Goal: Task Accomplishment & Management: Use online tool/utility

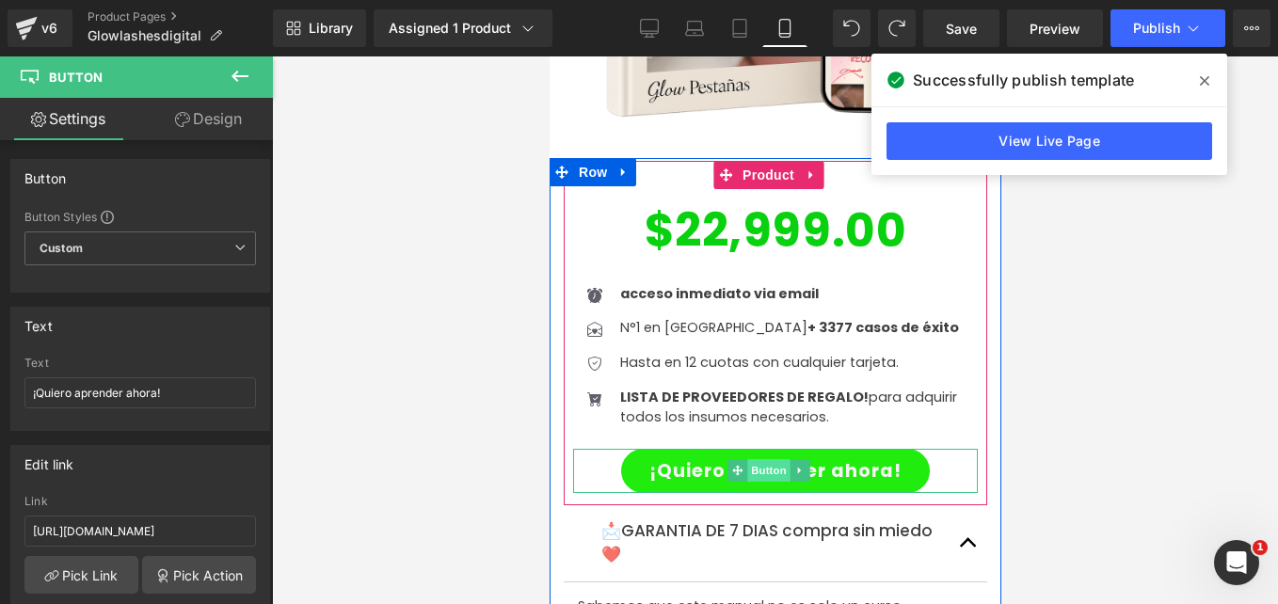
click at [776, 459] on span "Button" at bounding box center [767, 470] width 43 height 23
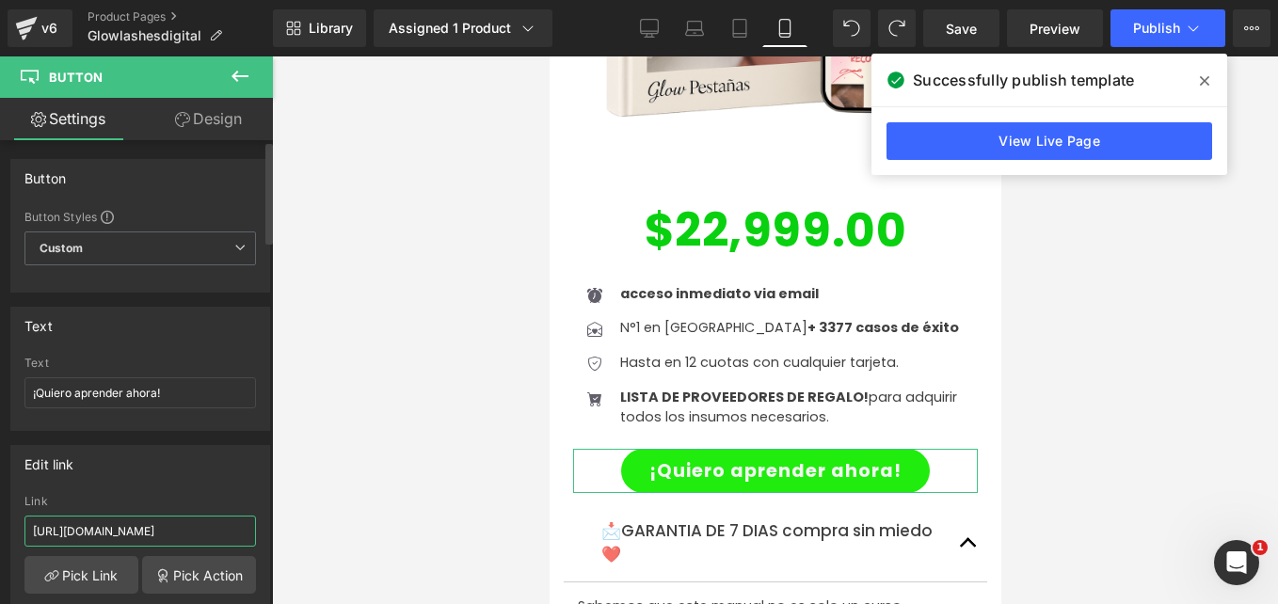
drag, startPoint x: 163, startPoint y: 523, endPoint x: 0, endPoint y: 428, distance: 188.6
click at [0, 428] on html "Button You are previewing how the will restyle your page. You can not edit Elem…" at bounding box center [639, 302] width 1278 height 604
paste input "text"
drag, startPoint x: 233, startPoint y: 533, endPoint x: 0, endPoint y: 543, distance: 232.7
click at [0, 543] on html "Button You are previewing how the will restyle your page. You can not edit Elem…" at bounding box center [639, 302] width 1278 height 604
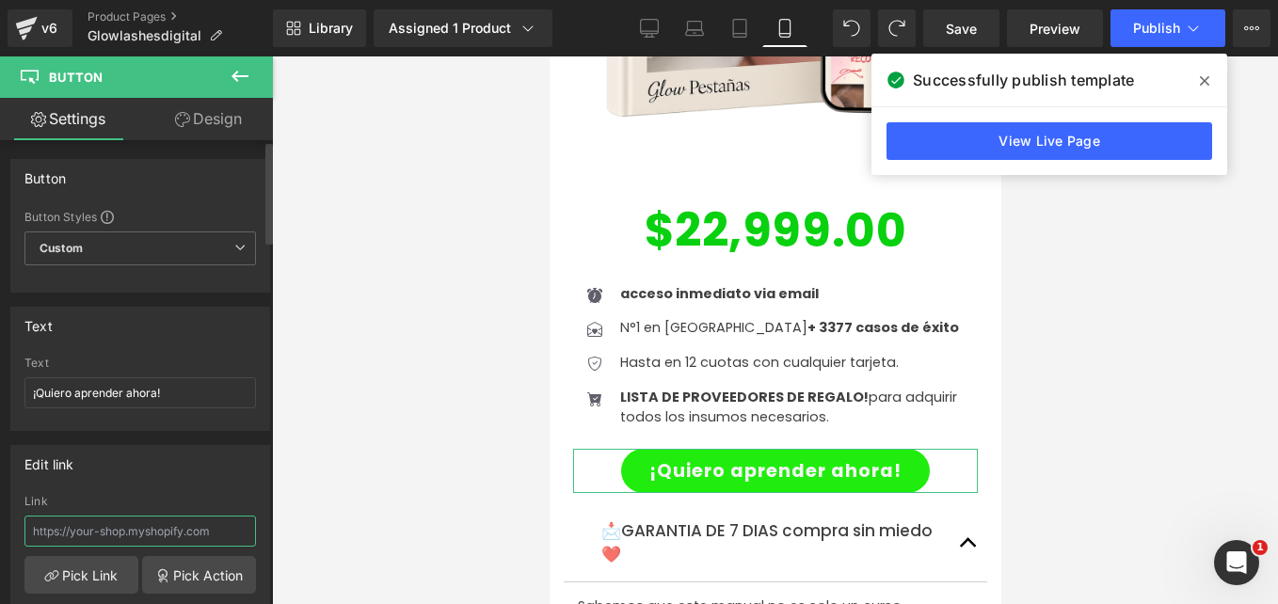
paste input "[URL][DOMAIN_NAME]"
click at [184, 537] on input "text" at bounding box center [140, 531] width 232 height 31
click at [189, 535] on input "[URL][DOMAIN_NAME]" at bounding box center [140, 531] width 232 height 31
type input "[URL][DOMAIN_NAME]"
click at [213, 455] on div "Edit link" at bounding box center [140, 464] width 258 height 36
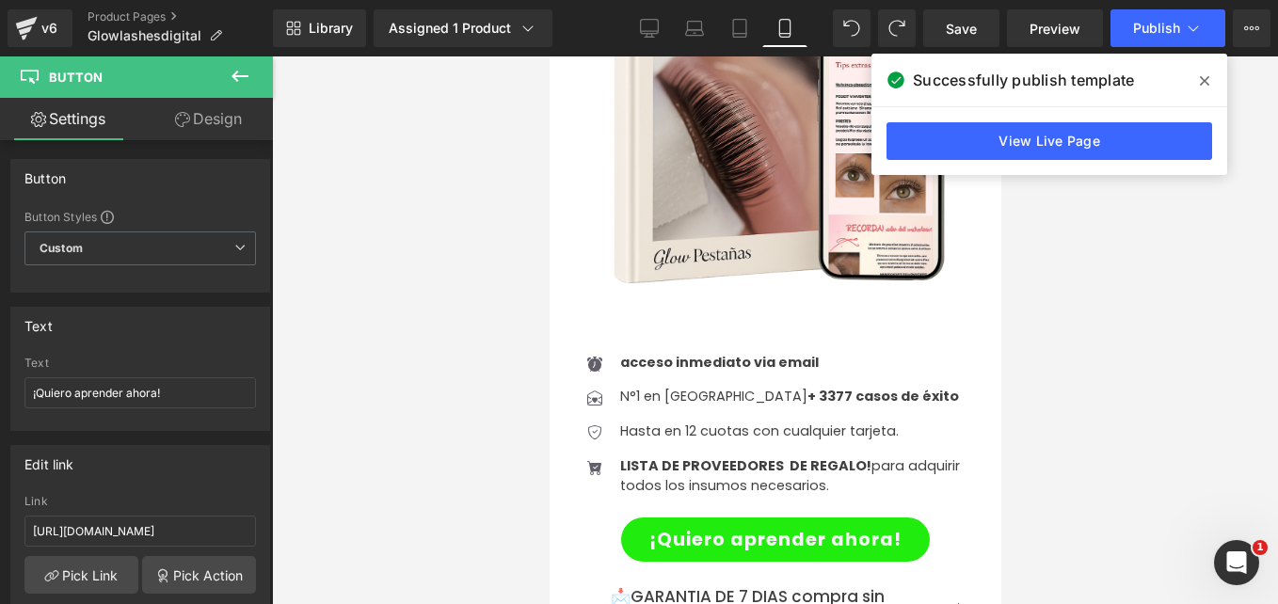
scroll to position [4382, 0]
click at [755, 519] on div "¡Quiero aprender ahora! Button" at bounding box center [774, 541] width 405 height 44
drag, startPoint x: 201, startPoint y: 524, endPoint x: -4, endPoint y: 513, distance: 204.6
click at [0, 513] on html "Button You are previewing how the will restyle your page. You can not edit Elem…" at bounding box center [639, 302] width 1278 height 604
type input "[URL][DOMAIN_NAME]"
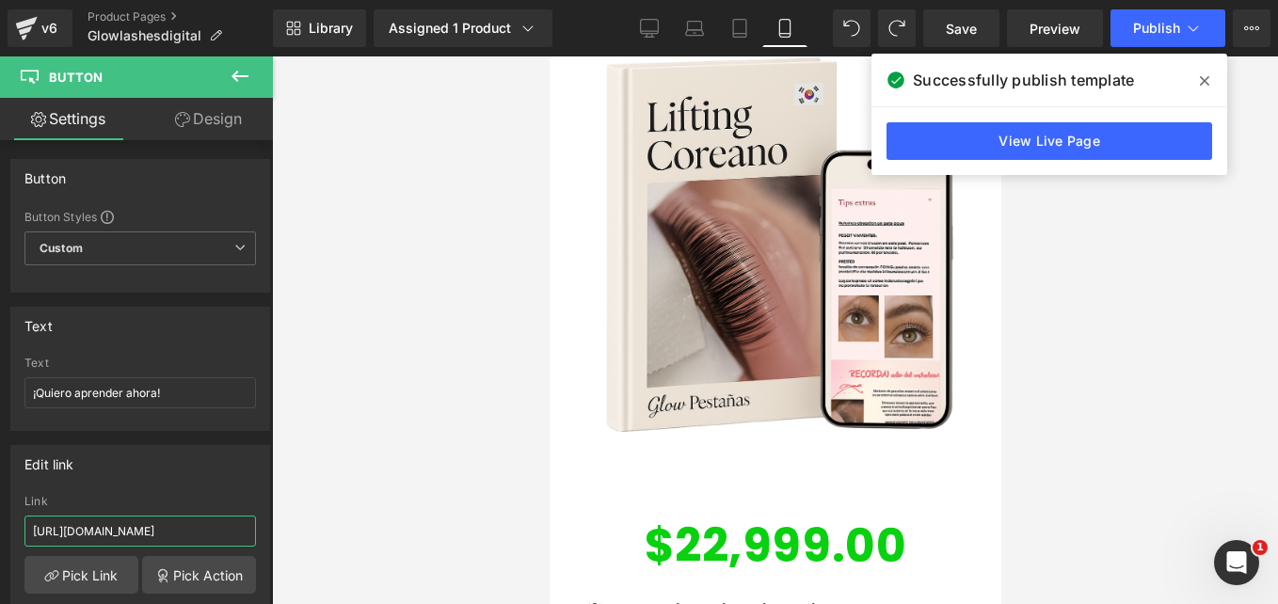
scroll to position [5930, 0]
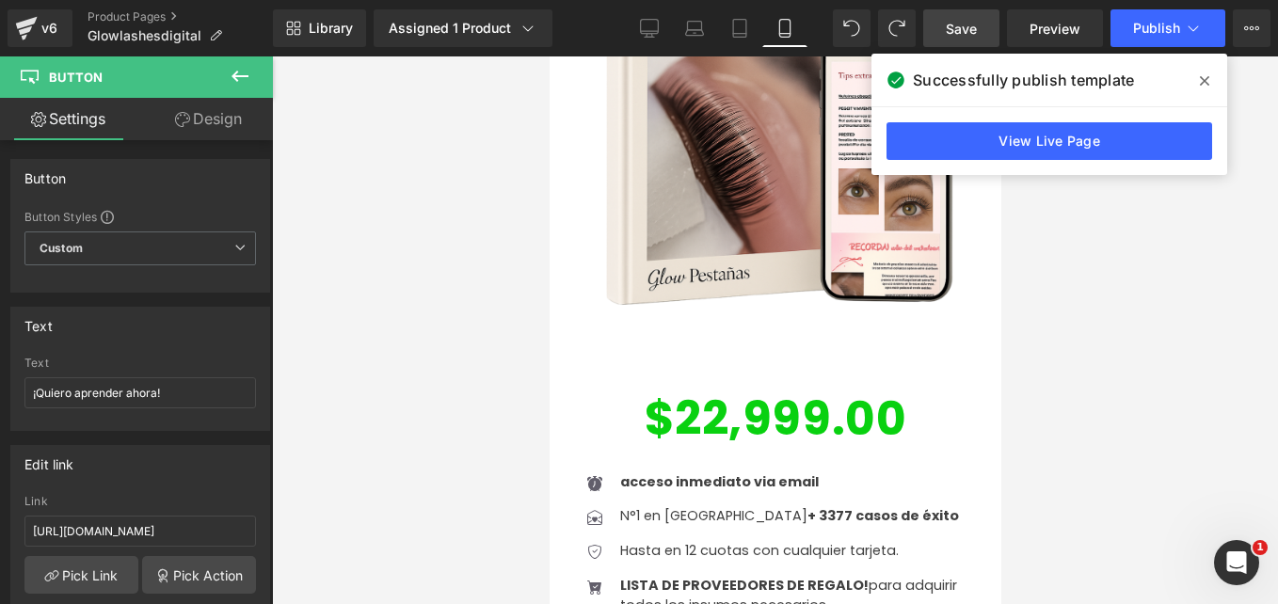
click at [935, 11] on link "Save" at bounding box center [961, 28] width 76 height 38
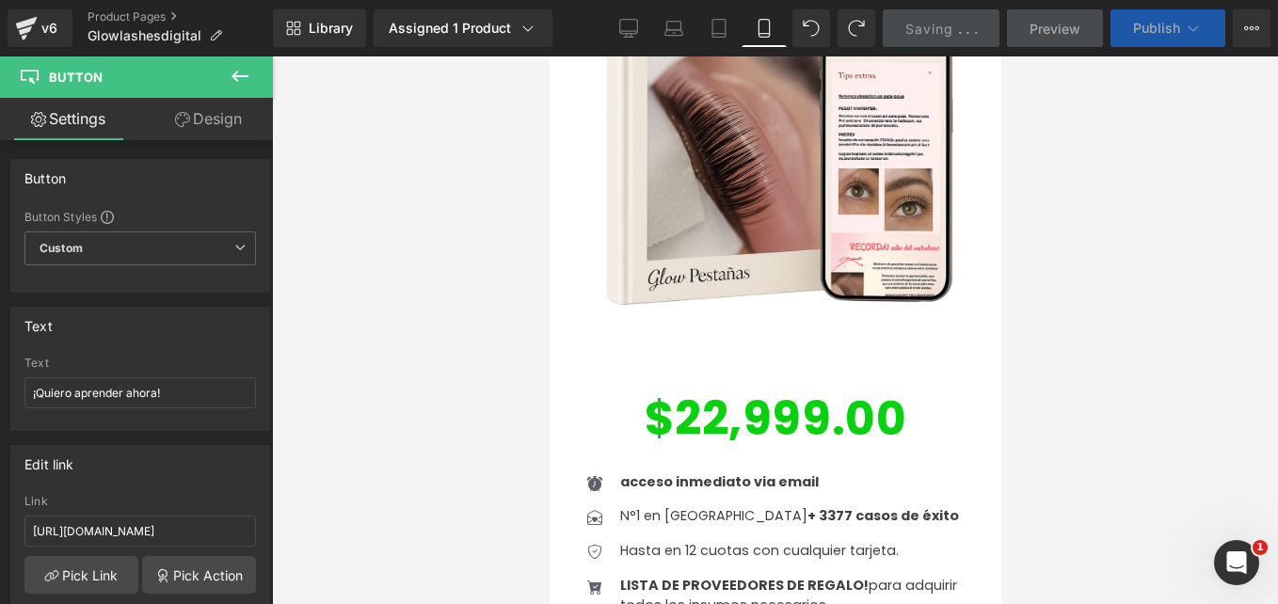
click at [1187, 21] on icon at bounding box center [1193, 28] width 19 height 19
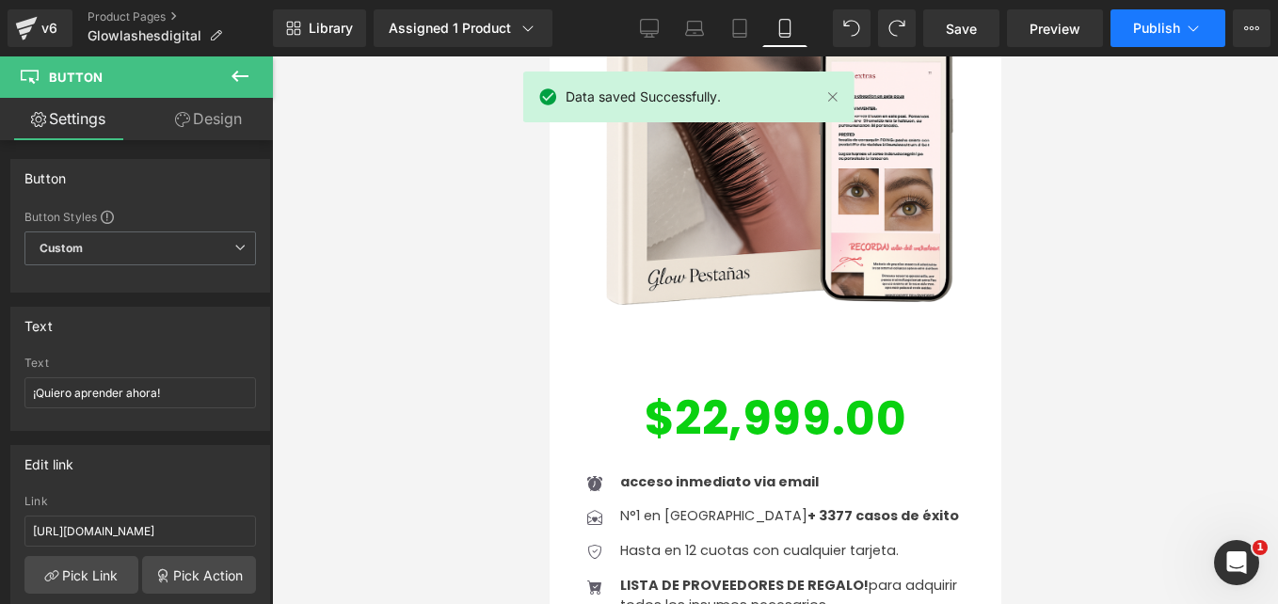
click at [1187, 21] on icon at bounding box center [1193, 28] width 19 height 19
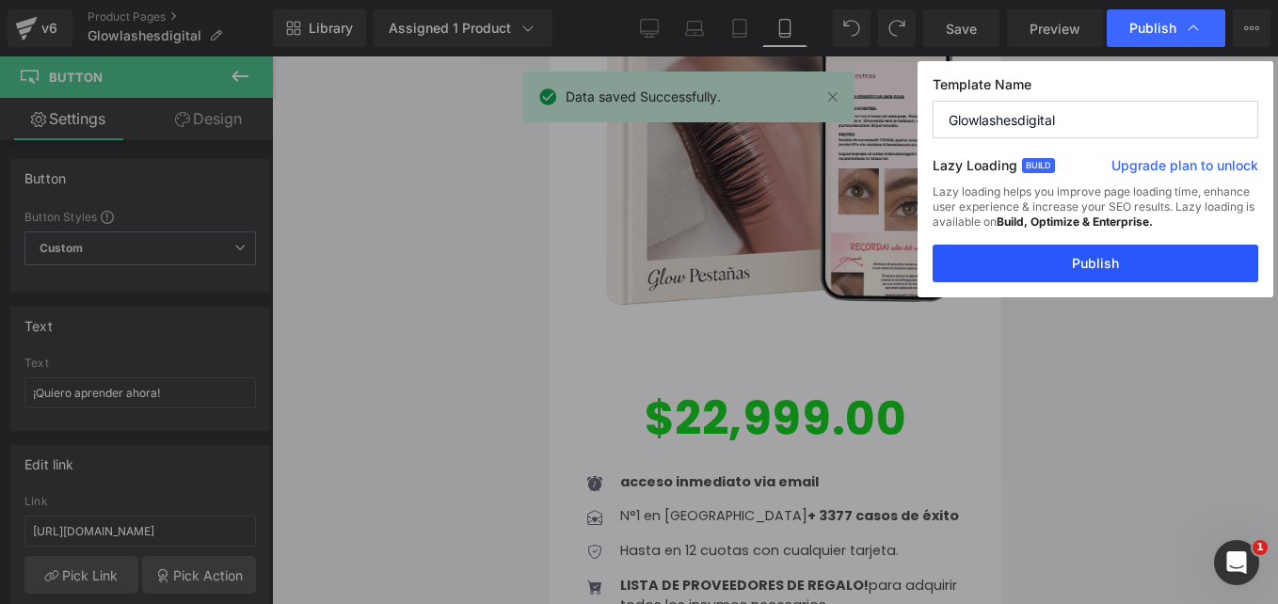
click at [1092, 271] on button "Publish" at bounding box center [1096, 264] width 326 height 38
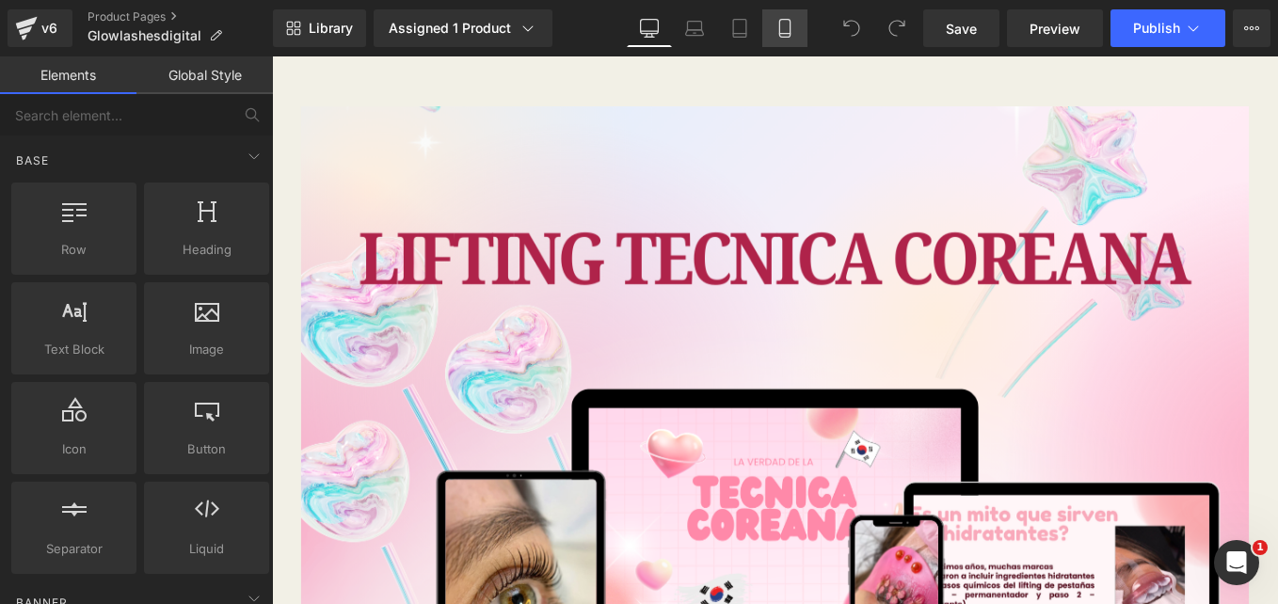
click at [785, 34] on icon at bounding box center [784, 34] width 10 height 0
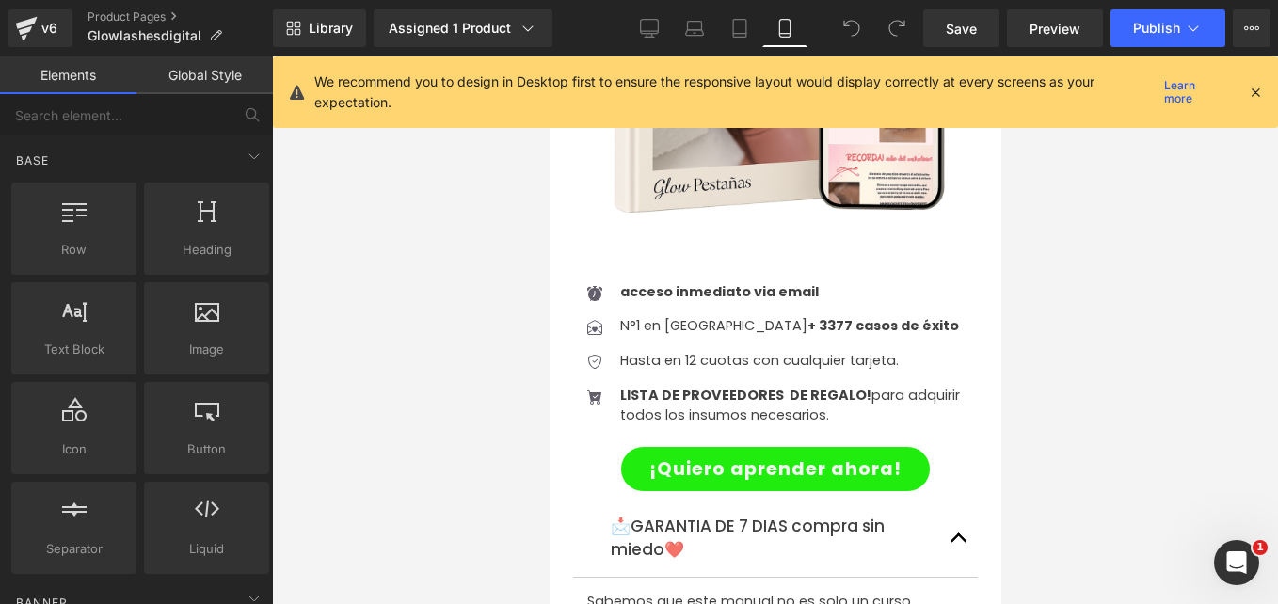
scroll to position [4454, 0]
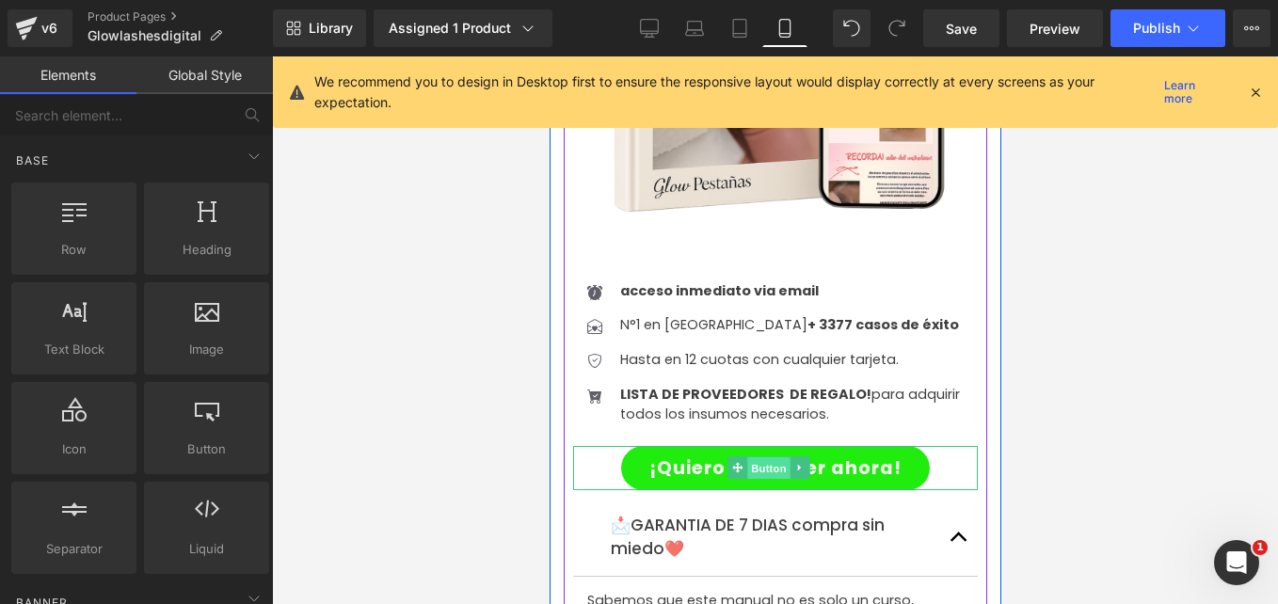
drag, startPoint x: 770, startPoint y: 318, endPoint x: 1010, endPoint y: 373, distance: 246.2
click at [770, 457] on span "Button" at bounding box center [767, 468] width 43 height 23
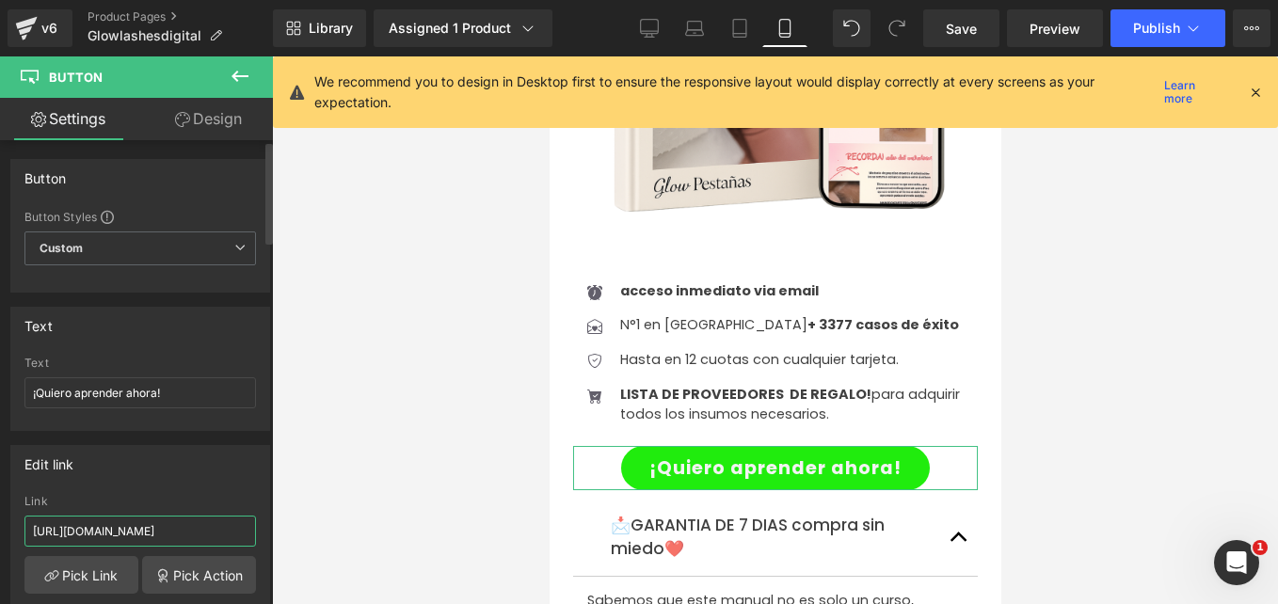
drag, startPoint x: 180, startPoint y: 523, endPoint x: 0, endPoint y: 520, distance: 179.8
click at [0, 520] on html "Button You are previewing how the will restyle your page. You can not edit Elem…" at bounding box center [639, 302] width 1278 height 604
paste input "lybom8"
type input "https://wa.link/lybom8"
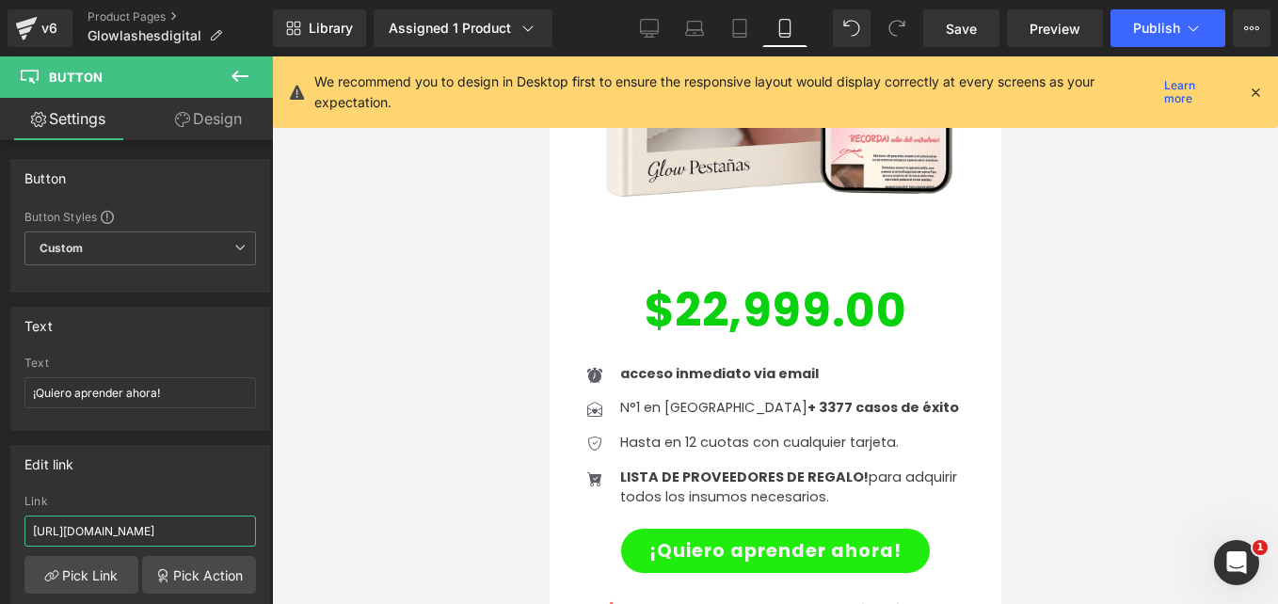
scroll to position [6038, 0]
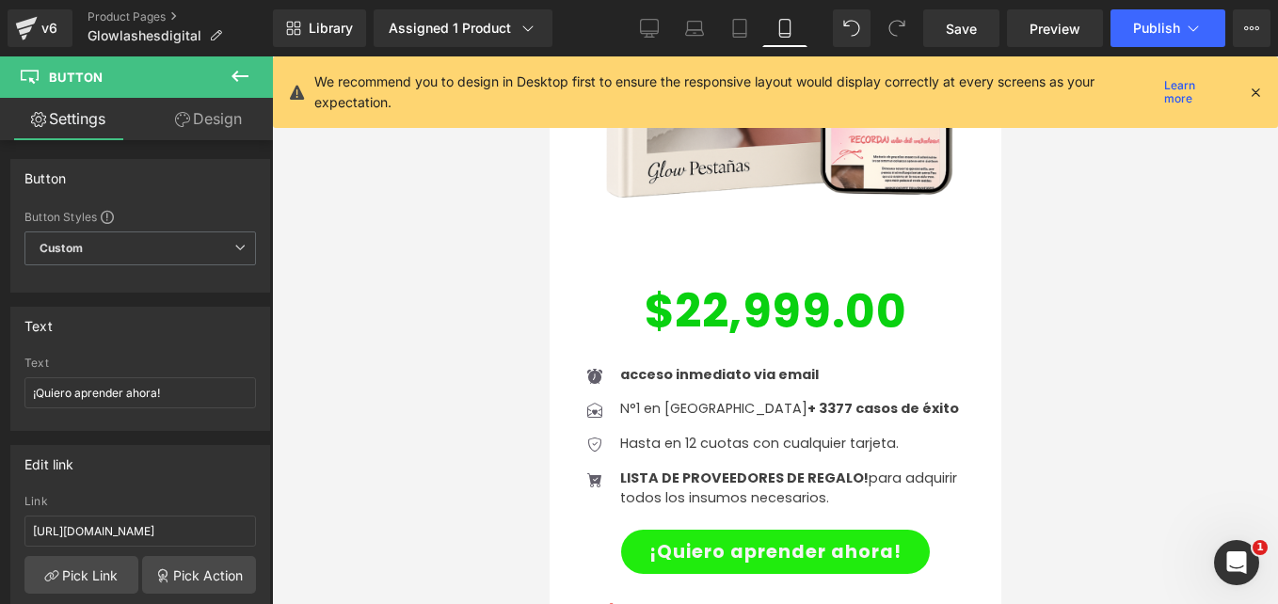
click at [765, 530] on div "¡Quiero aprender ahora! Button" at bounding box center [774, 552] width 405 height 44
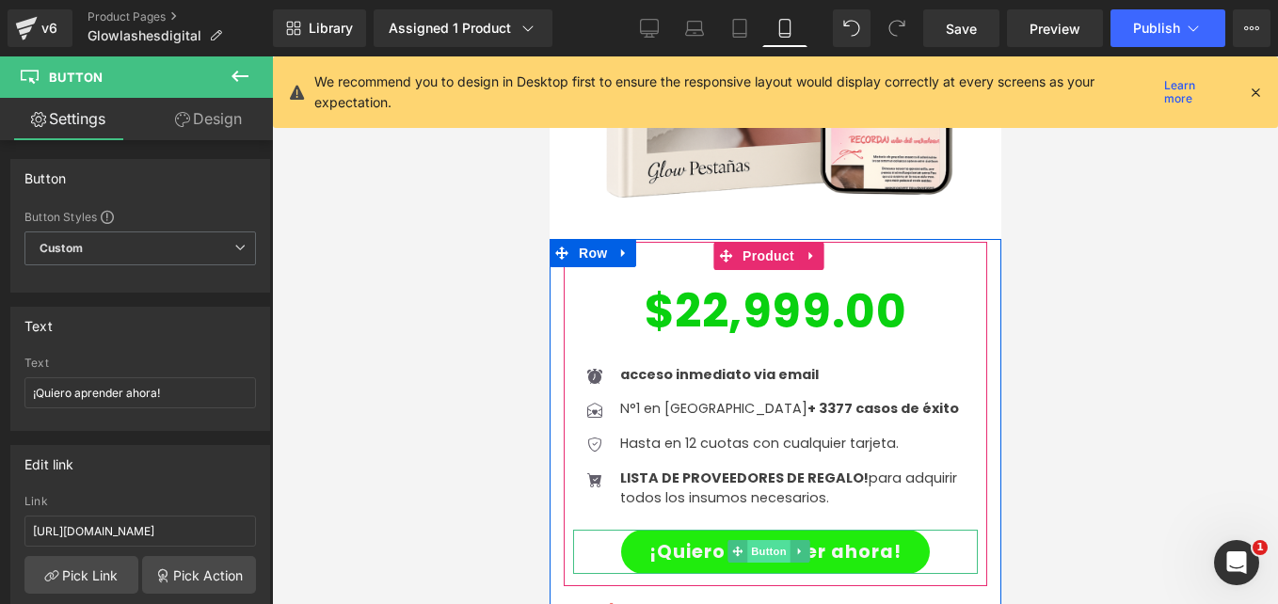
click at [763, 540] on span "Button" at bounding box center [767, 551] width 43 height 23
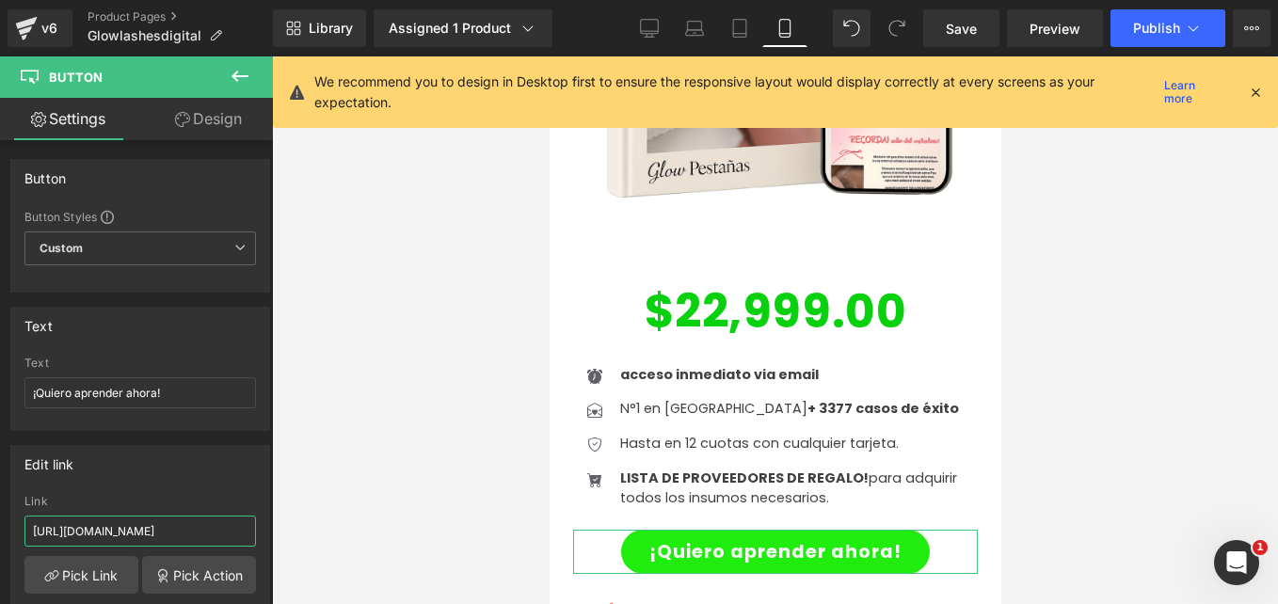
drag, startPoint x: 173, startPoint y: 534, endPoint x: -4, endPoint y: 555, distance: 178.3
click at [0, 555] on html "Button You are previewing how the will restyle your page. You can not edit Elem…" at bounding box center [639, 302] width 1278 height 604
type input "https://wa.link/lybom8"
click at [969, 17] on link "Save" at bounding box center [961, 28] width 76 height 38
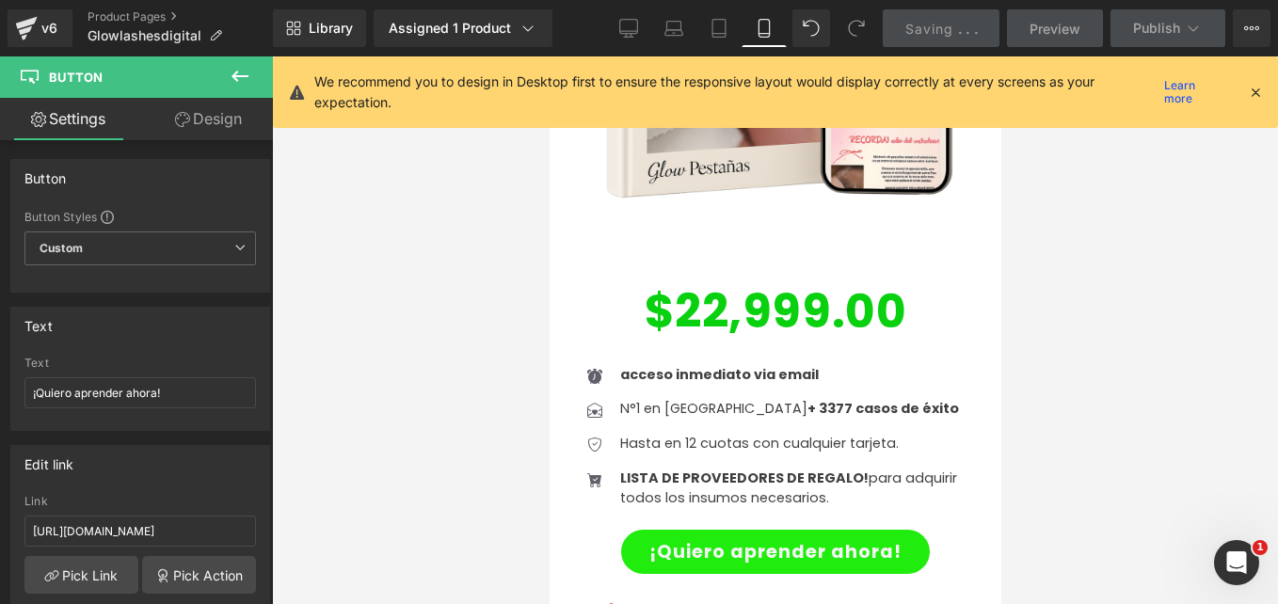
click at [1255, 89] on icon at bounding box center [1255, 92] width 17 height 17
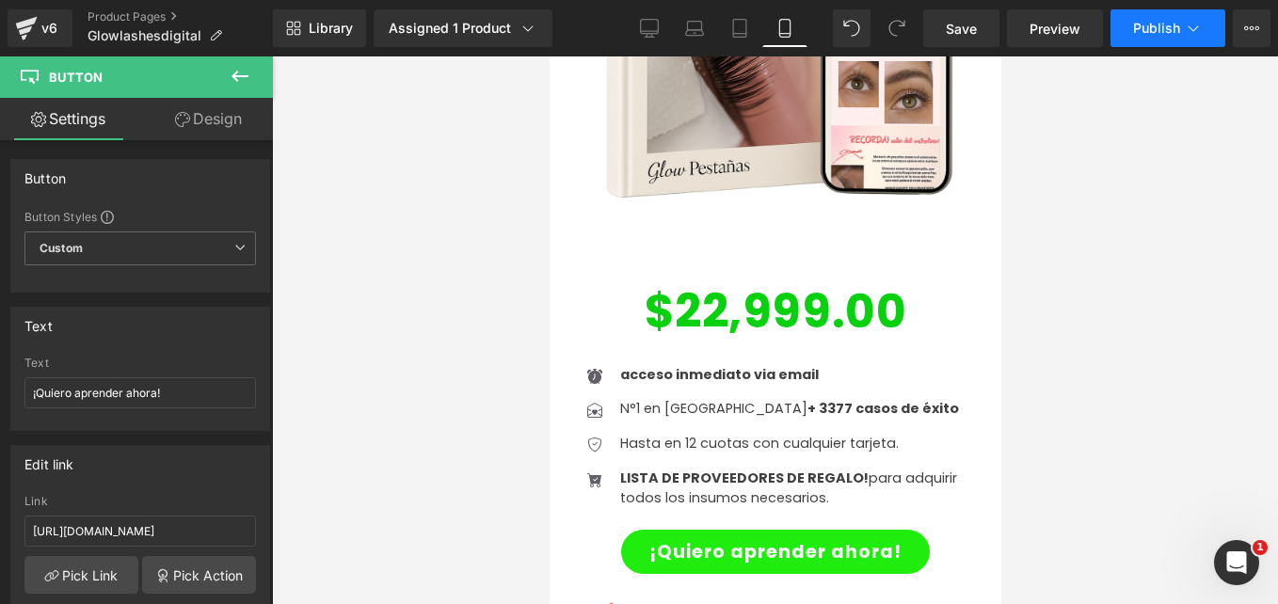
click at [1123, 19] on button "Publish" at bounding box center [1168, 28] width 115 height 38
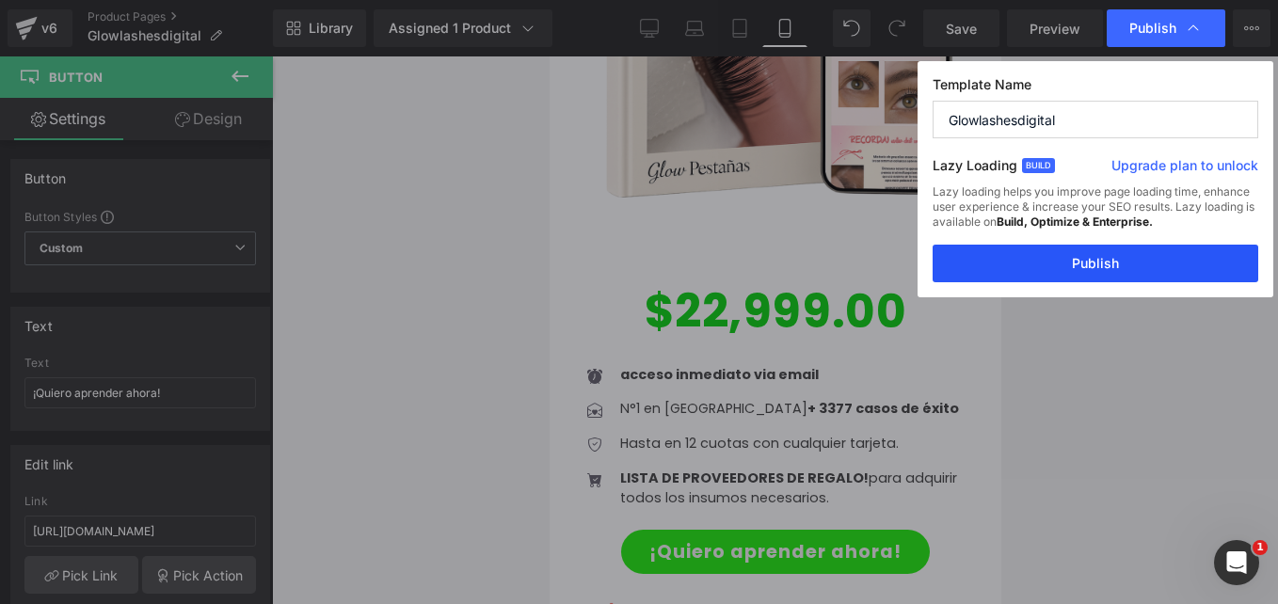
click at [1061, 258] on button "Publish" at bounding box center [1096, 264] width 326 height 38
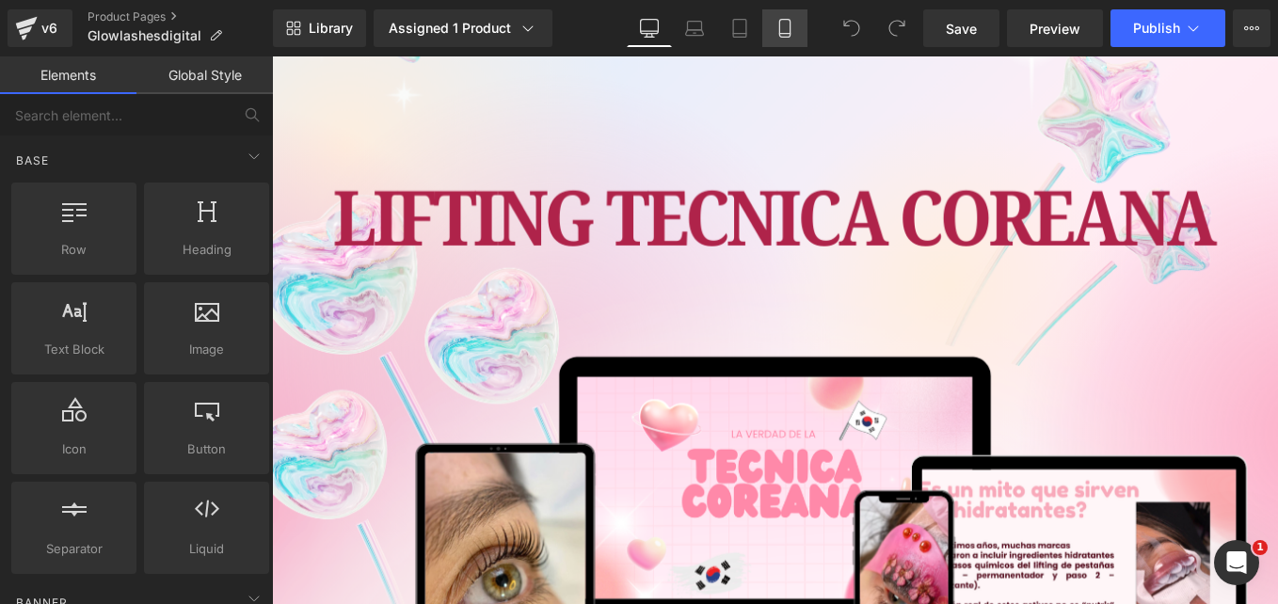
click at [775, 27] on link "Mobile" at bounding box center [784, 28] width 45 height 38
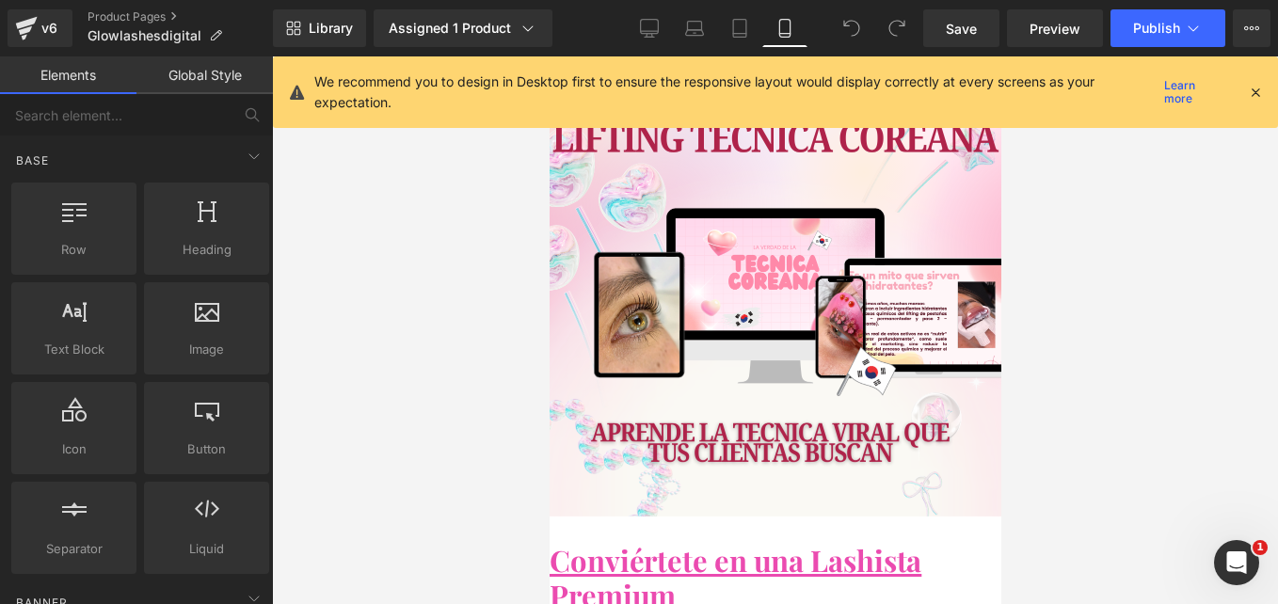
click at [1261, 96] on icon at bounding box center [1255, 92] width 17 height 17
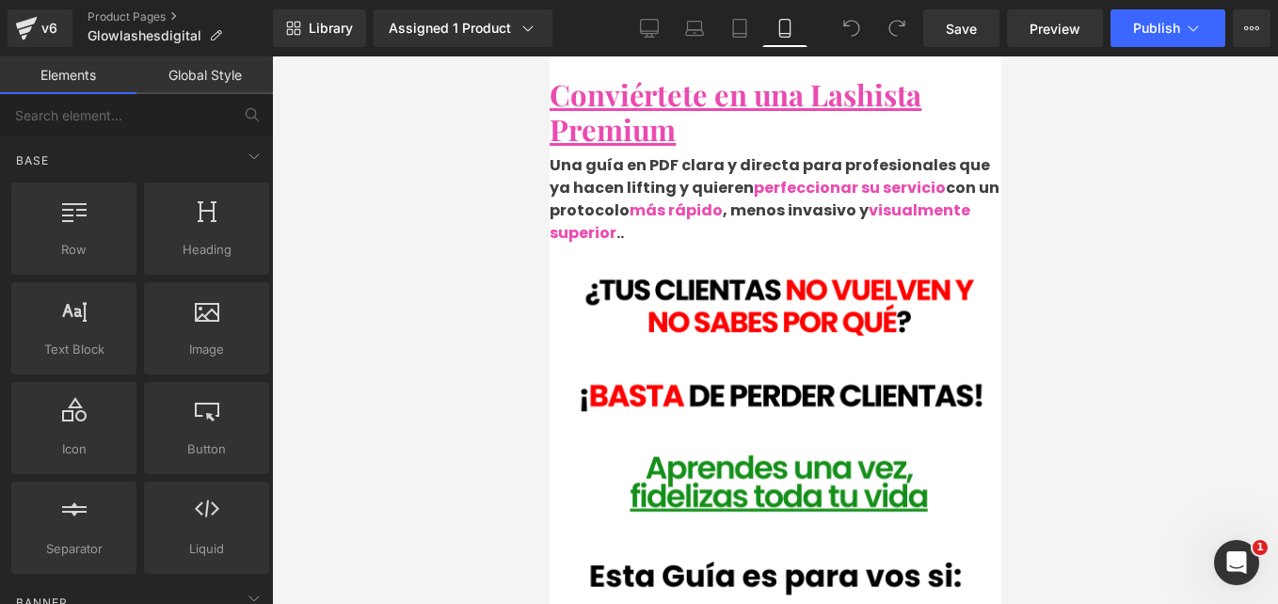
scroll to position [282, 0]
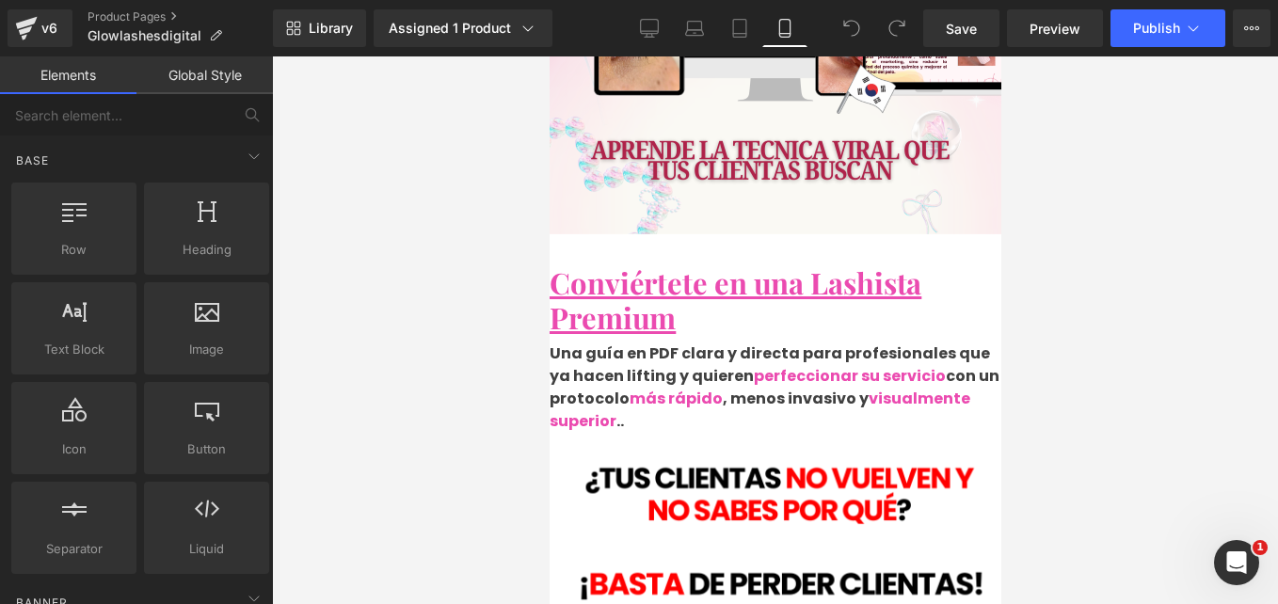
click at [666, 263] on u "Conviértete en una Lashista Premium" at bounding box center [735, 300] width 372 height 74
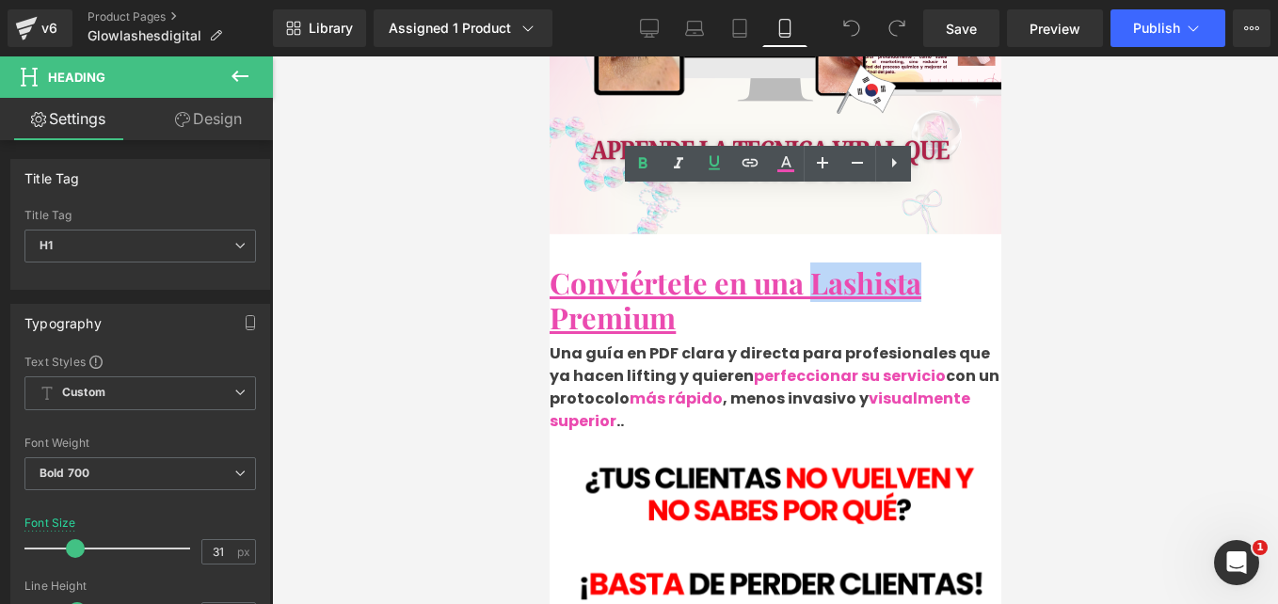
click at [894, 263] on u "Conviértete en una Lashista Premium" at bounding box center [735, 300] width 372 height 74
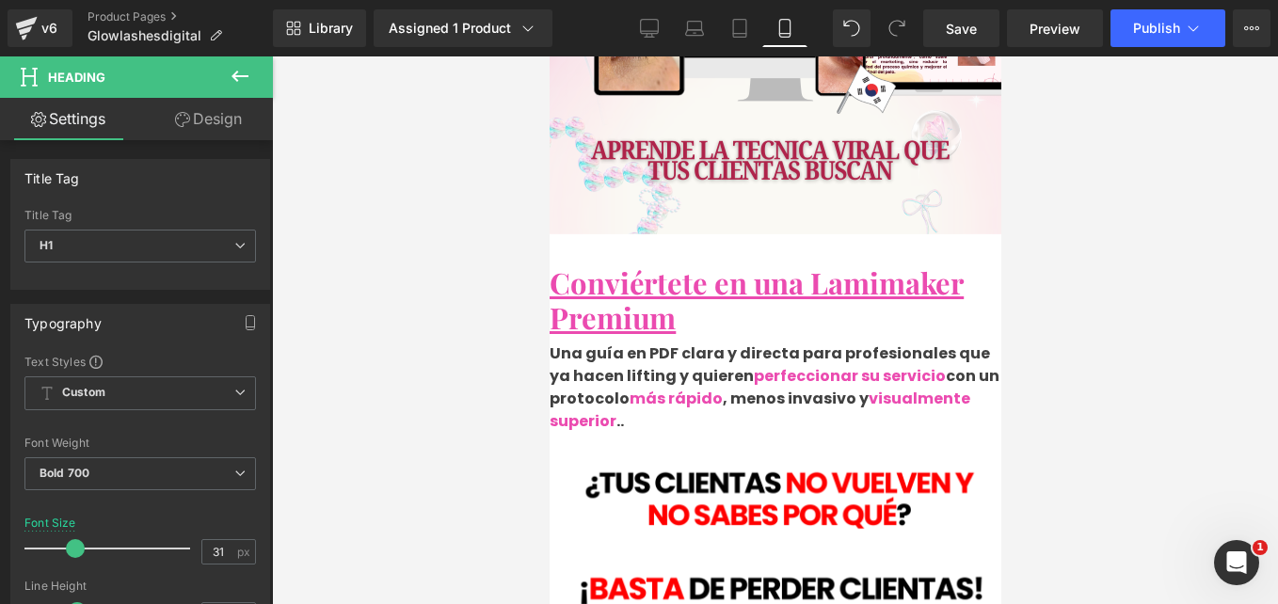
click at [749, 343] on p "Una guía en PDF clara y directa para profesionales que ya hacen lifting y quier…" at bounding box center [775, 388] width 452 height 90
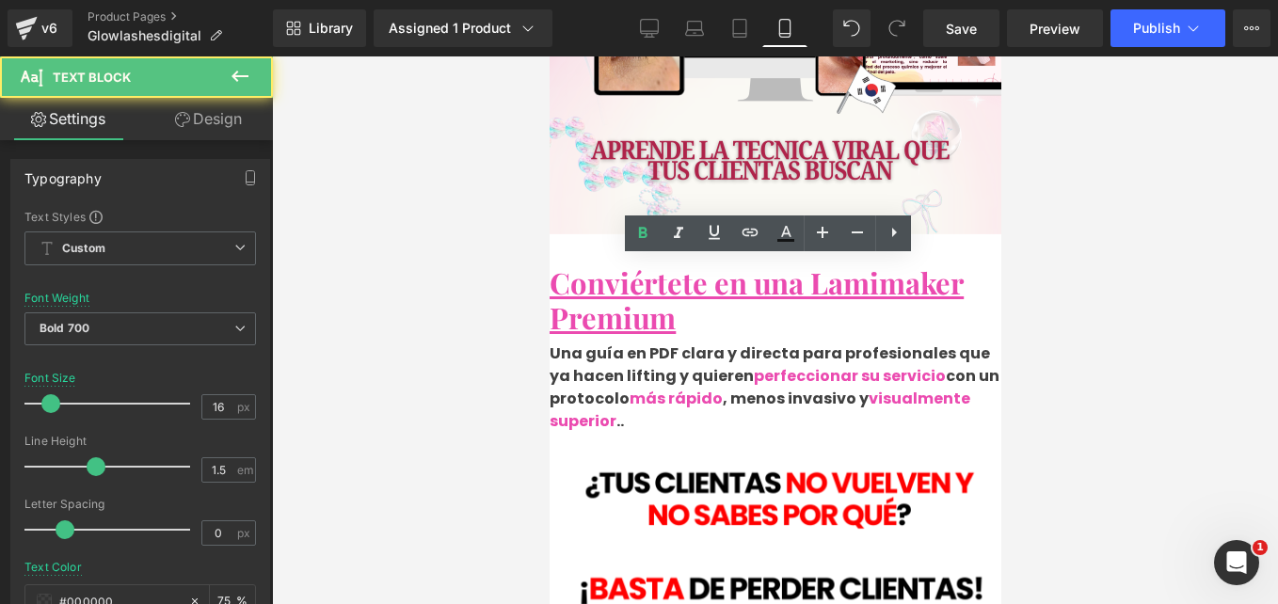
click at [751, 343] on p "Una guía en PDF clara y directa para profesionales que ya hacen lifting y quier…" at bounding box center [775, 388] width 452 height 90
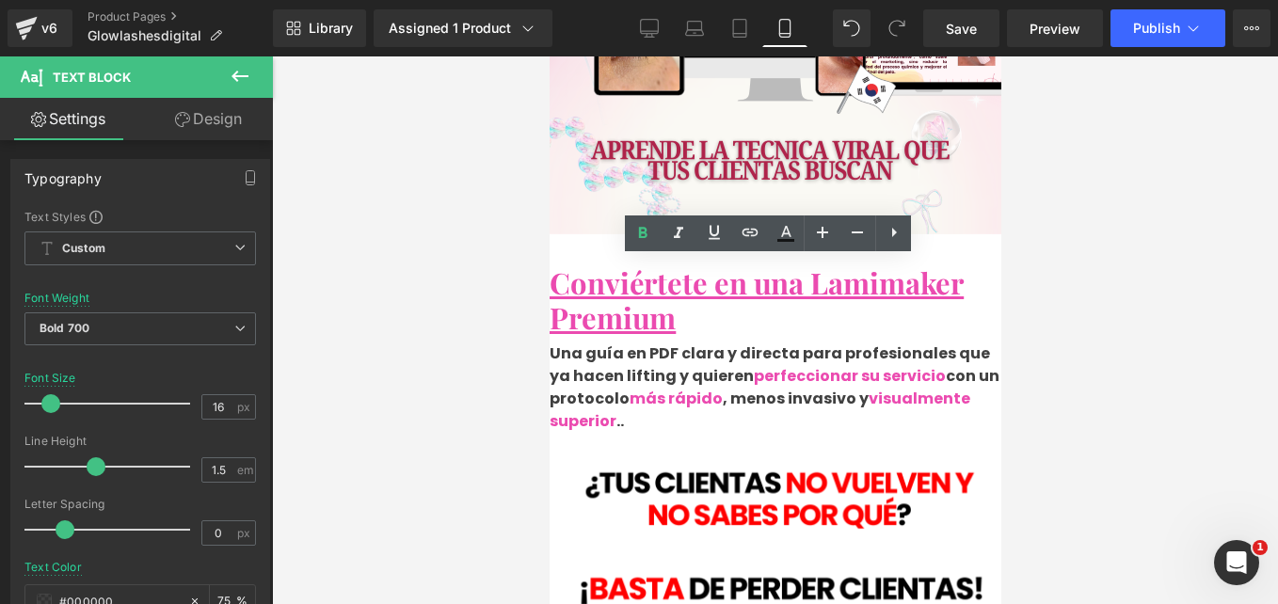
click at [742, 343] on p "Una guía en PDF clara y directa para profesionales que ya hacen lifting y quier…" at bounding box center [775, 388] width 452 height 90
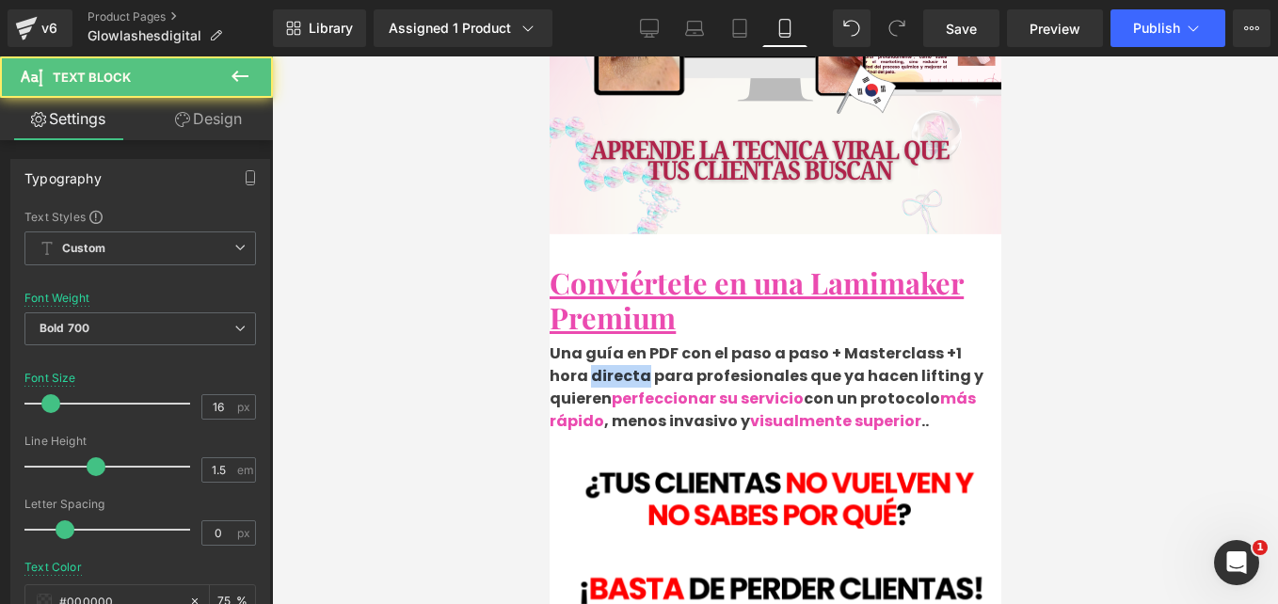
drag, startPoint x: 663, startPoint y: 298, endPoint x: 606, endPoint y: 298, distance: 56.5
click at [606, 343] on p "Una guía en PDF con el paso a paso + Masterclass +1 hora directa para profesion…" at bounding box center [775, 388] width 452 height 90
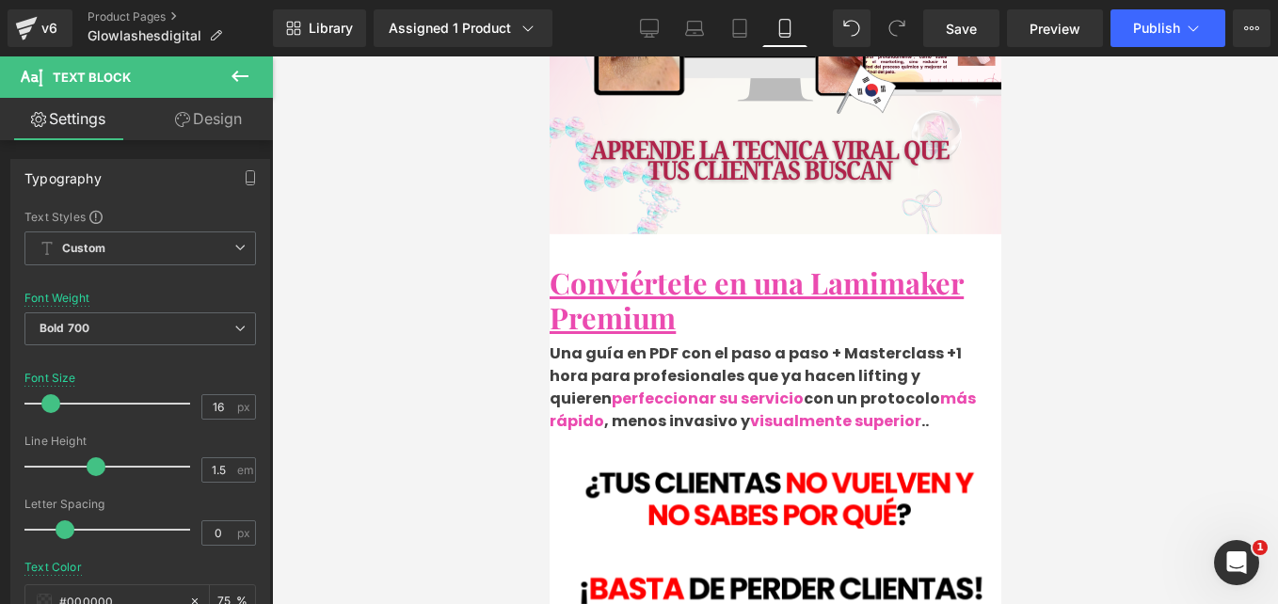
click at [1067, 202] on div at bounding box center [775, 330] width 1006 height 548
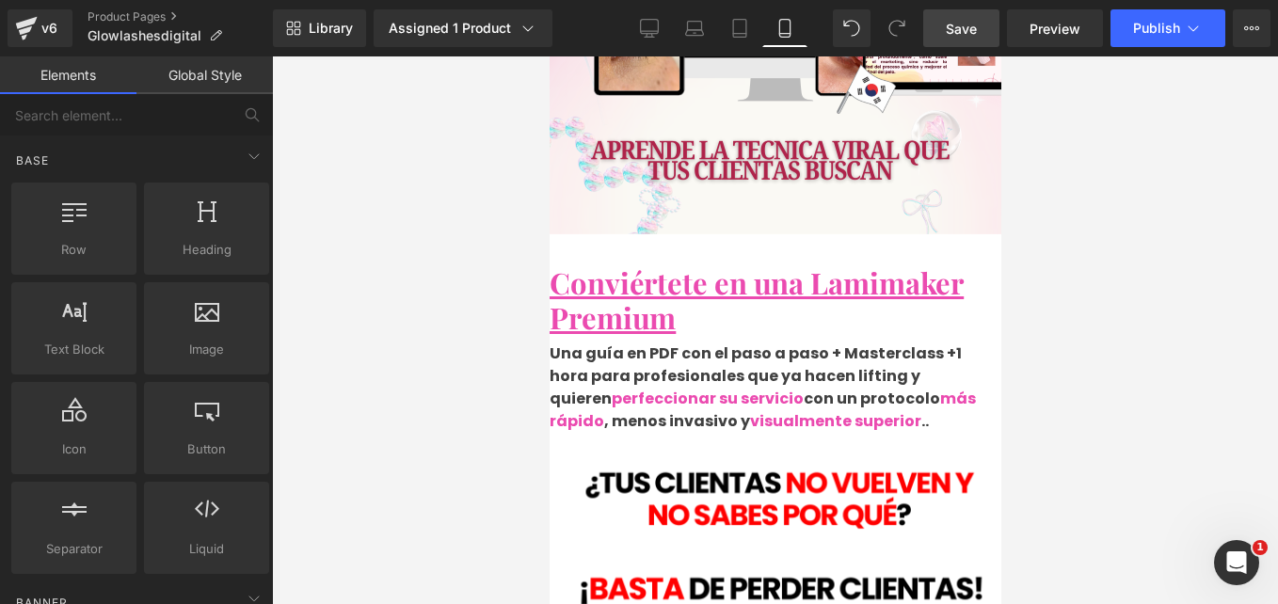
click at [991, 28] on link "Save" at bounding box center [961, 28] width 76 height 38
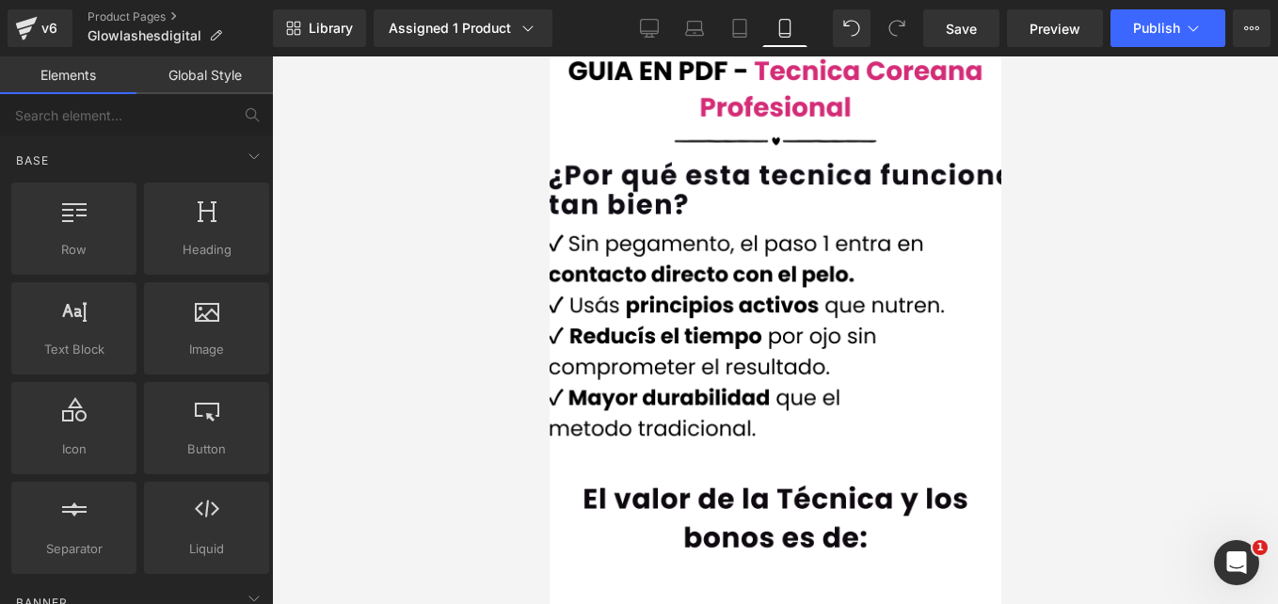
scroll to position [2165, 0]
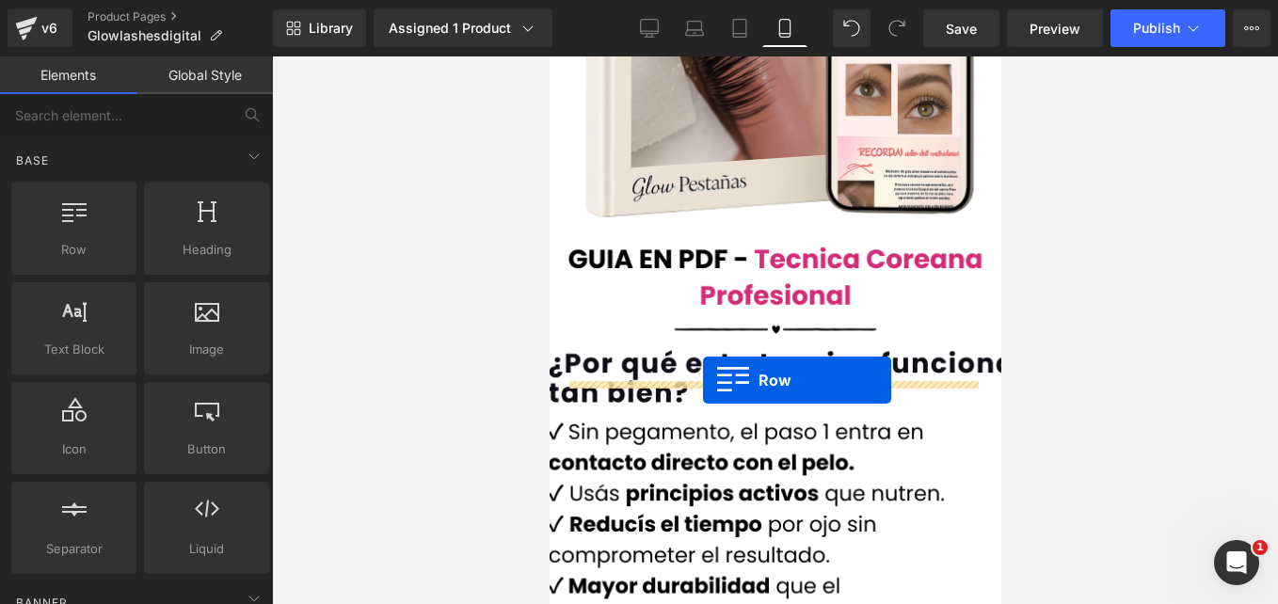
drag, startPoint x: 650, startPoint y: 298, endPoint x: 702, endPoint y: 380, distance: 96.9
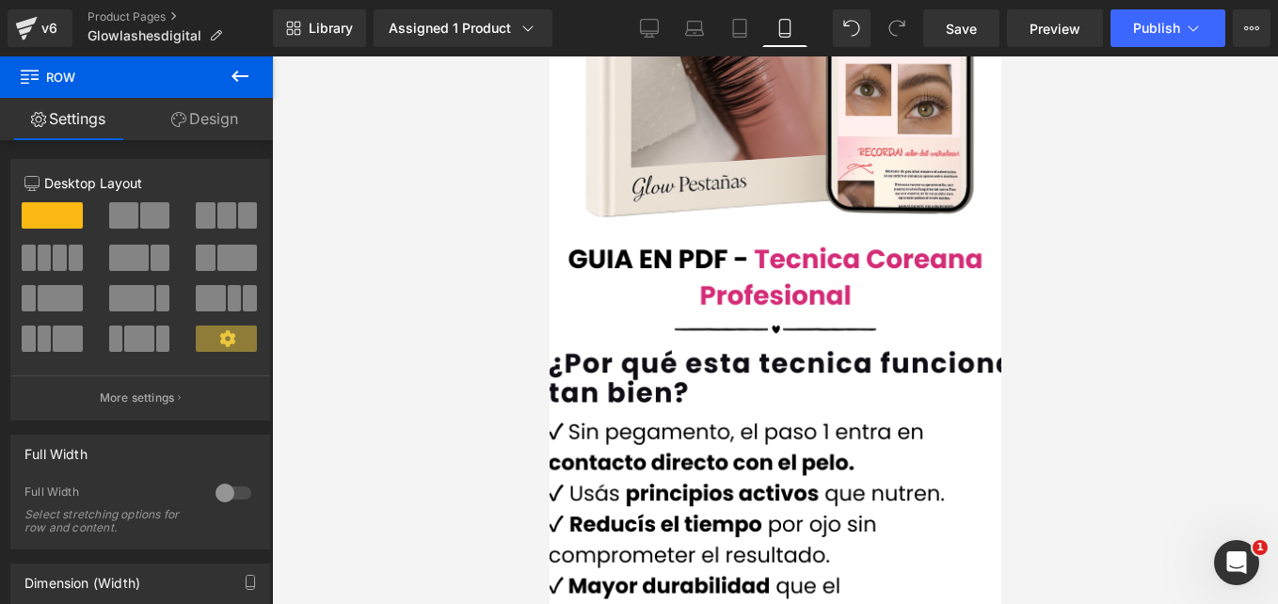
click at [144, 136] on link "Design" at bounding box center [204, 119] width 136 height 42
click at [189, 135] on link "Design" at bounding box center [204, 119] width 136 height 42
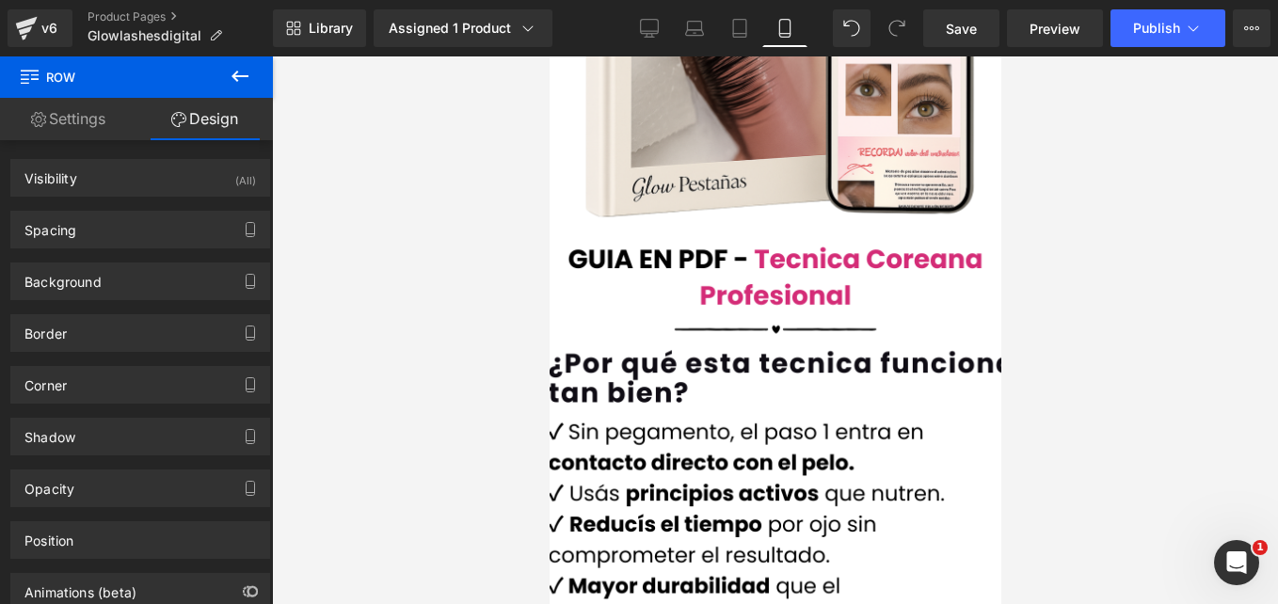
click at [248, 72] on icon at bounding box center [240, 76] width 23 height 23
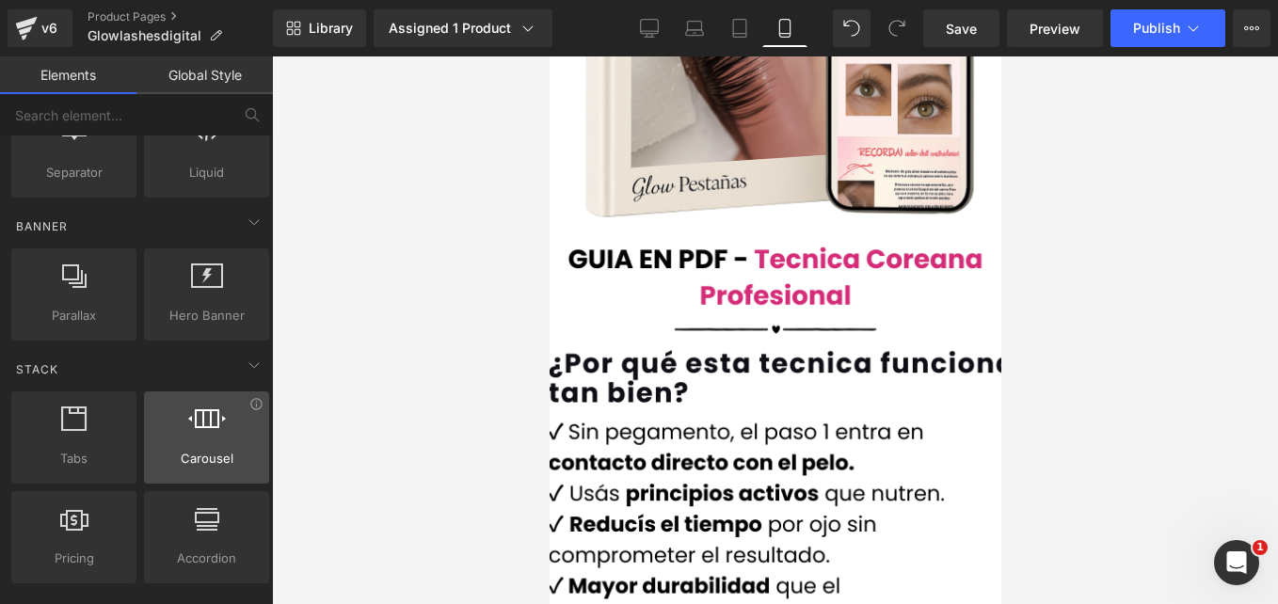
scroll to position [471, 0]
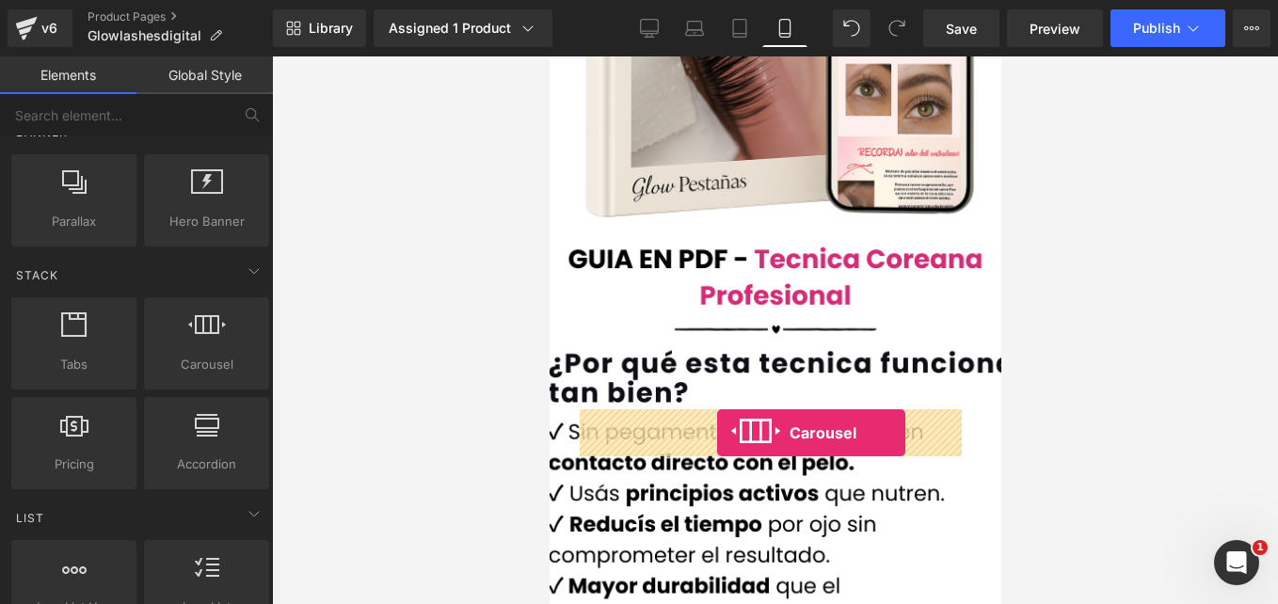
drag, startPoint x: 756, startPoint y: 390, endPoint x: 711, endPoint y: 432, distance: 61.9
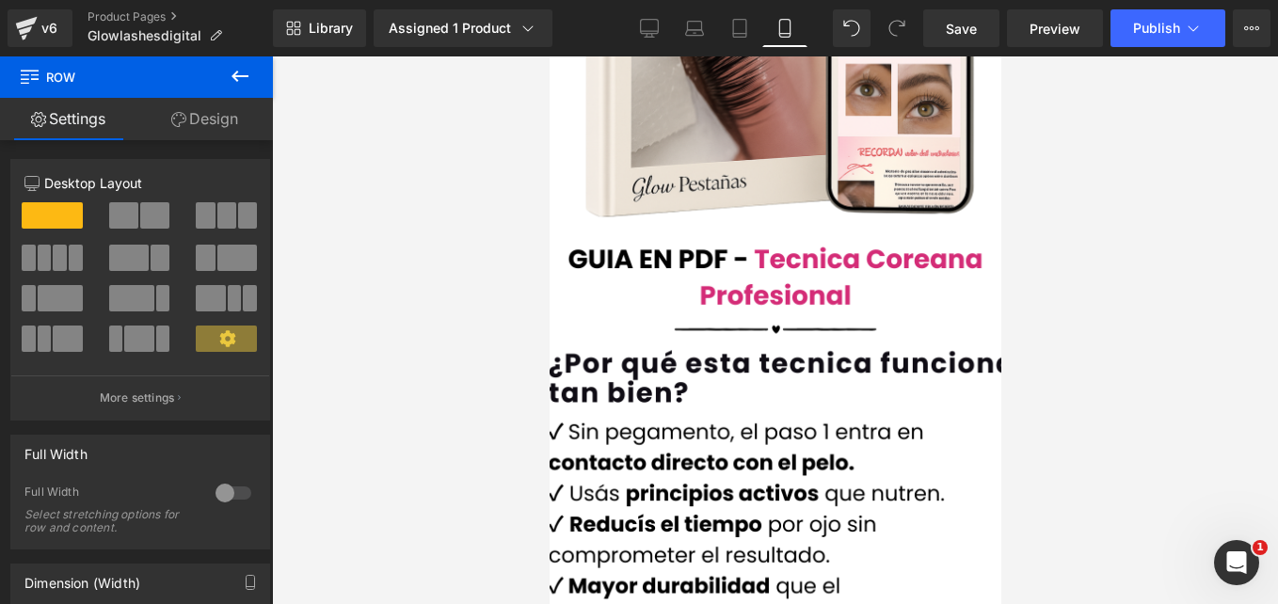
drag, startPoint x: 719, startPoint y: 404, endPoint x: 719, endPoint y: 377, distance: 27.3
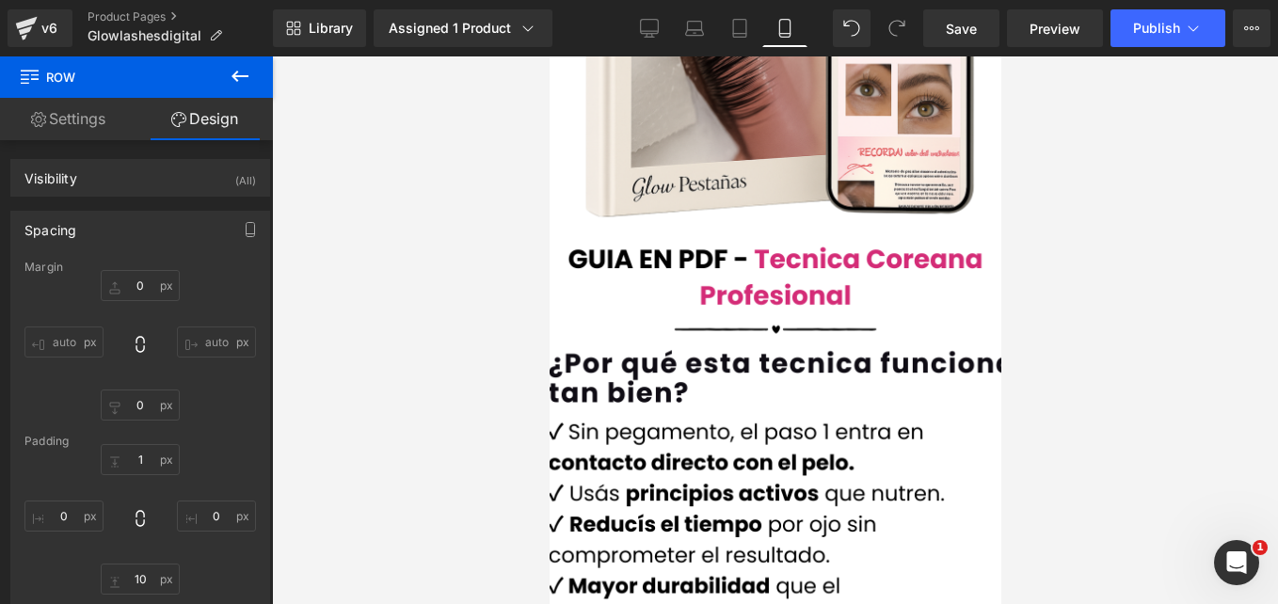
click at [549, 56] on span "Carousel" at bounding box center [549, 56] width 0 height 0
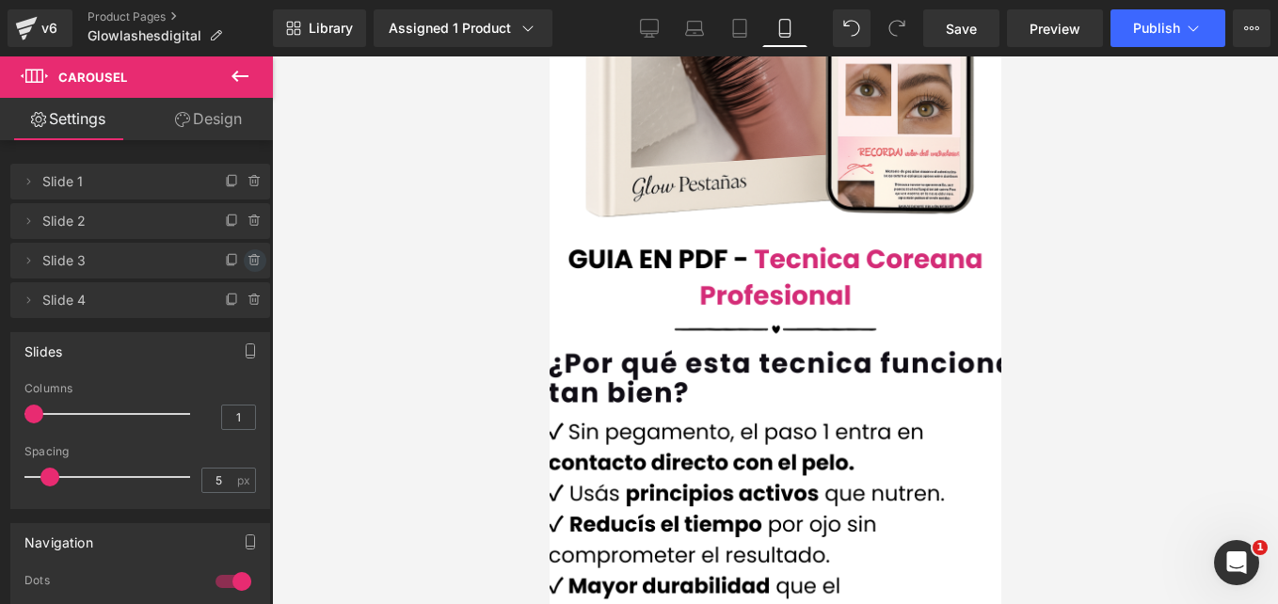
click at [248, 262] on icon at bounding box center [255, 260] width 15 height 15
click at [227, 265] on button "Delete" at bounding box center [234, 261] width 59 height 24
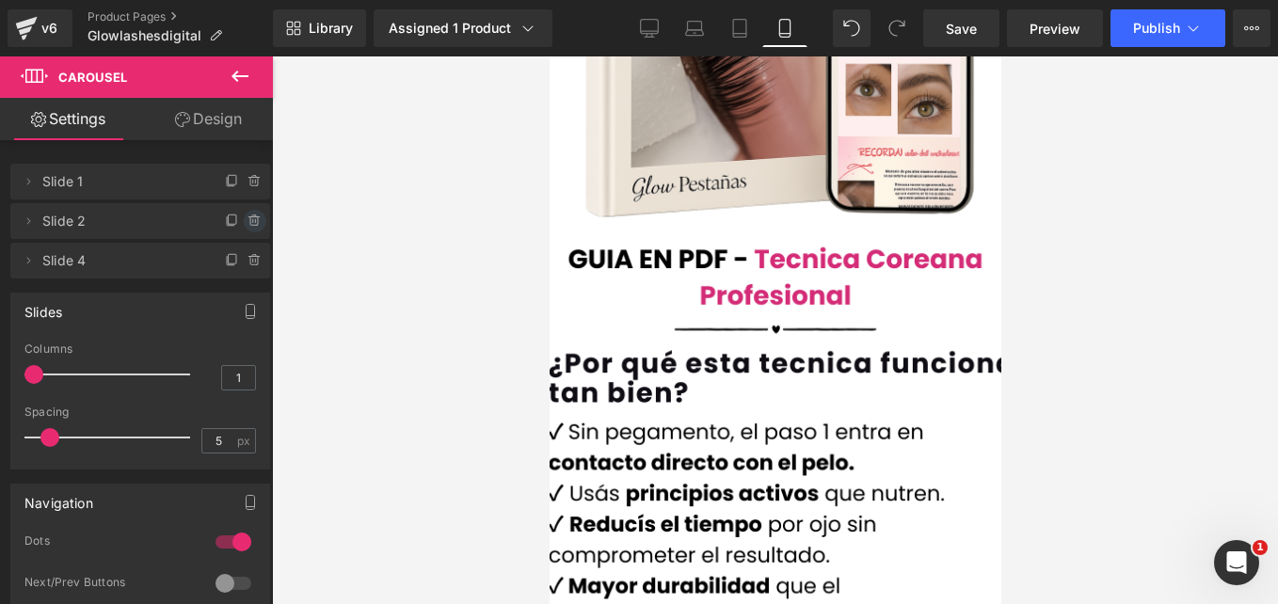
click at [248, 221] on icon at bounding box center [255, 221] width 15 height 15
click at [244, 219] on button "Delete" at bounding box center [234, 222] width 59 height 24
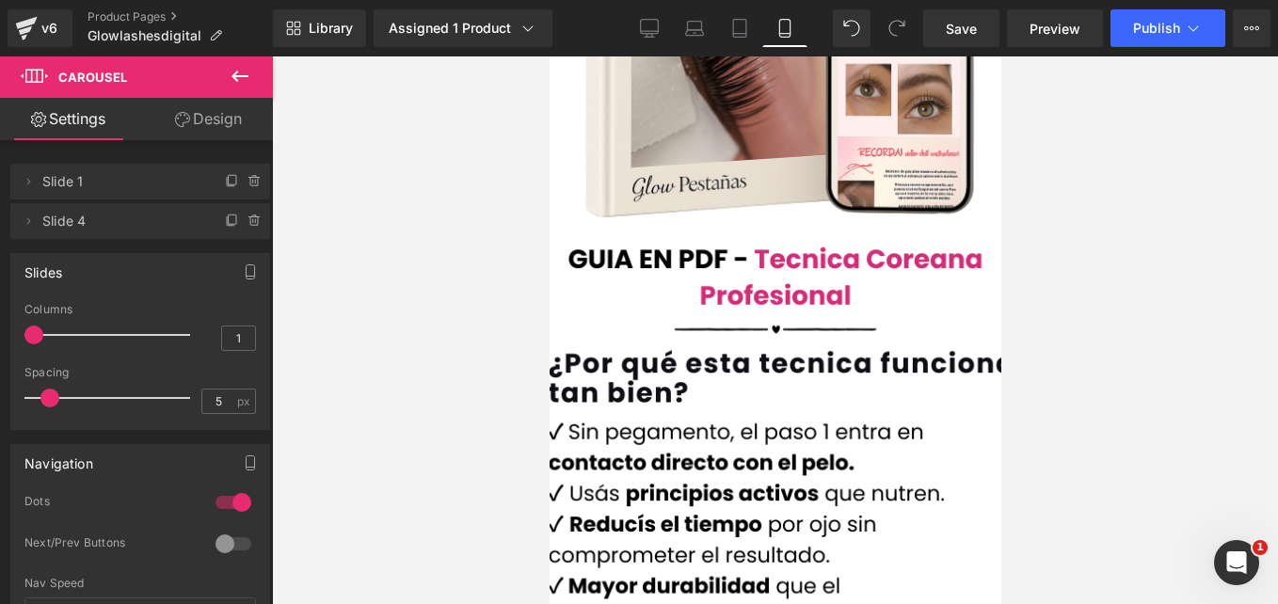
click at [248, 219] on icon at bounding box center [255, 221] width 15 height 15
click at [244, 219] on button "Delete" at bounding box center [234, 222] width 59 height 24
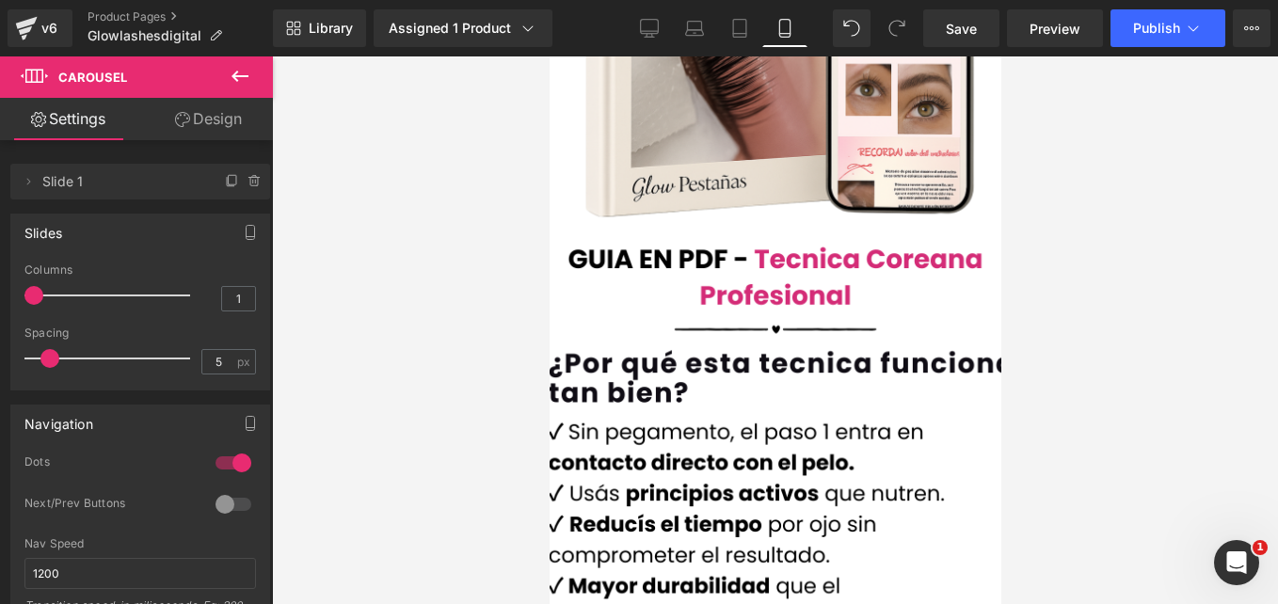
click at [233, 85] on icon at bounding box center [240, 76] width 23 height 23
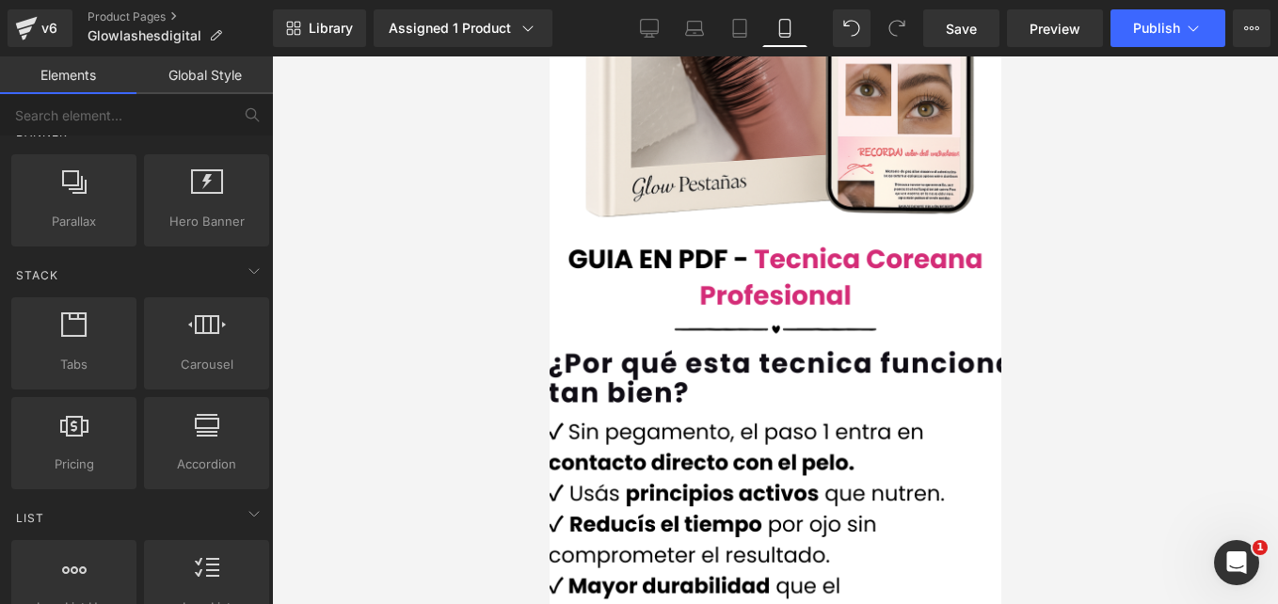
scroll to position [0, 0]
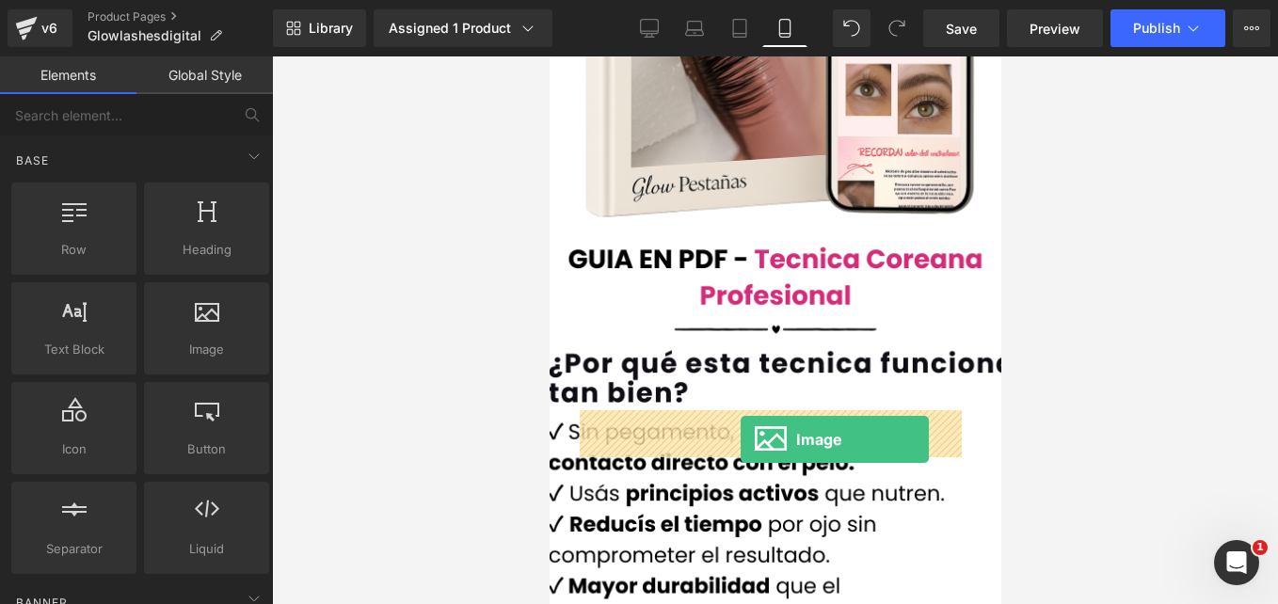
drag, startPoint x: 755, startPoint y: 385, endPoint x: 730, endPoint y: 436, distance: 56.4
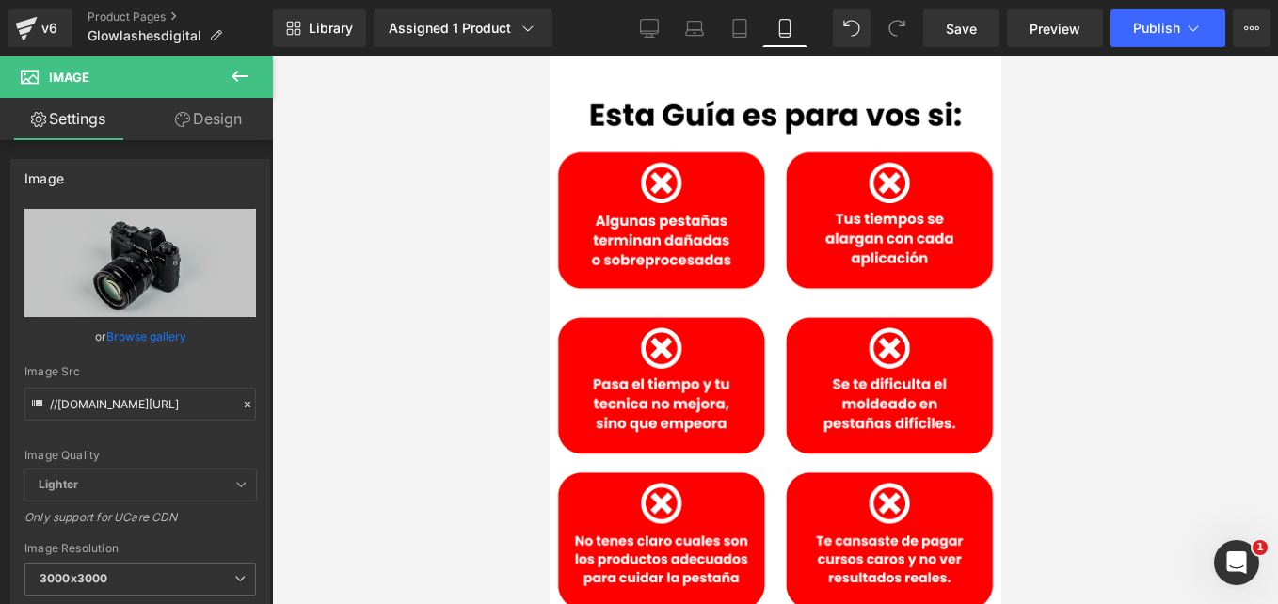
scroll to position [1130, 0]
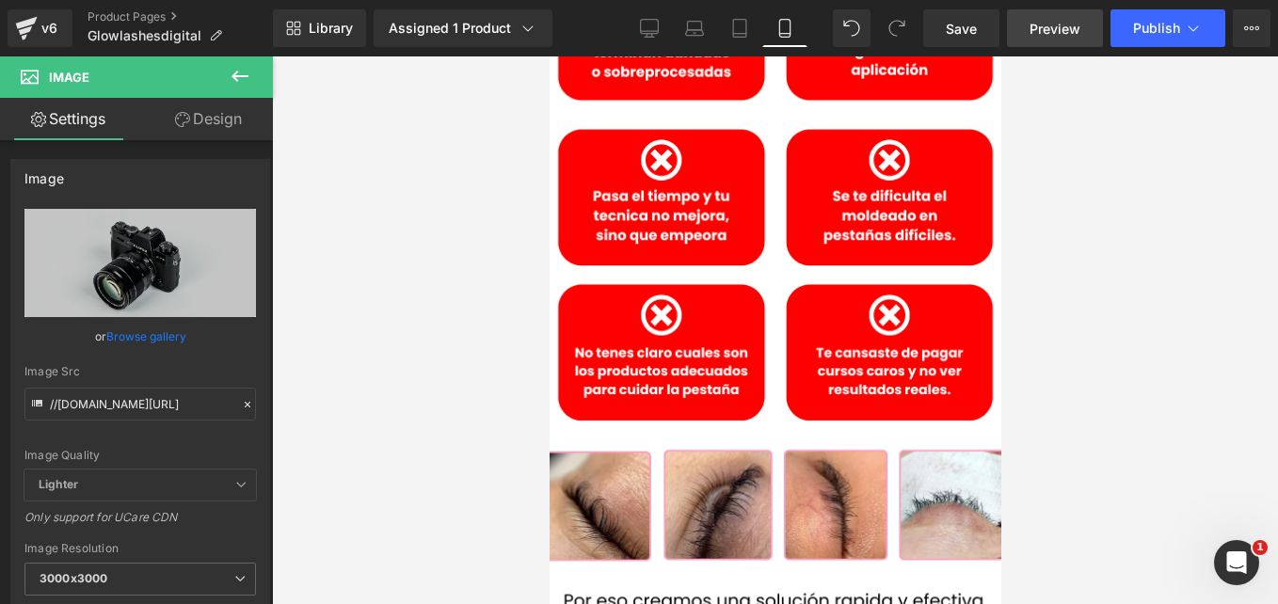
click at [1066, 28] on span "Preview" at bounding box center [1055, 29] width 51 height 20
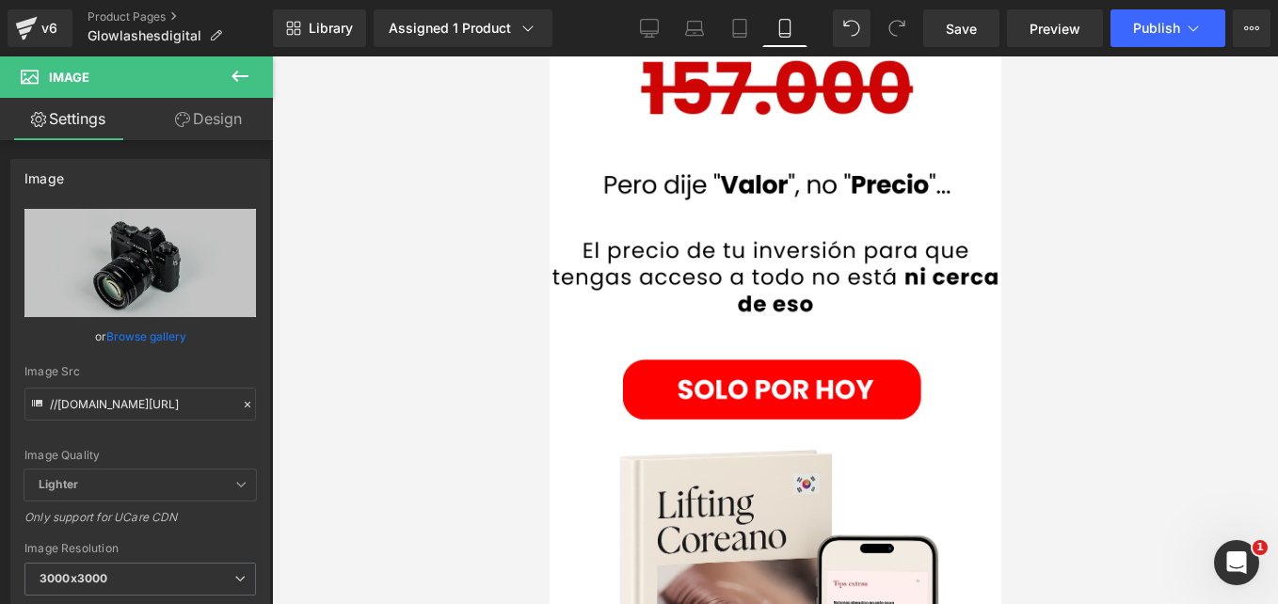
scroll to position [3577, 0]
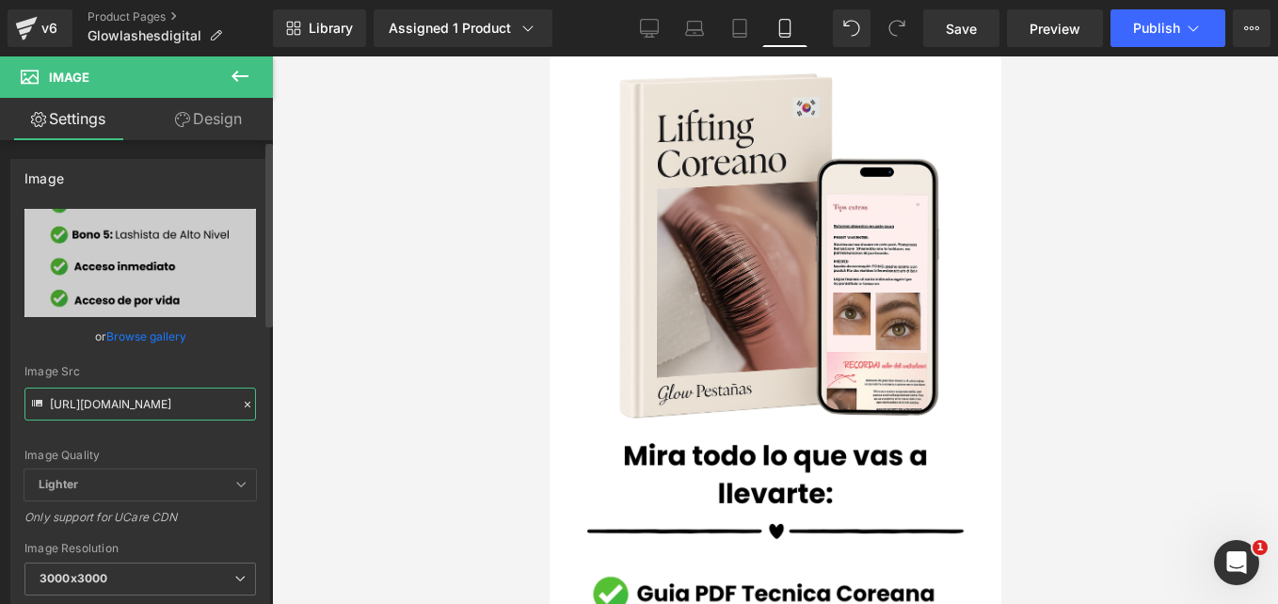
click at [184, 409] on input "https://cdn.shopify.com/s/files/1/0663/2269/4232/files/5_65d89ee6-fb40-4974-871…" at bounding box center [140, 404] width 232 height 33
paste input "Heading_3.png?v=1757704548"
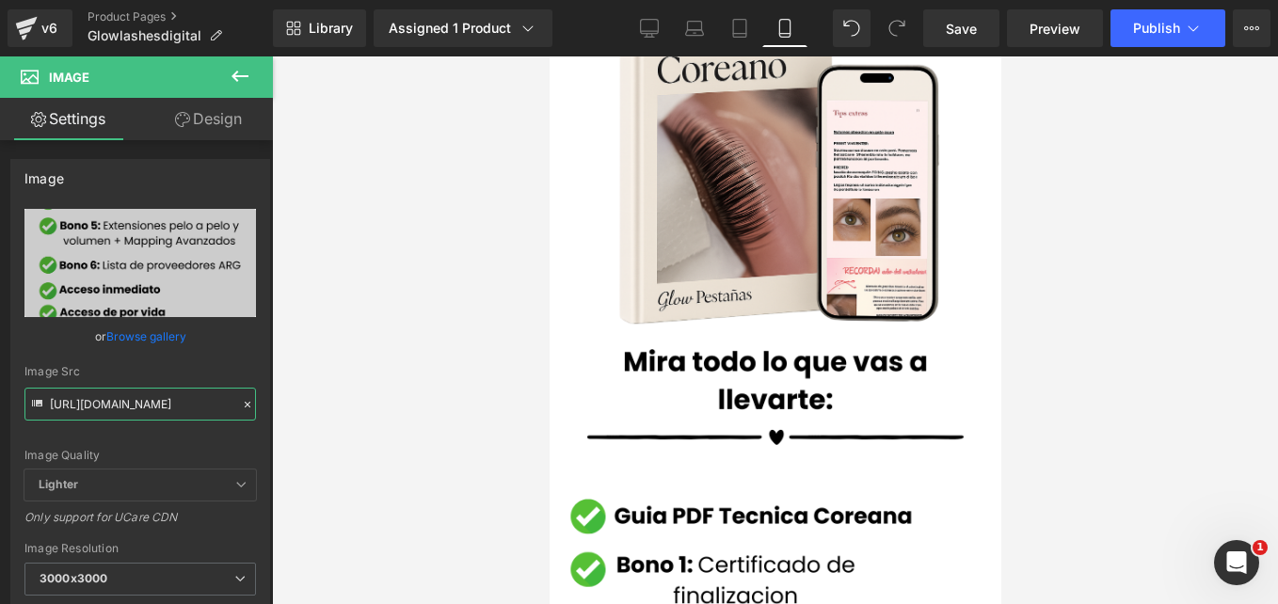
scroll to position [3954, 0]
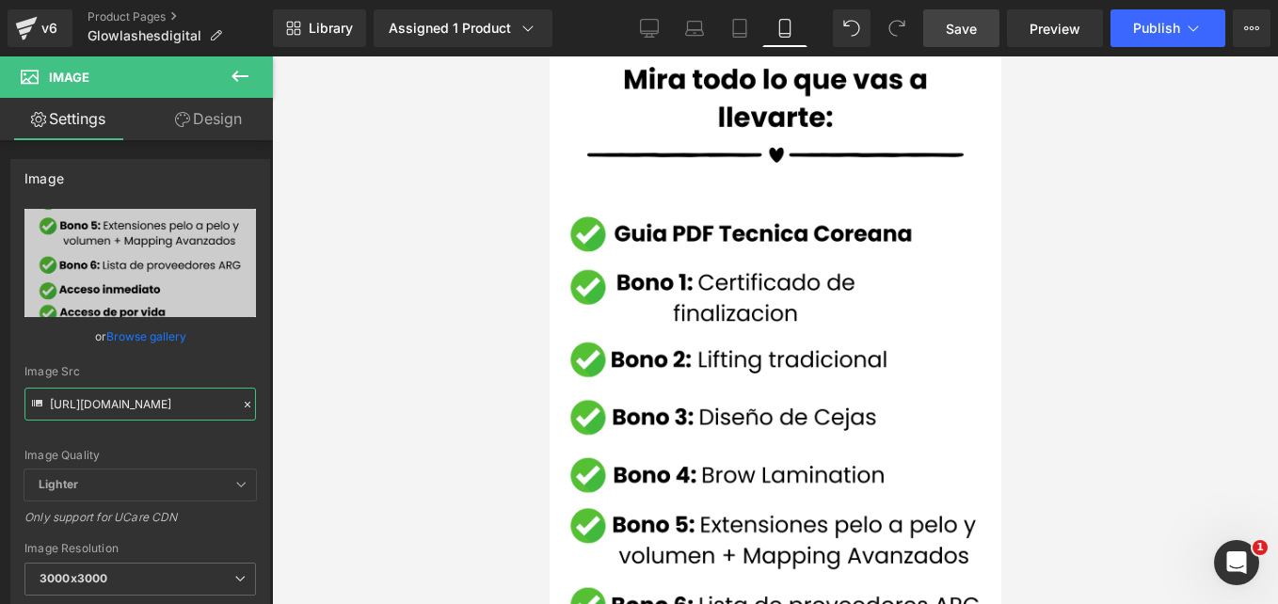
type input "https://cdn.shopify.com/s/files/1/0663/2269/4232/files/Heading_3_3000x3000.png?…"
drag, startPoint x: 980, startPoint y: 40, endPoint x: 327, endPoint y: 186, distance: 669.6
click at [980, 40] on link "Save" at bounding box center [961, 28] width 76 height 38
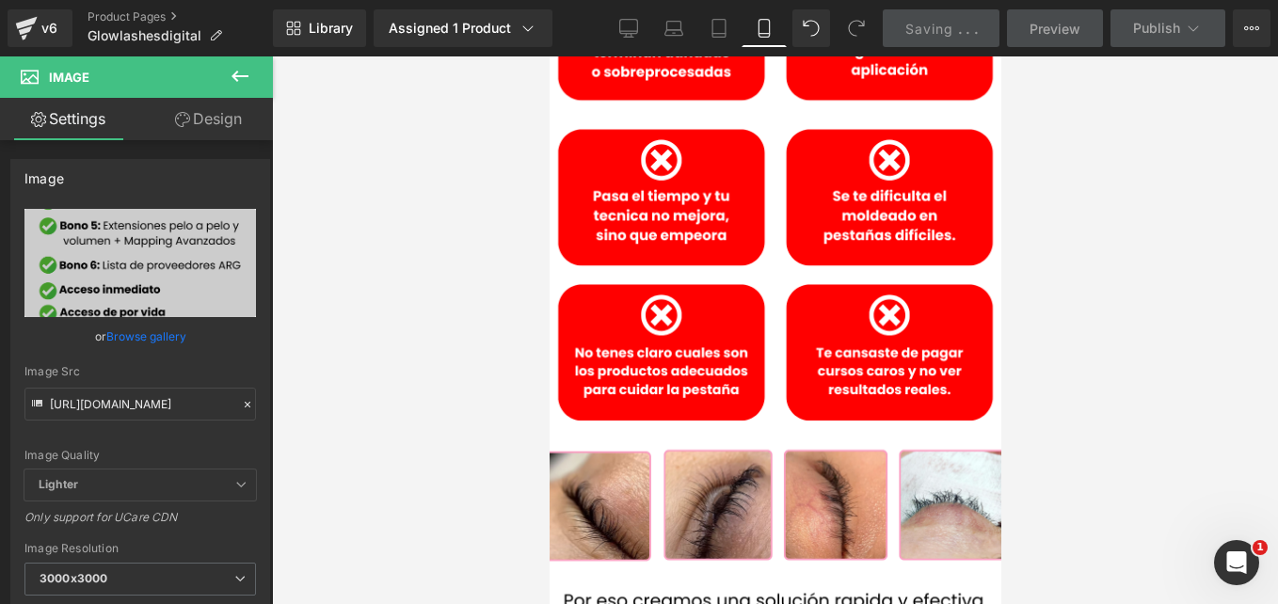
scroll to position [753, 0]
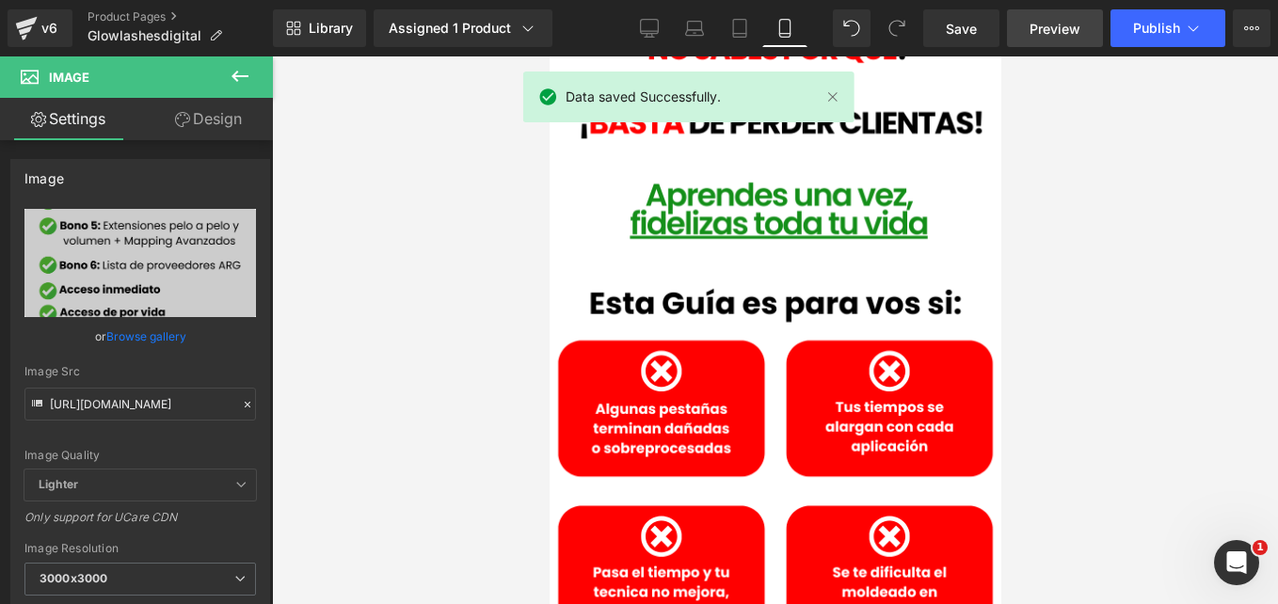
click at [1042, 26] on span "Preview" at bounding box center [1055, 29] width 51 height 20
click at [1150, 29] on span "Publish" at bounding box center [1156, 28] width 47 height 15
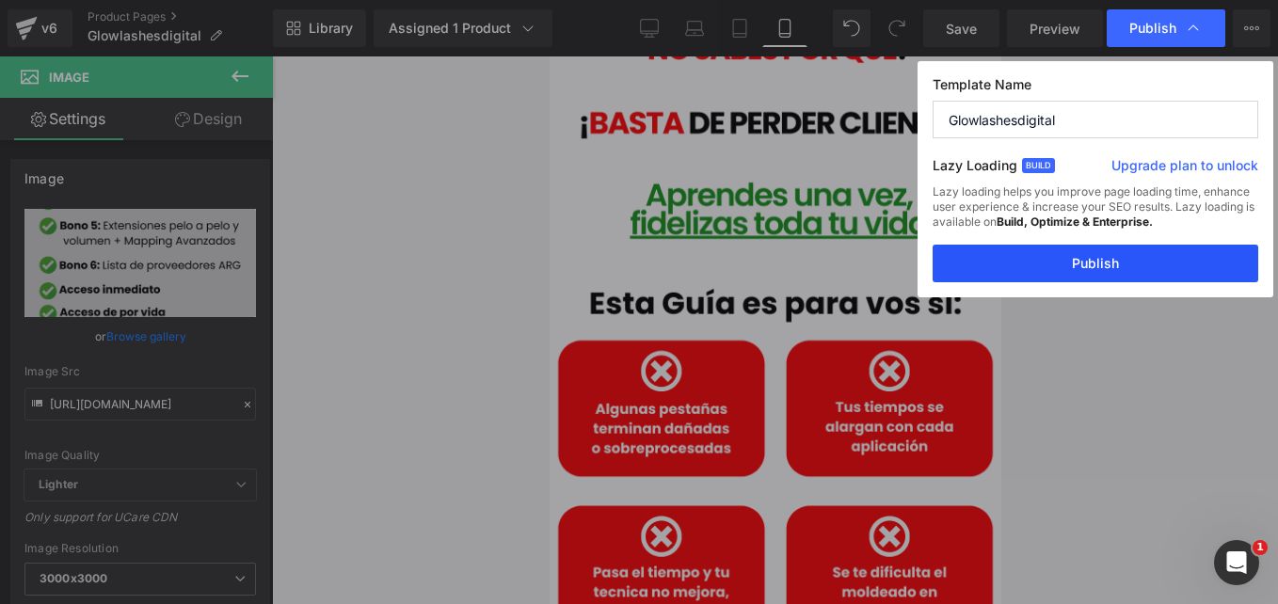
click at [1049, 270] on button "Publish" at bounding box center [1096, 264] width 326 height 38
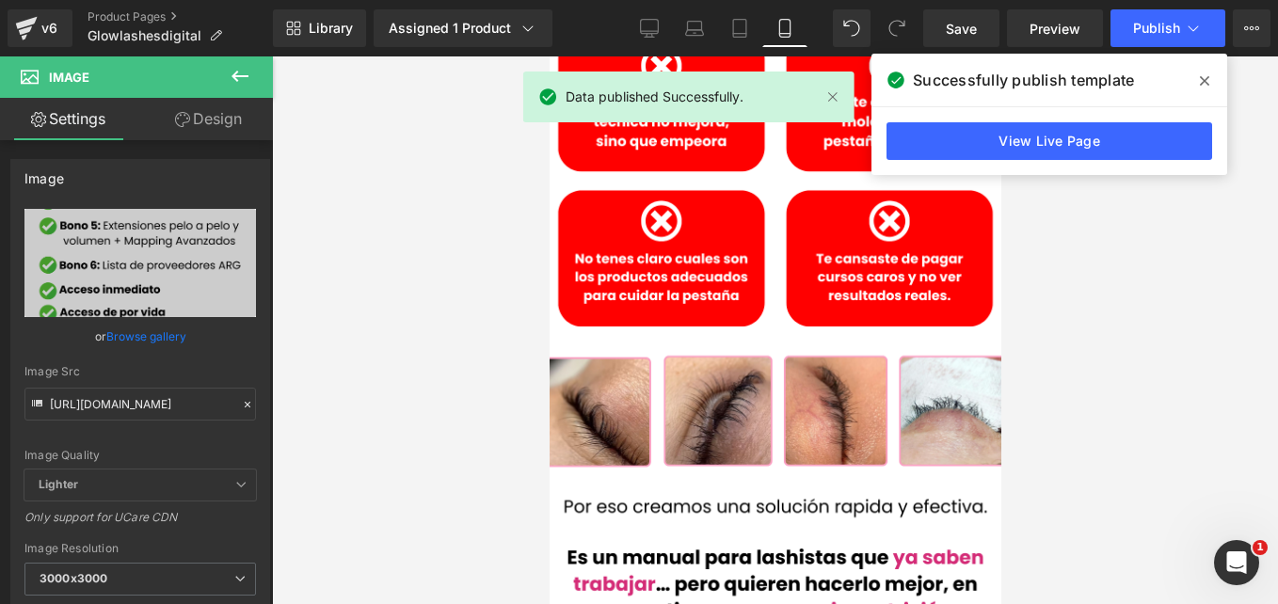
scroll to position [1694, 0]
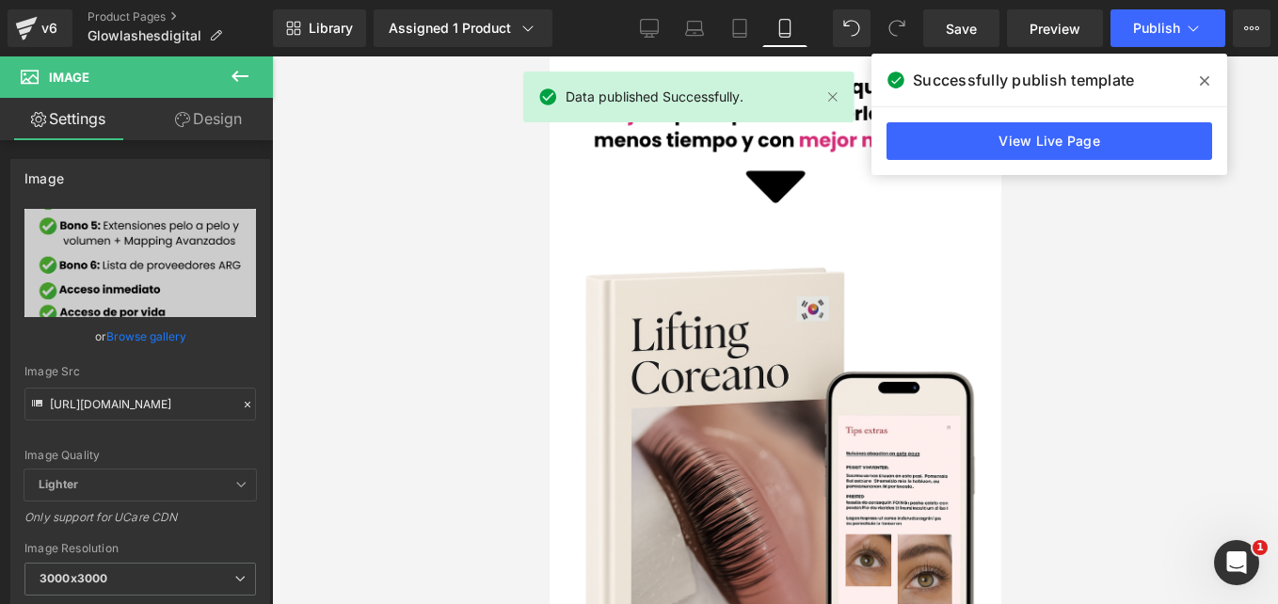
click at [1208, 81] on icon at bounding box center [1204, 80] width 9 height 15
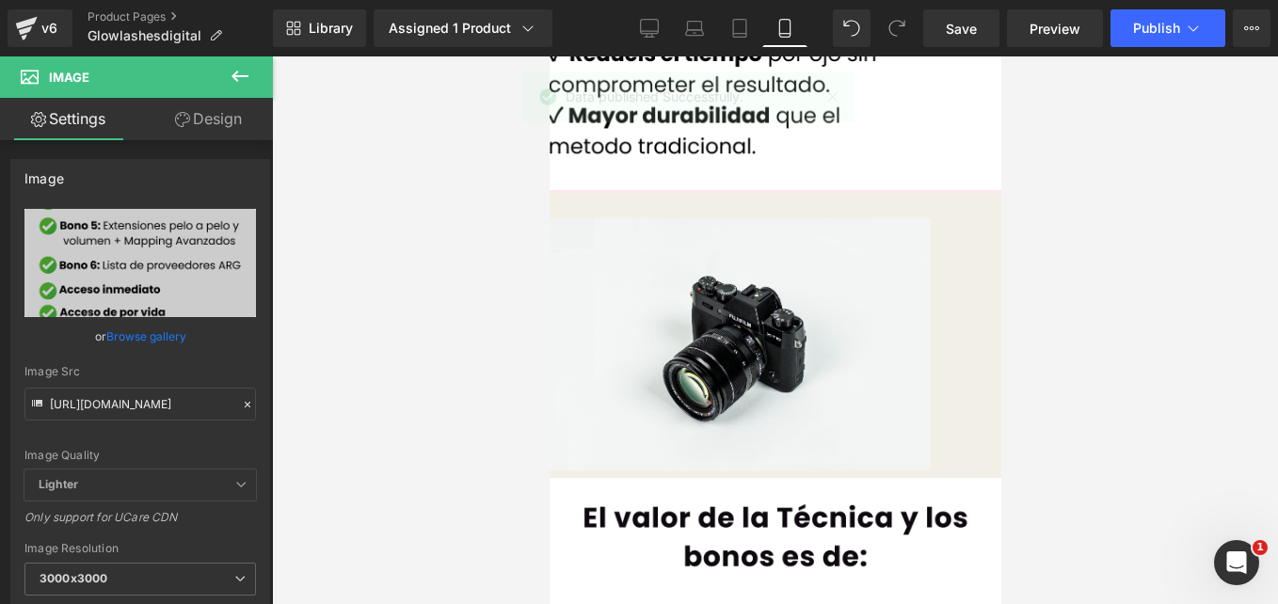
scroll to position [2353, 0]
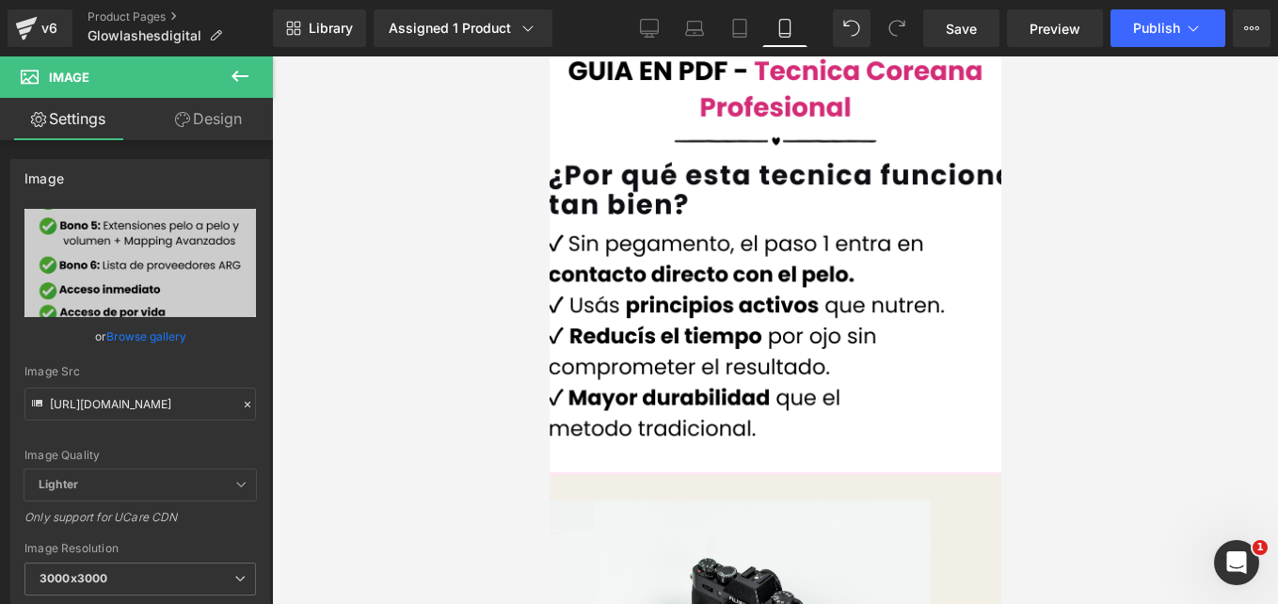
drag, startPoint x: 777, startPoint y: 352, endPoint x: 837, endPoint y: 411, distance: 84.5
click at [549, 56] on span "Image" at bounding box center [549, 56] width 0 height 0
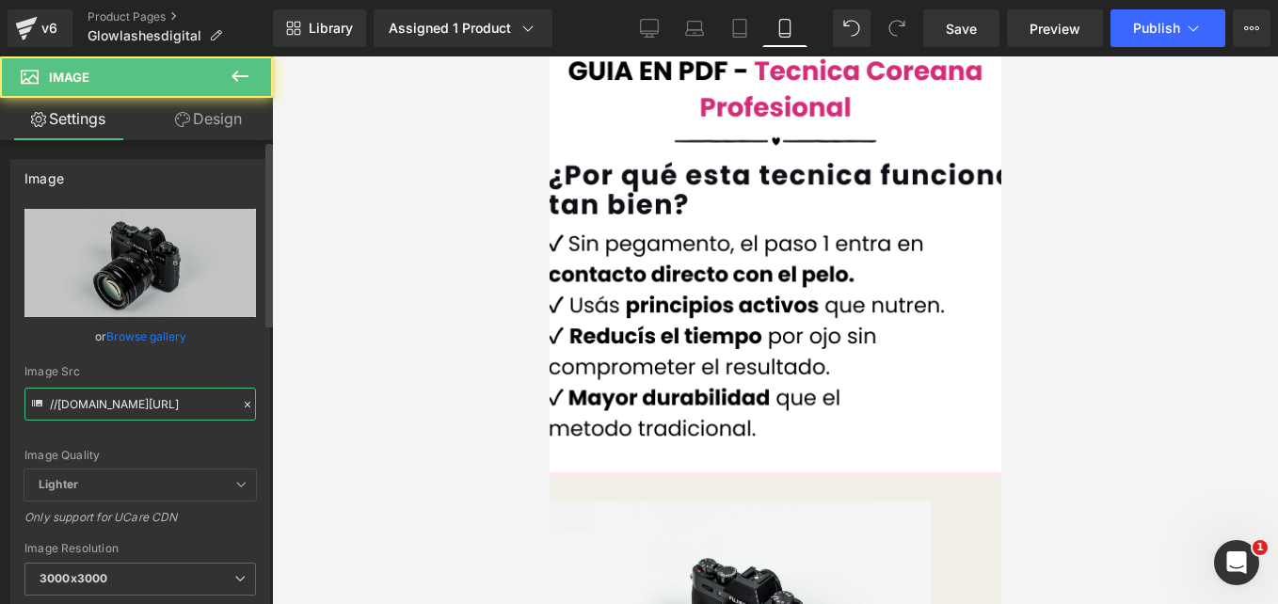
click at [158, 398] on input "//d1um8515vdn9kb.cloudfront.net/images/parallax.jpg" at bounding box center [140, 404] width 232 height 33
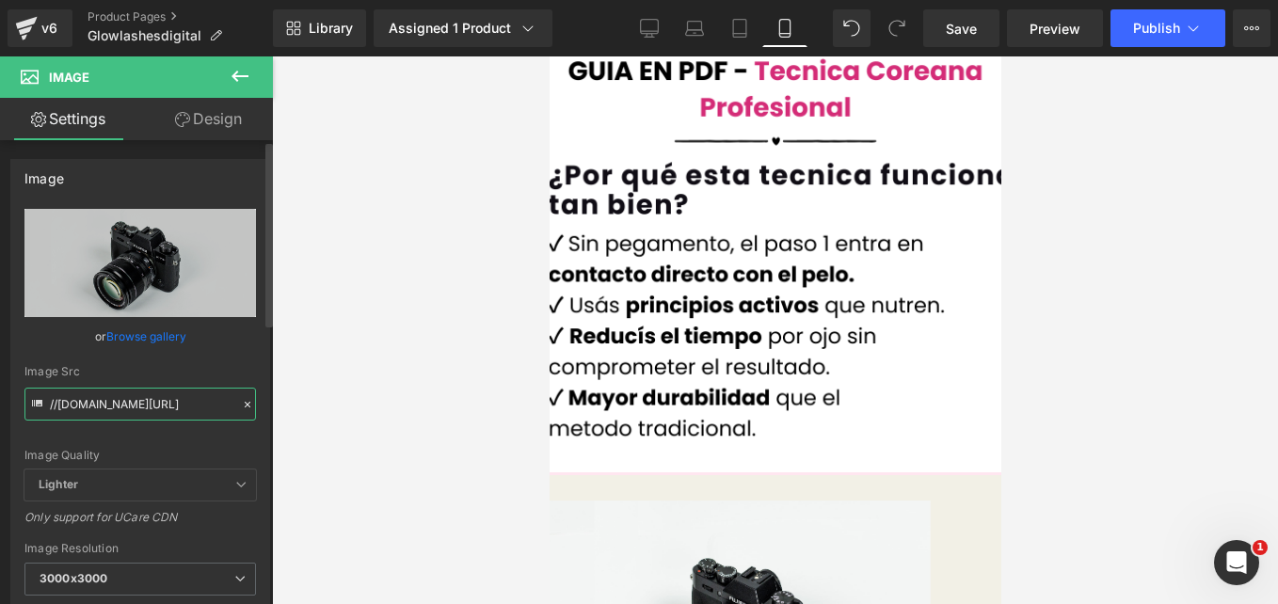
click at [159, 398] on input "//d1um8515vdn9kb.cloudfront.net/images/parallax.jpg" at bounding box center [140, 404] width 232 height 33
click at [160, 398] on input "//d1um8515vdn9kb.cloudfront.net/images/parallax.jpg" at bounding box center [140, 404] width 232 height 33
paste input "https://cdn.shopify.com/s/files/1/0663/2269/4232/files/1_01a9341b-f0e9-4d47-b77…"
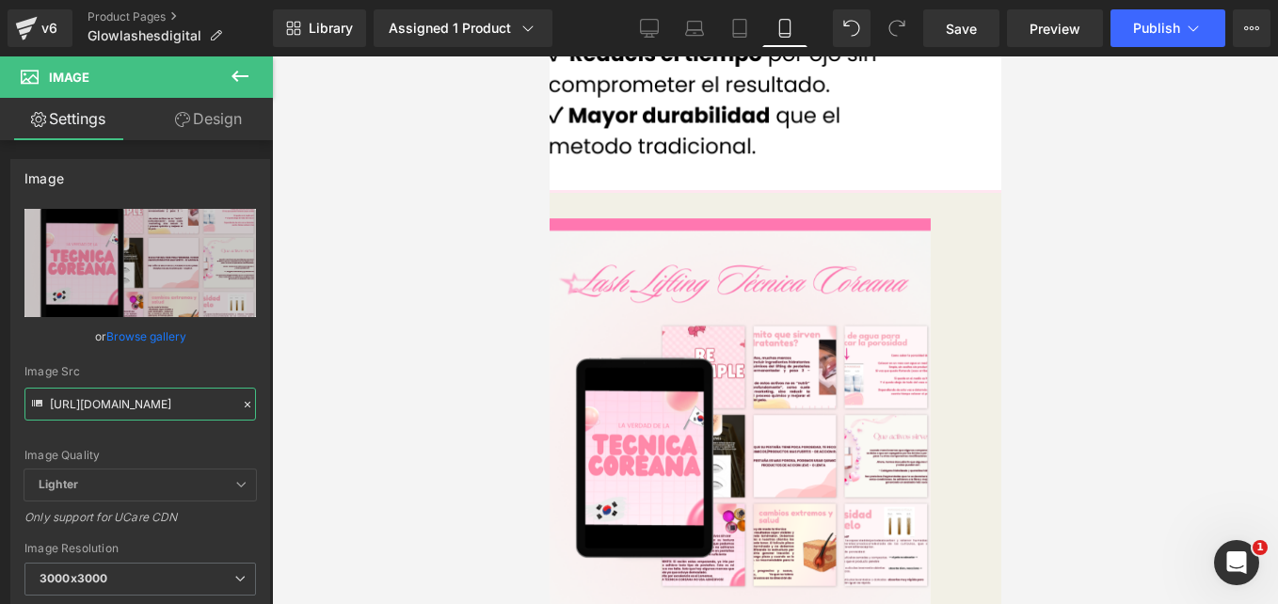
scroll to position [2447, 0]
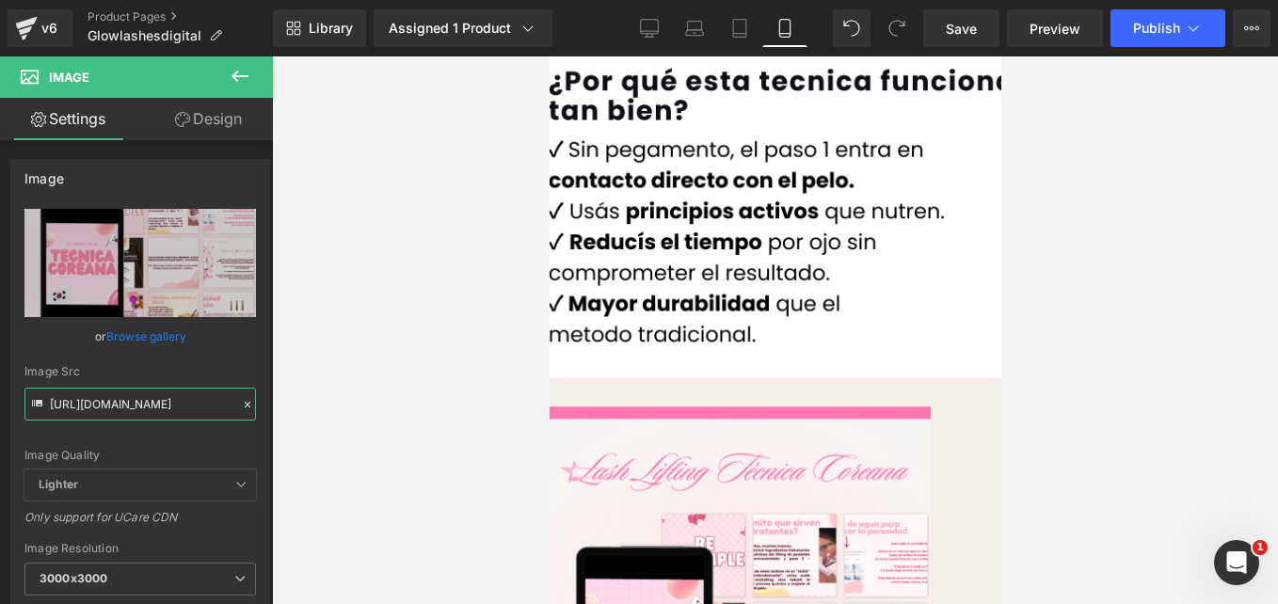
type input "https://cdn.shopify.com/s/files/1/0663/2269/4232/files/1_01a9341b-f0e9-4d47-b77…"
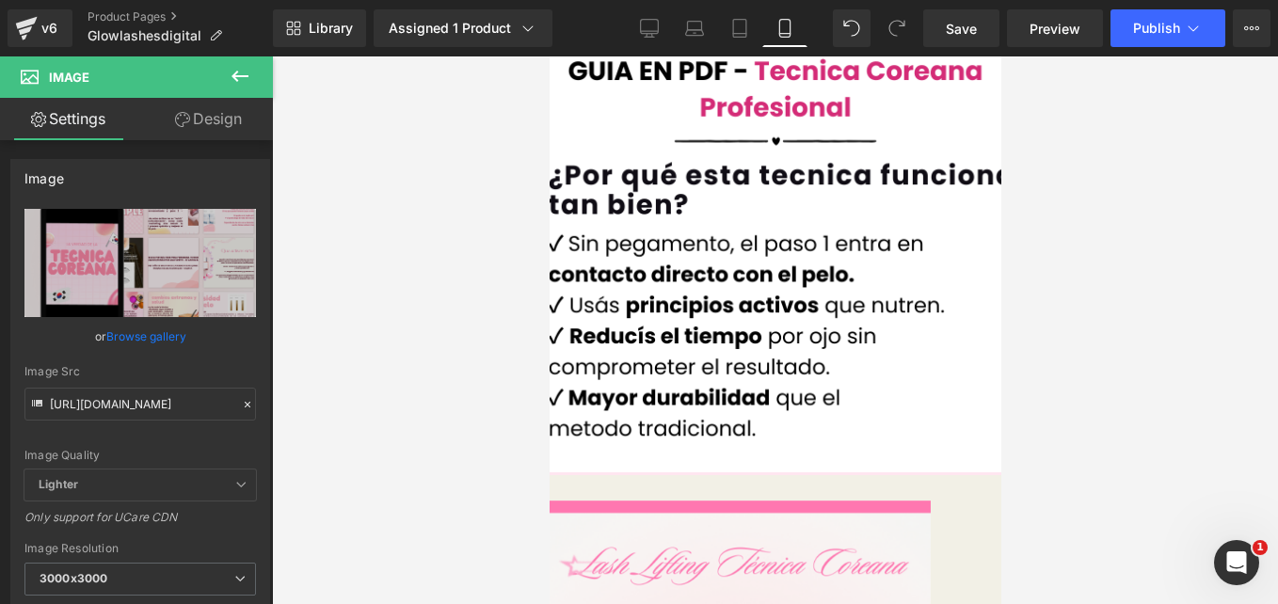
click at [244, 72] on icon at bounding box center [240, 76] width 23 height 23
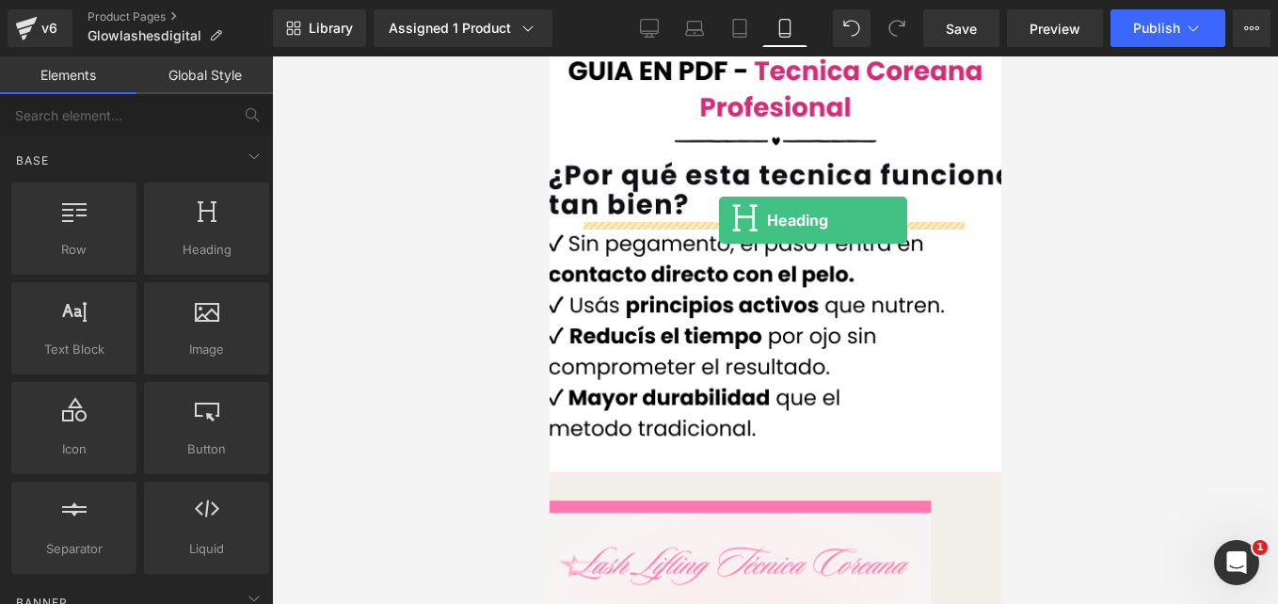
drag, startPoint x: 927, startPoint y: 298, endPoint x: 718, endPoint y: 220, distance: 223.1
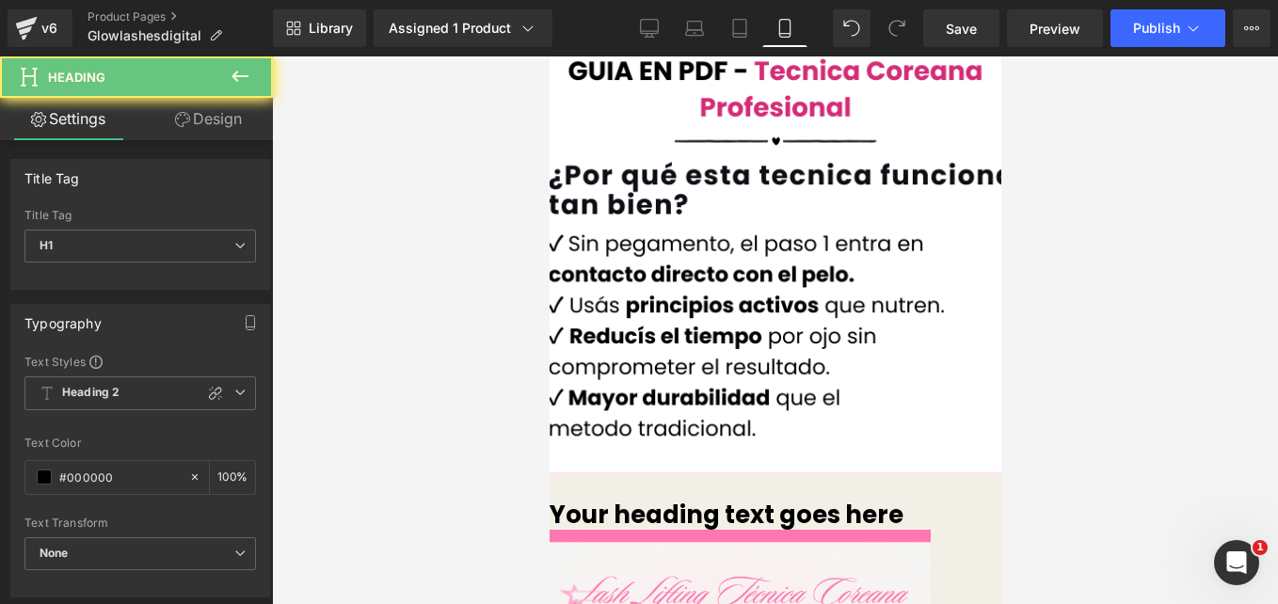
click at [711, 501] on h1 "Your heading text goes here" at bounding box center [739, 515] width 381 height 29
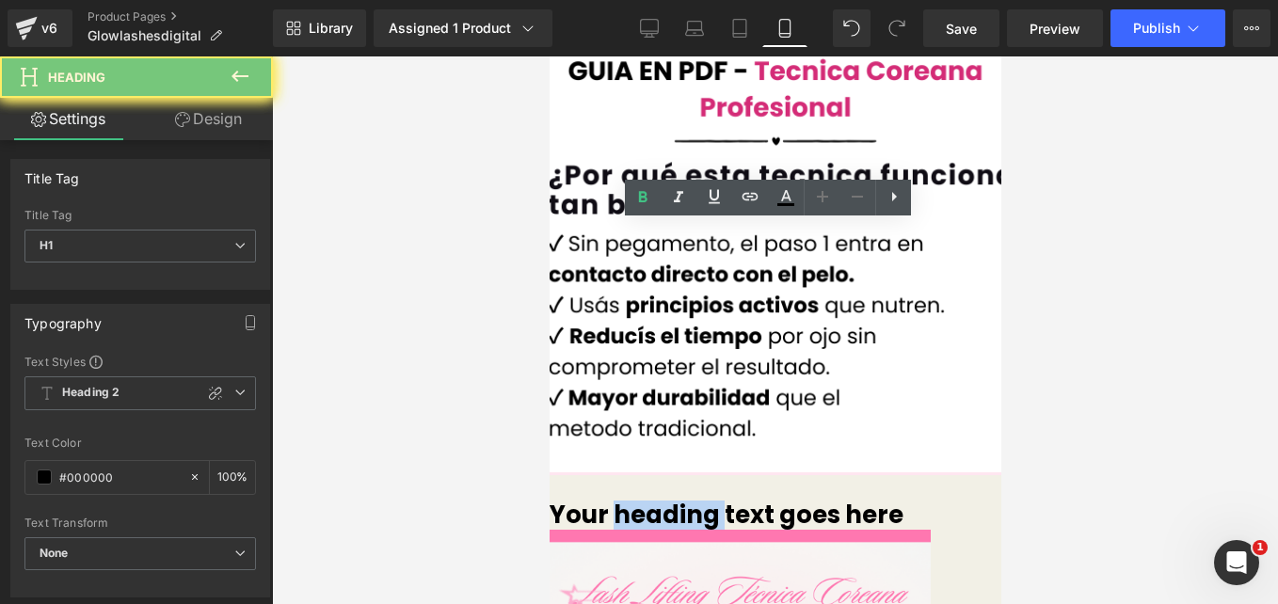
click at [711, 501] on h1 "Your heading text goes here" at bounding box center [739, 515] width 381 height 29
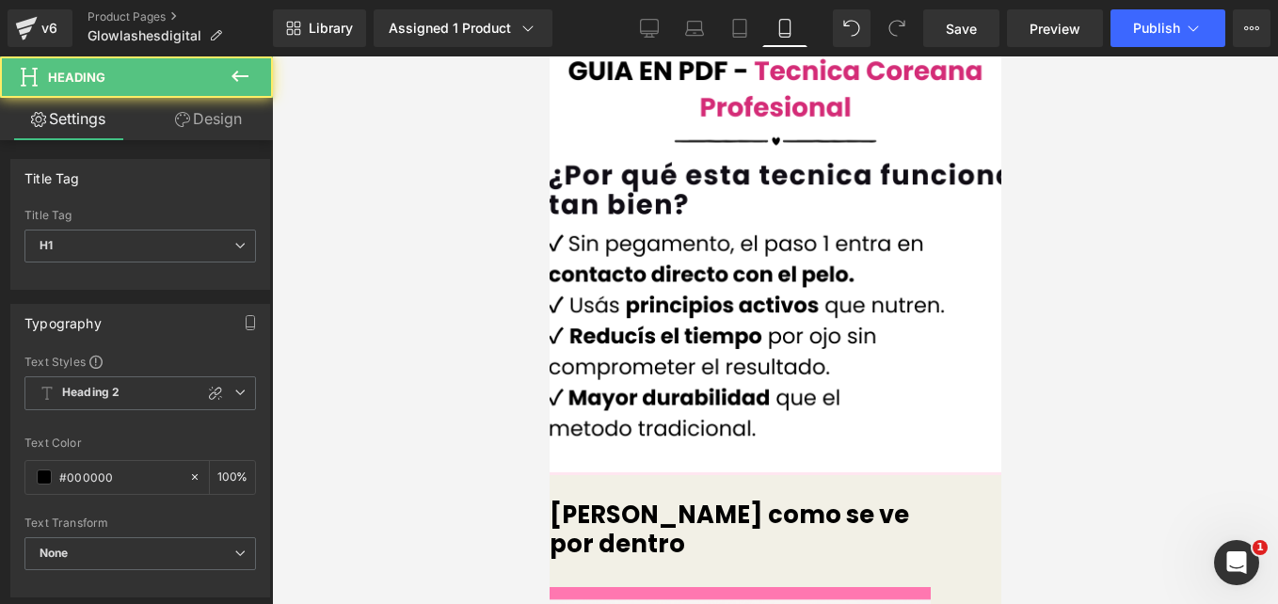
click at [659, 501] on h1 "Mira como se ve por dentro" at bounding box center [739, 544] width 381 height 87
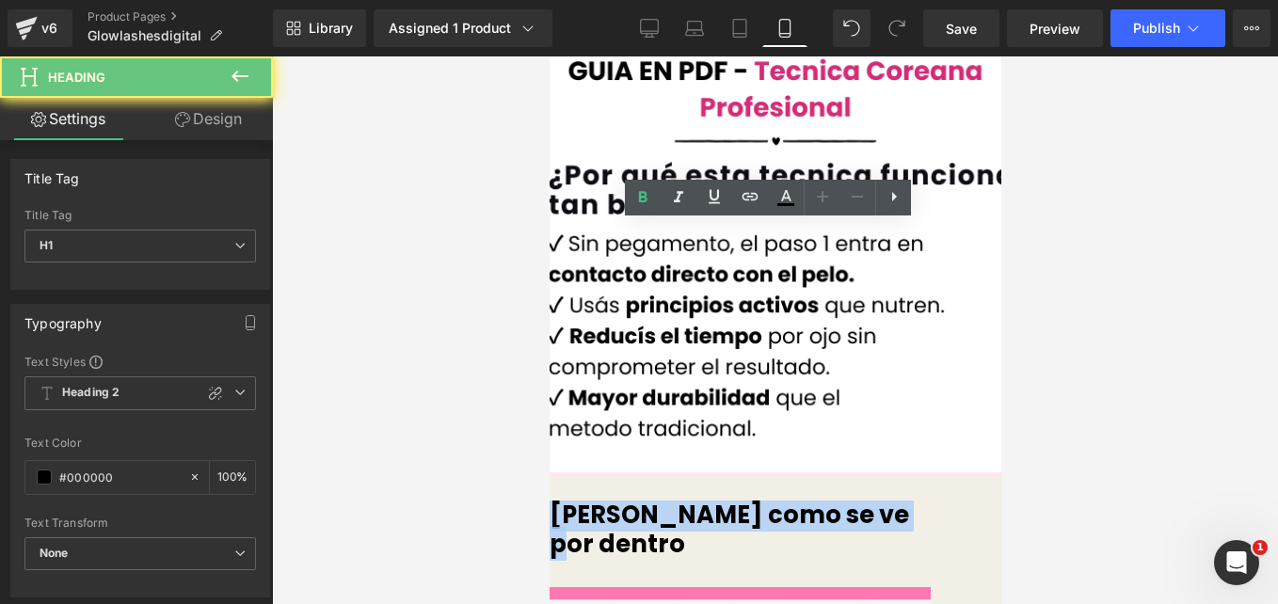
drag, startPoint x: 613, startPoint y: 232, endPoint x: 978, endPoint y: 233, distance: 365.2
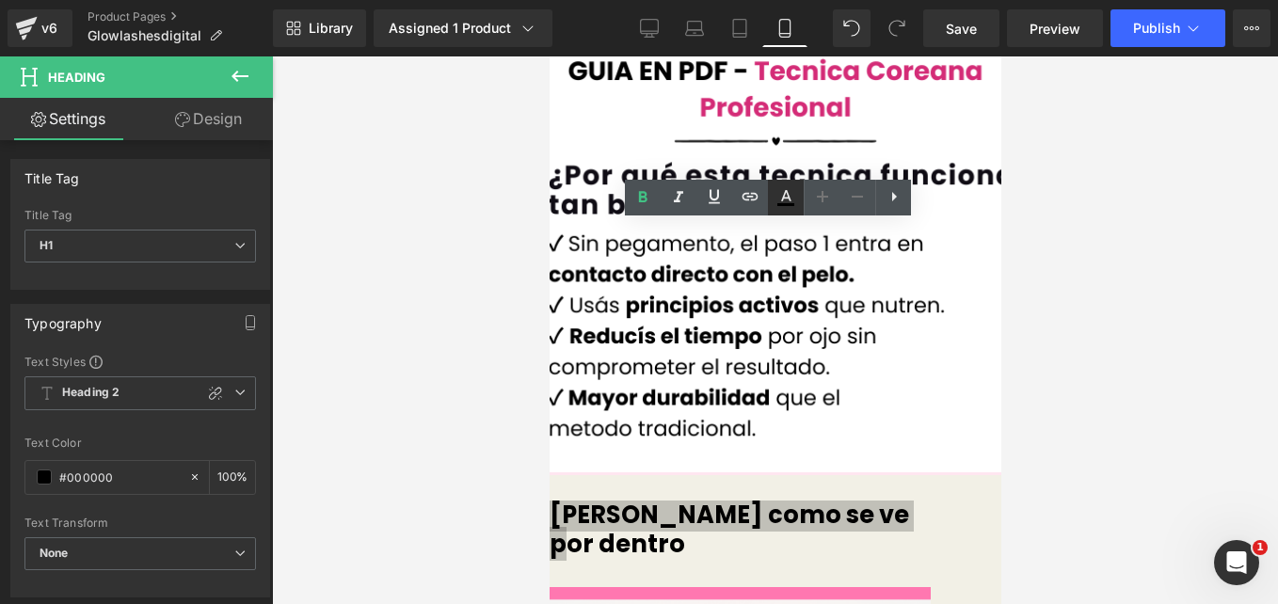
click at [790, 194] on icon at bounding box center [786, 197] width 23 height 23
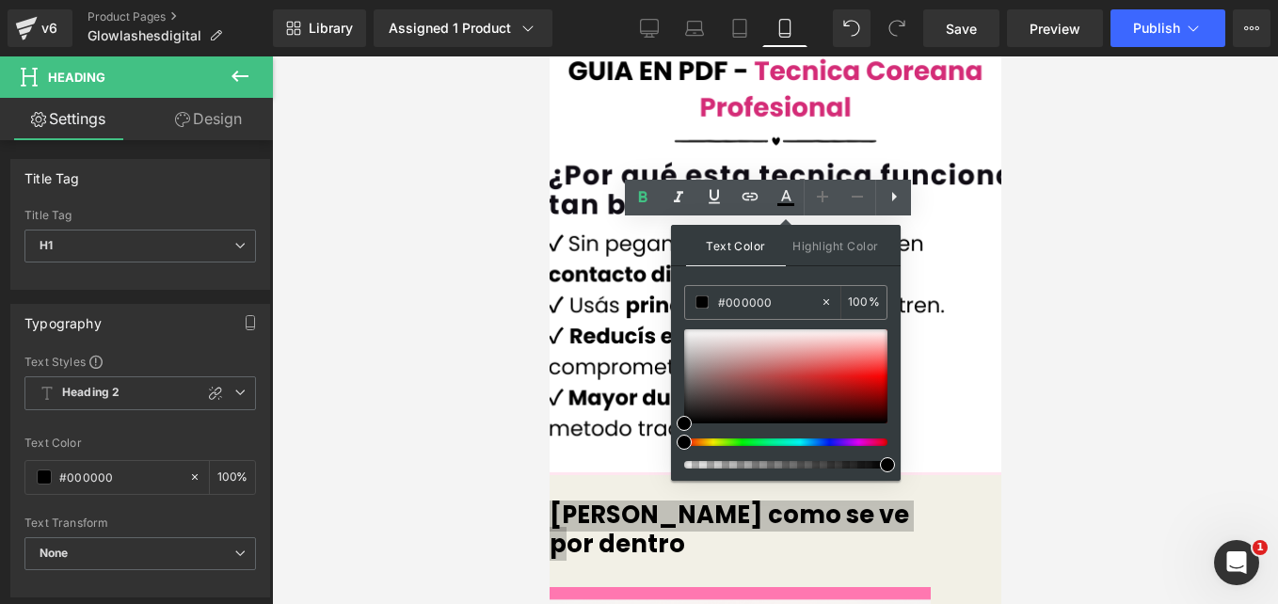
click at [860, 440] on div at bounding box center [778, 443] width 203 height 8
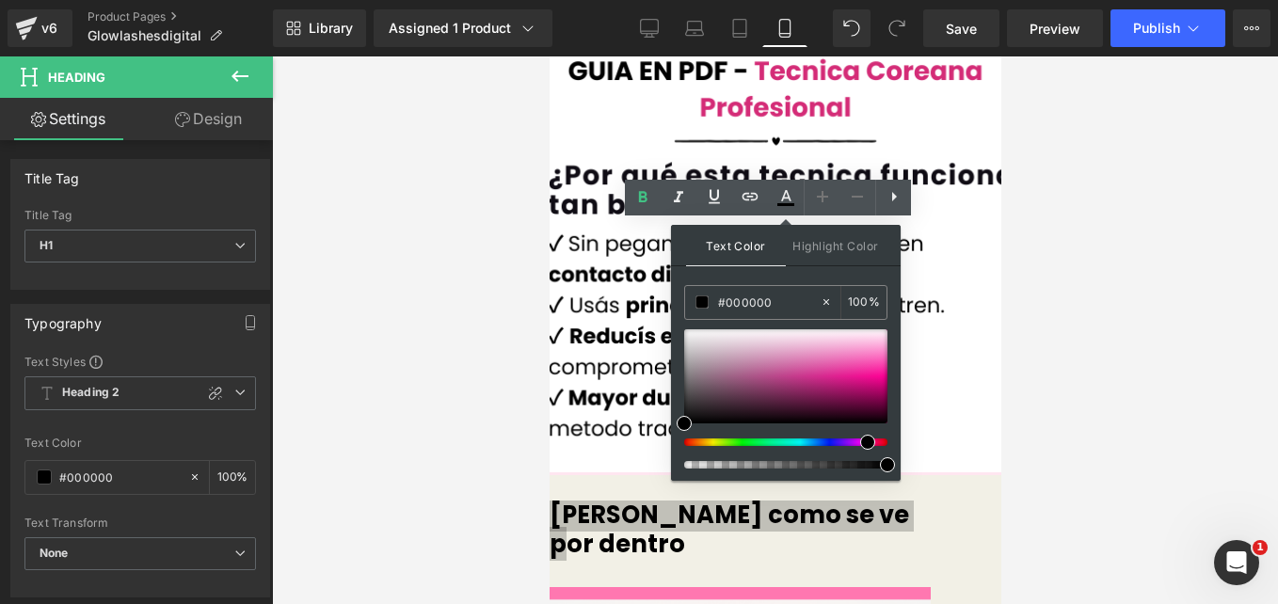
click at [852, 440] on div at bounding box center [785, 398] width 203 height 139
click at [855, 439] on div at bounding box center [778, 443] width 203 height 8
click at [852, 441] on div at bounding box center [778, 443] width 203 height 8
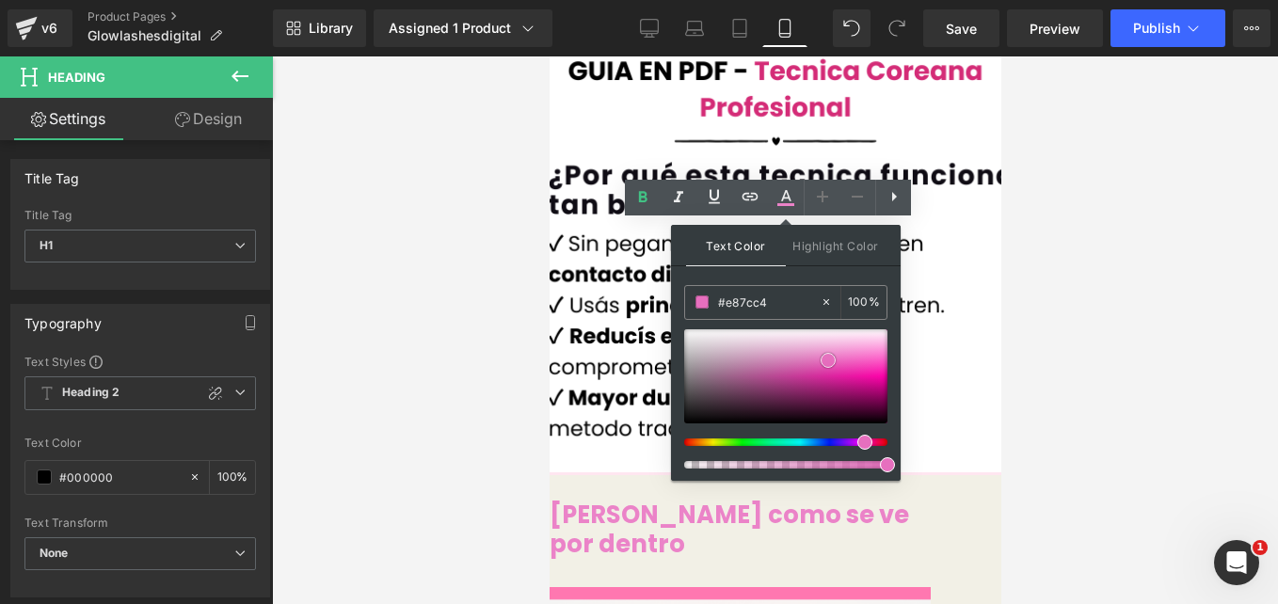
type input "#e368ba"
drag, startPoint x: 842, startPoint y: 356, endPoint x: 826, endPoint y: 363, distance: 17.7
click at [826, 363] on div at bounding box center [785, 376] width 203 height 94
click at [588, 501] on h1 "Mira como se ve por dentro" at bounding box center [739, 544] width 381 height 87
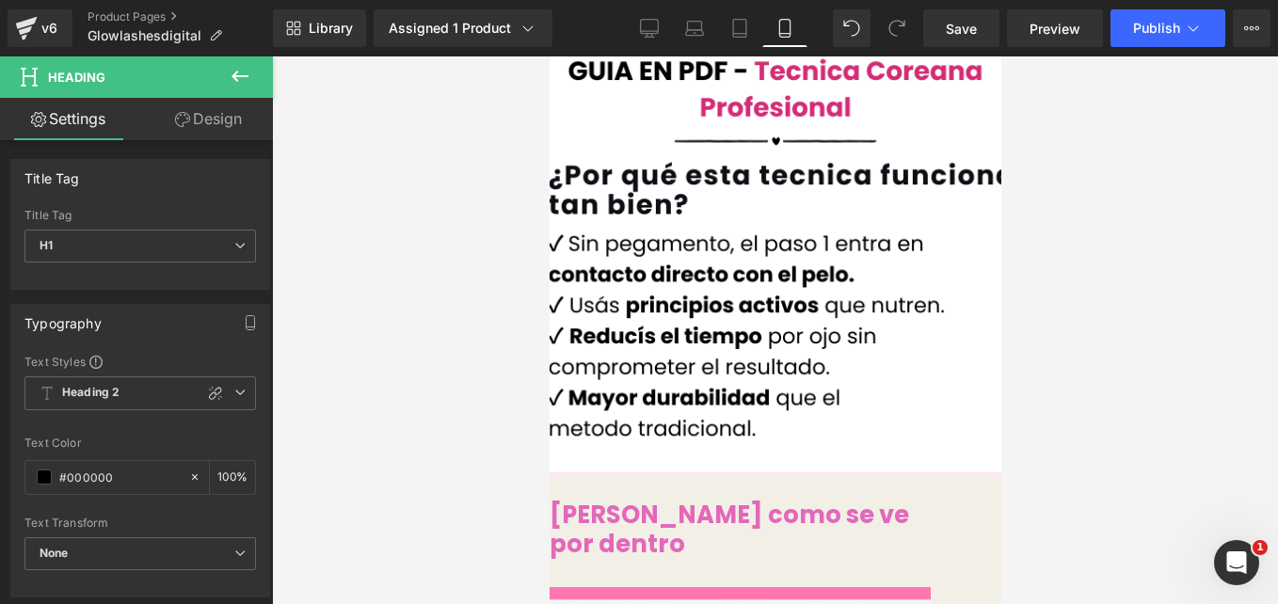
click at [438, 222] on div at bounding box center [775, 330] width 1006 height 548
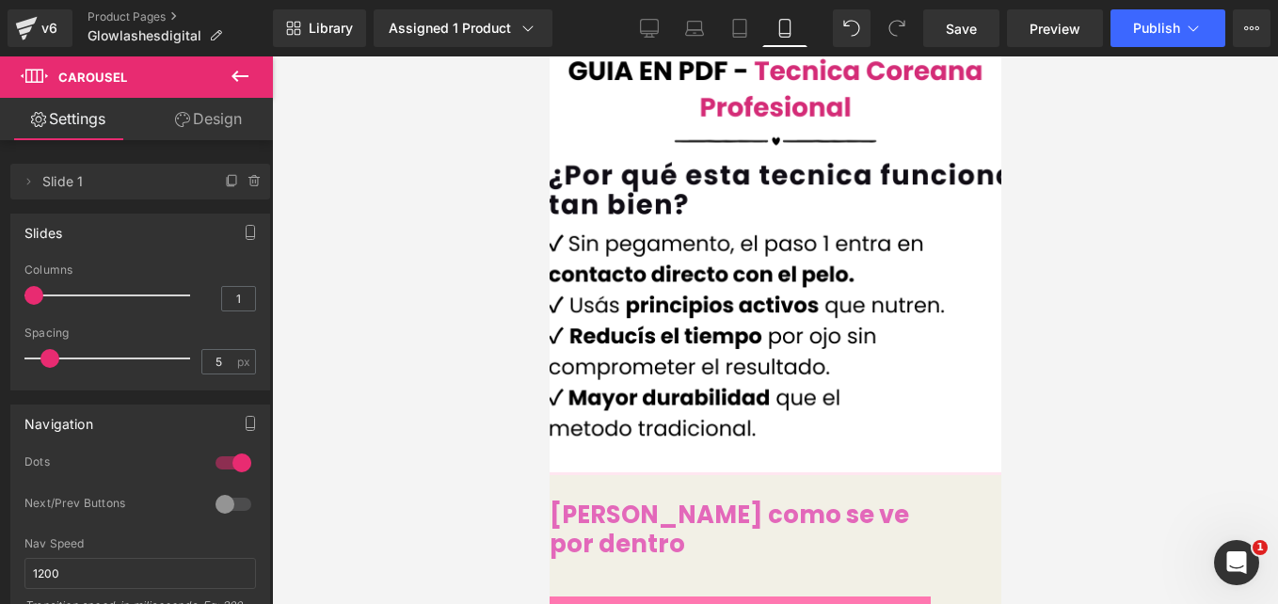
click at [491, 270] on div at bounding box center [775, 330] width 1006 height 548
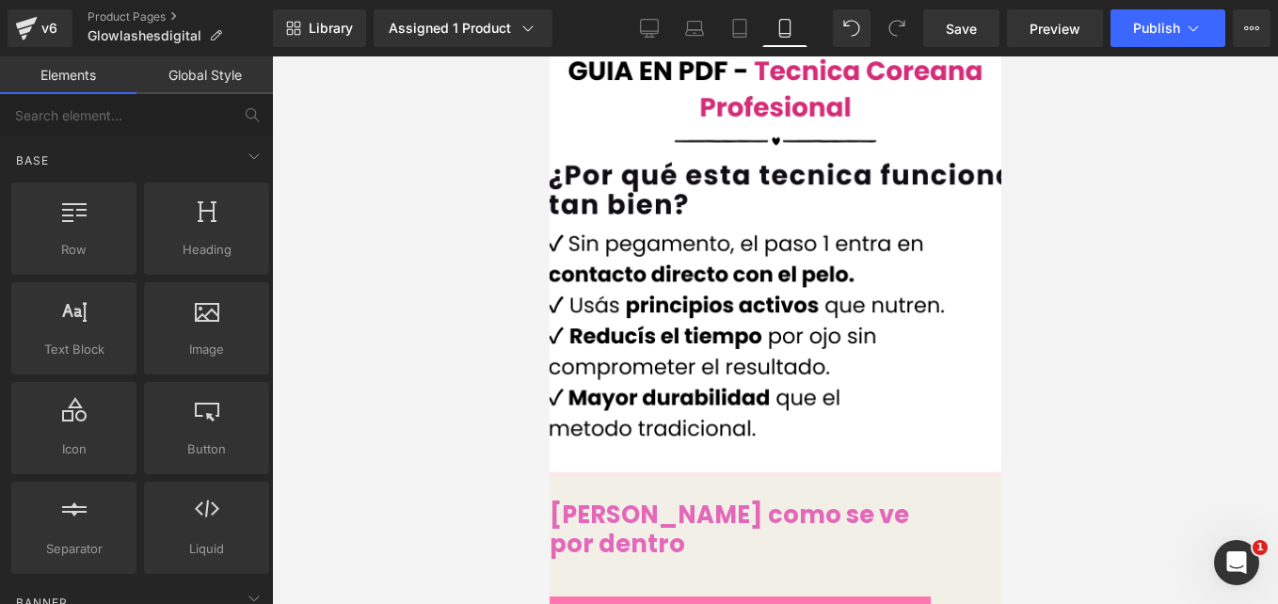
click at [881, 498] on span "Mira como se ve por dentro" at bounding box center [729, 529] width 360 height 63
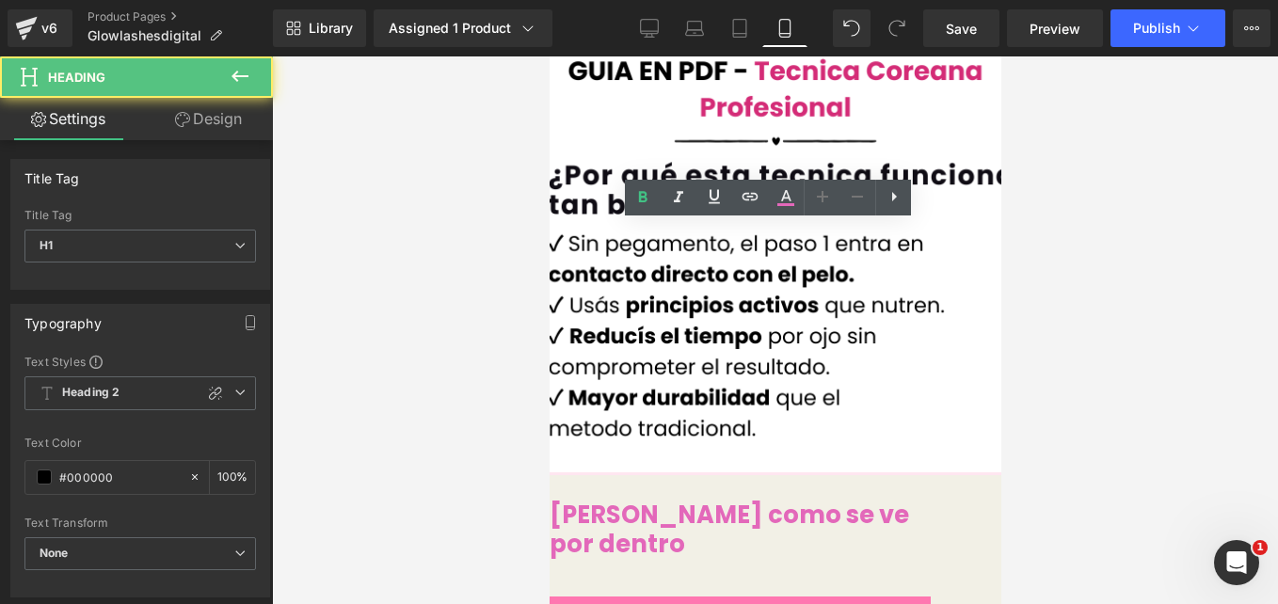
click at [930, 501] on h1 "Mira como se ve por dentro" at bounding box center [739, 544] width 381 height 87
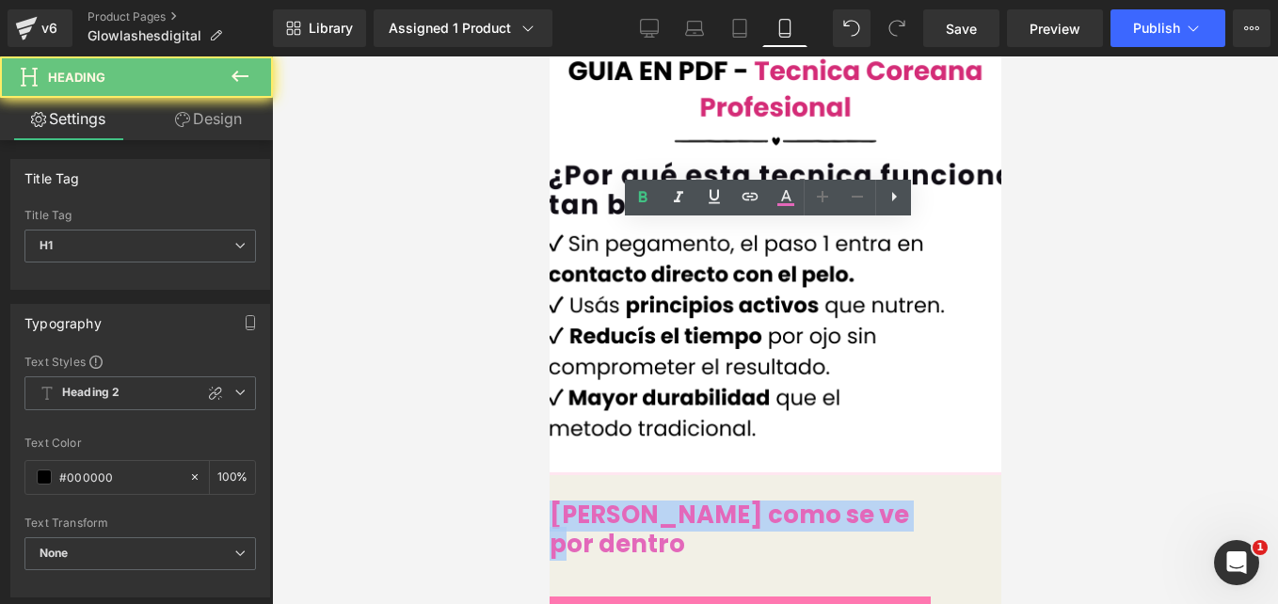
drag, startPoint x: 876, startPoint y: 231, endPoint x: 1066, endPoint y: 287, distance: 197.5
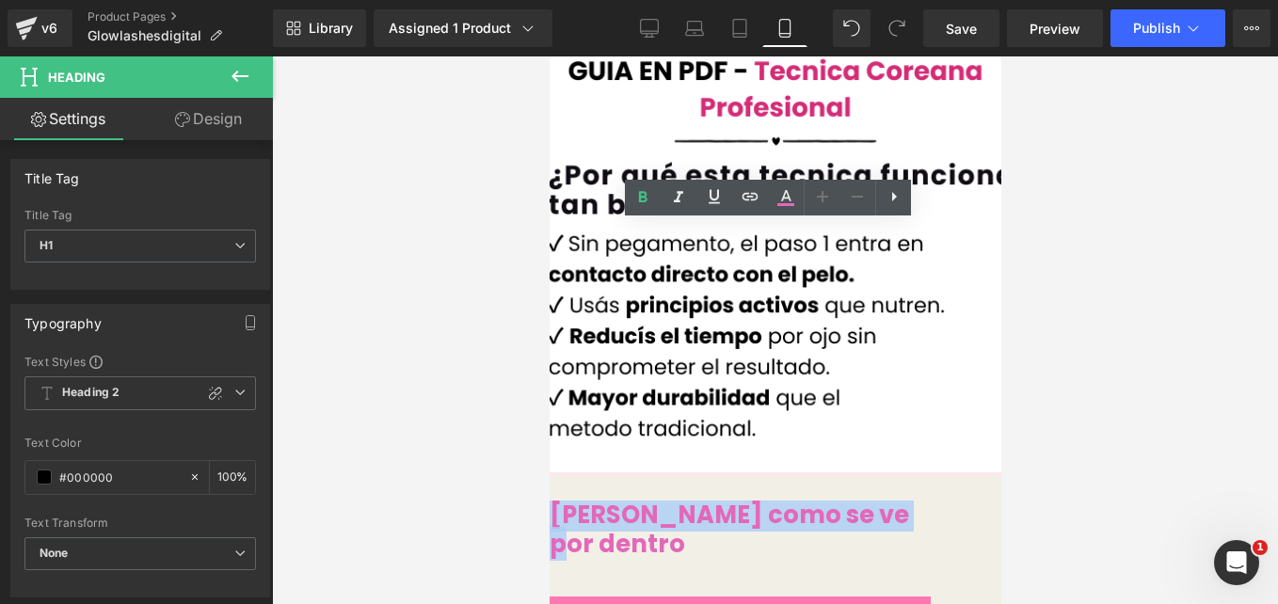
copy span "Mira como se ve por dentro"
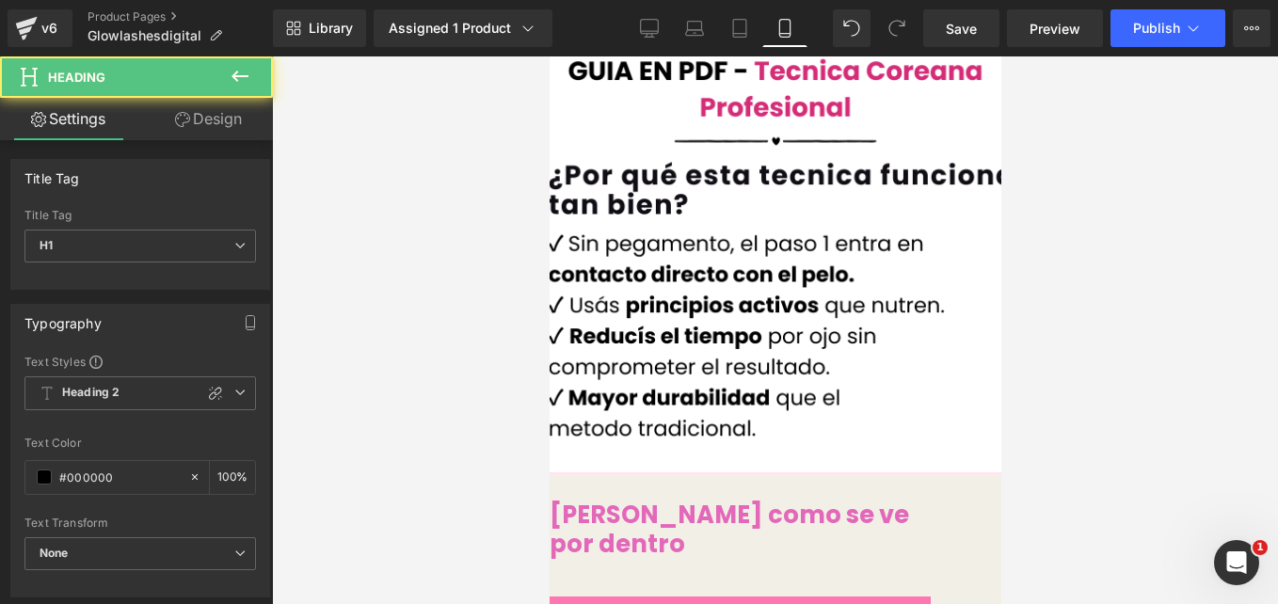
click at [725, 501] on h1 "Mira como se ve por dentro" at bounding box center [739, 544] width 381 height 87
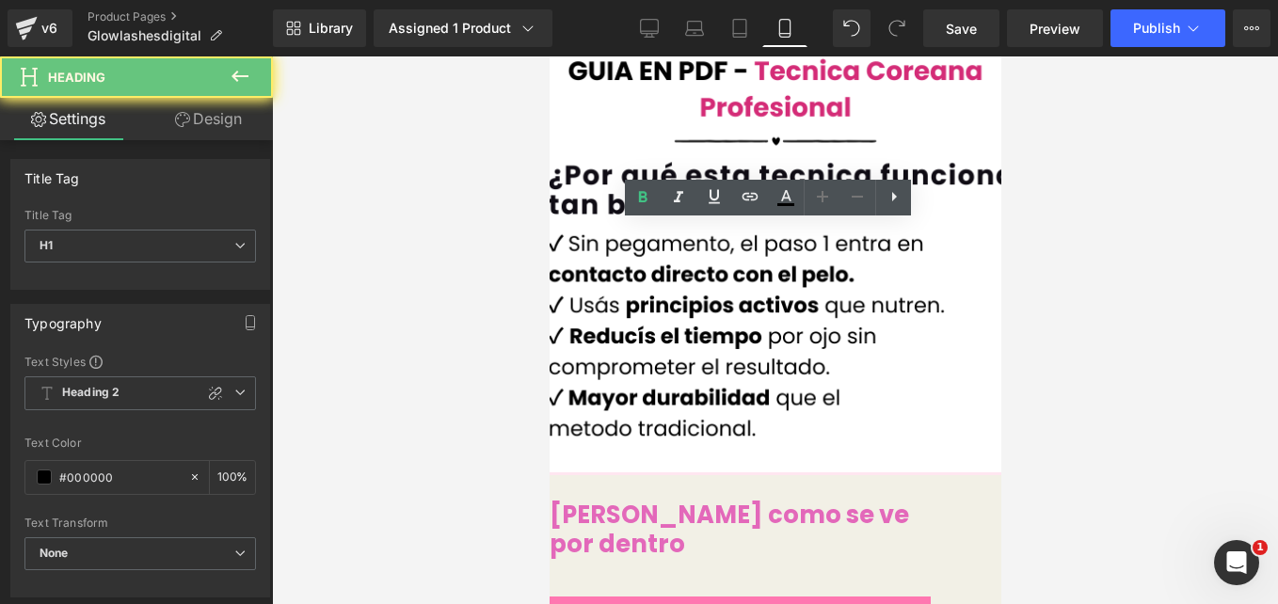
click at [579, 501] on h1 "Mira como se ve por dentro" at bounding box center [739, 544] width 381 height 87
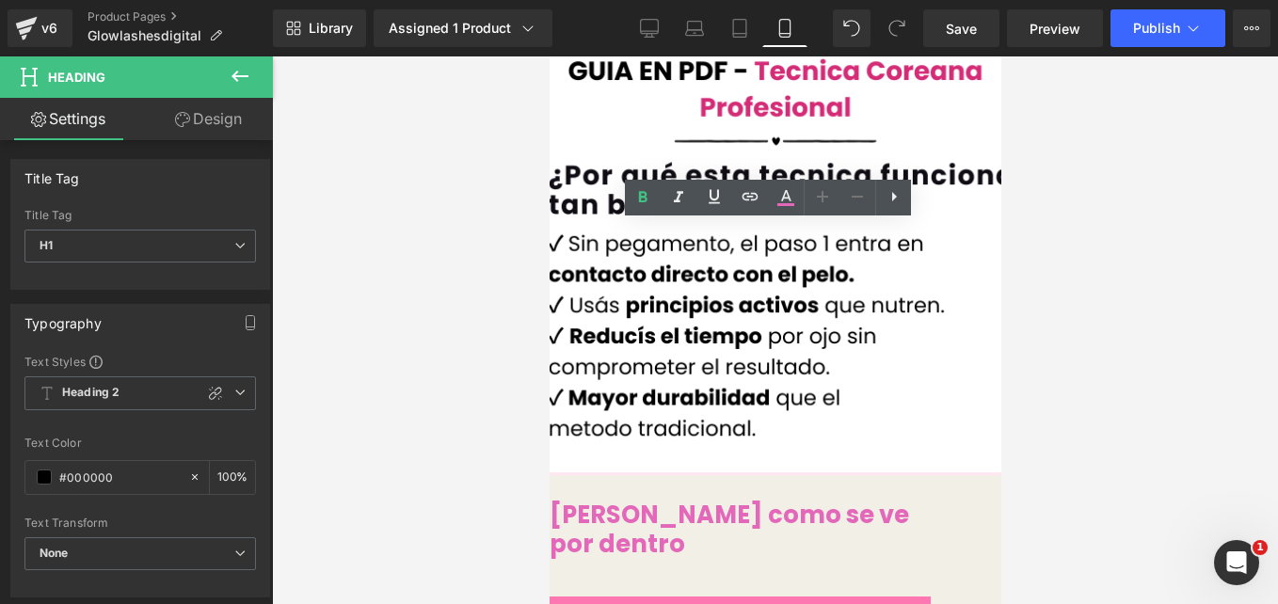
click at [507, 223] on div at bounding box center [775, 330] width 1006 height 548
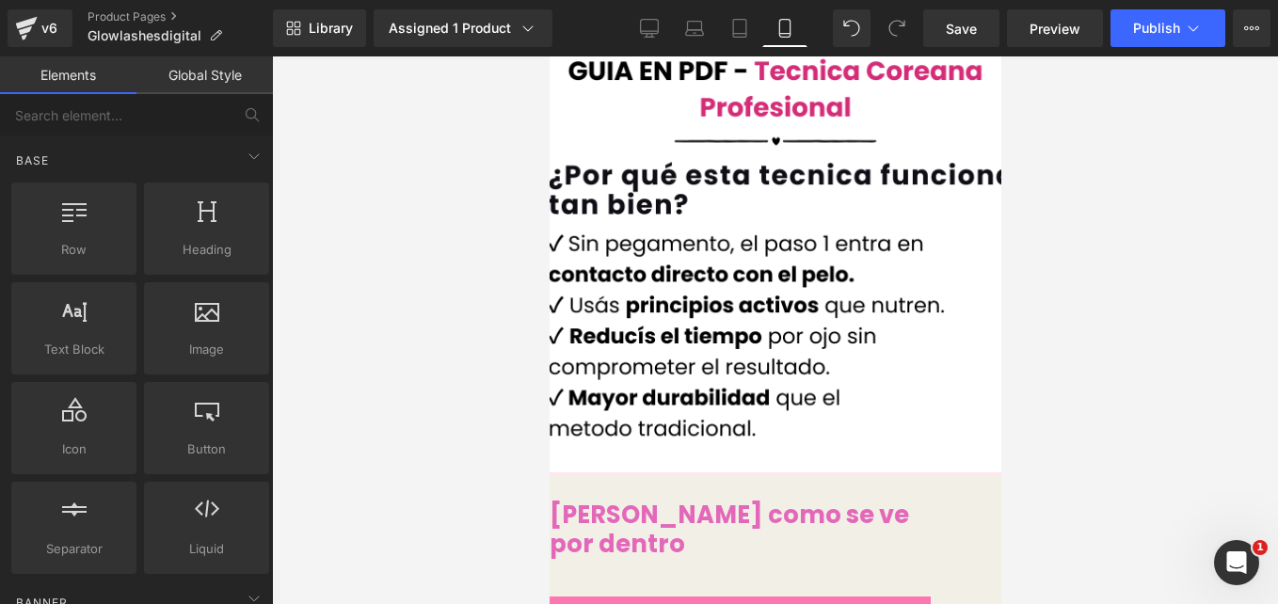
click at [549, 56] on icon at bounding box center [549, 56] width 0 height 0
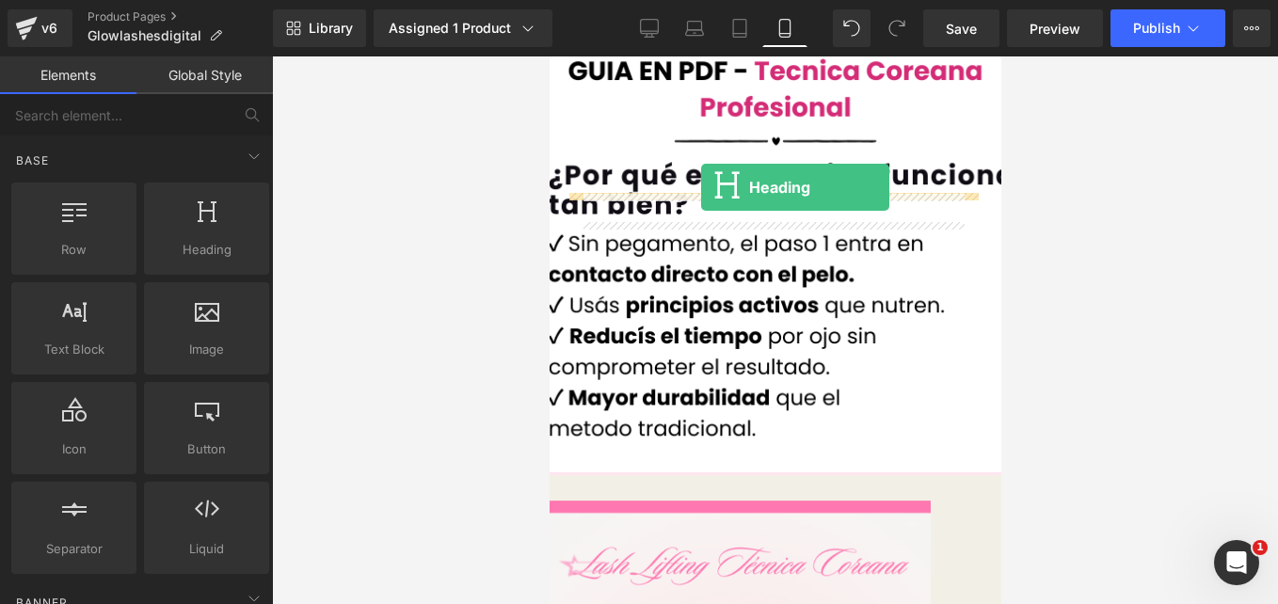
drag, startPoint x: 773, startPoint y: 294, endPoint x: 700, endPoint y: 187, distance: 128.7
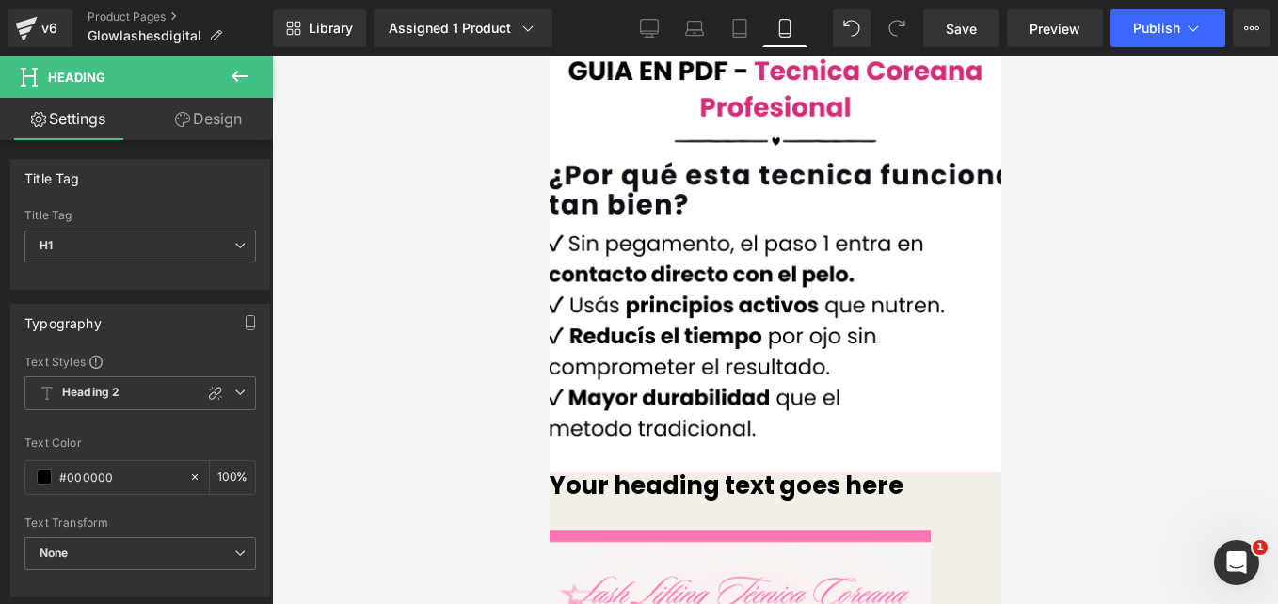
click at [675, 472] on h1 "Your heading text goes here" at bounding box center [775, 486] width 452 height 29
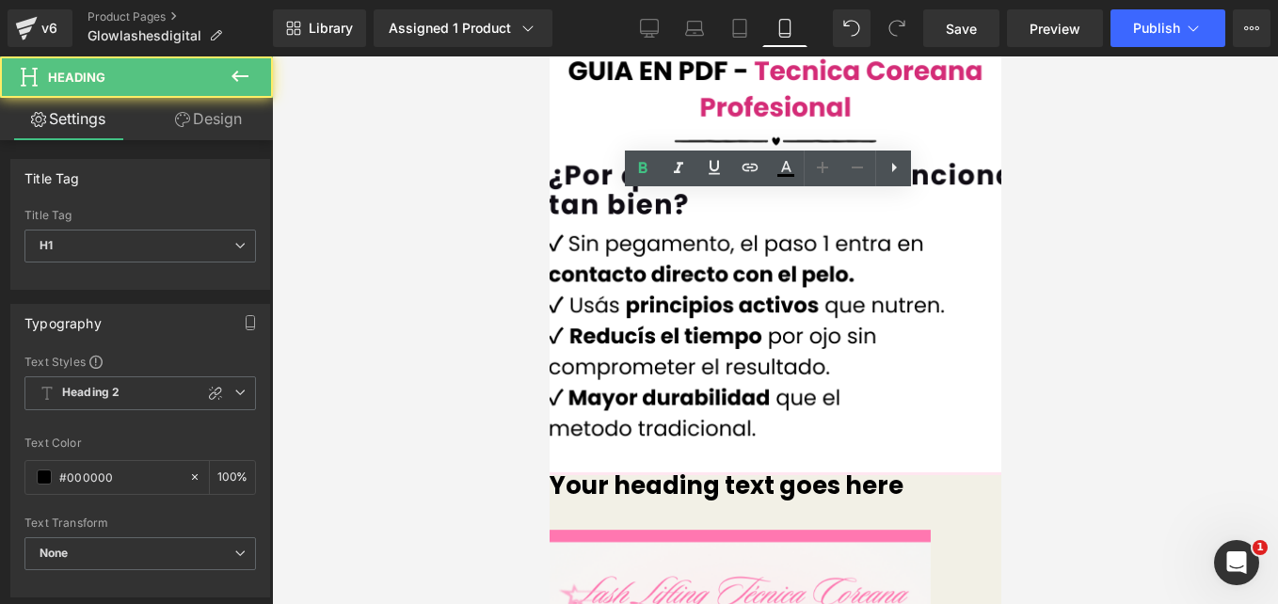
click at [675, 472] on h1 "Your heading text goes here" at bounding box center [775, 486] width 452 height 29
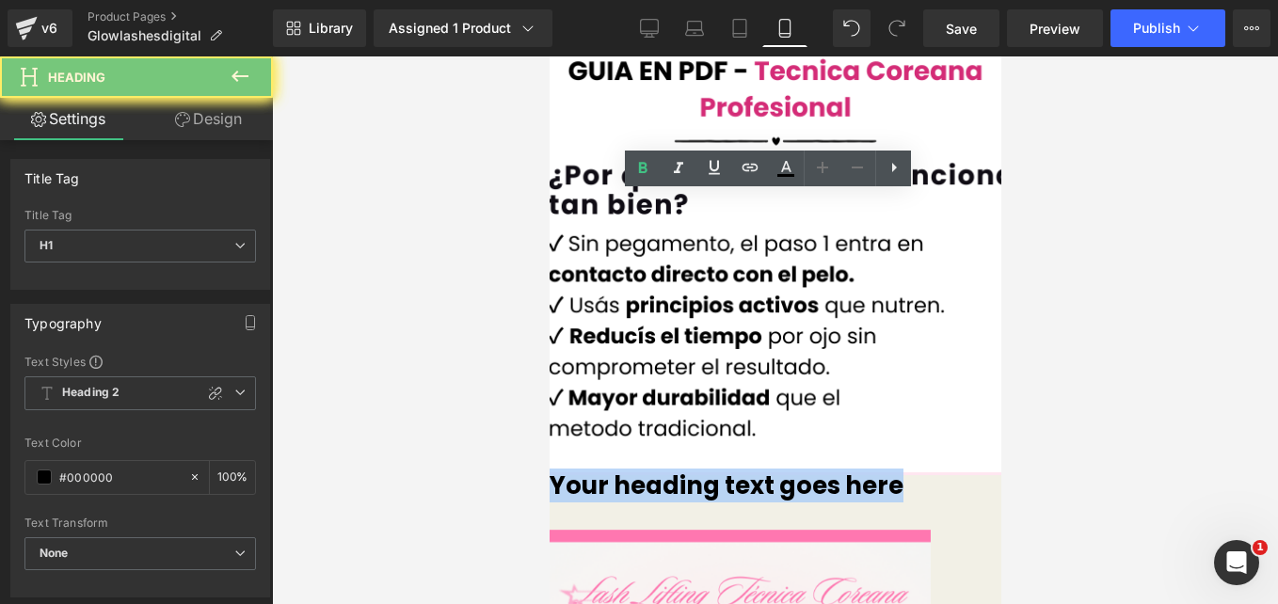
paste div
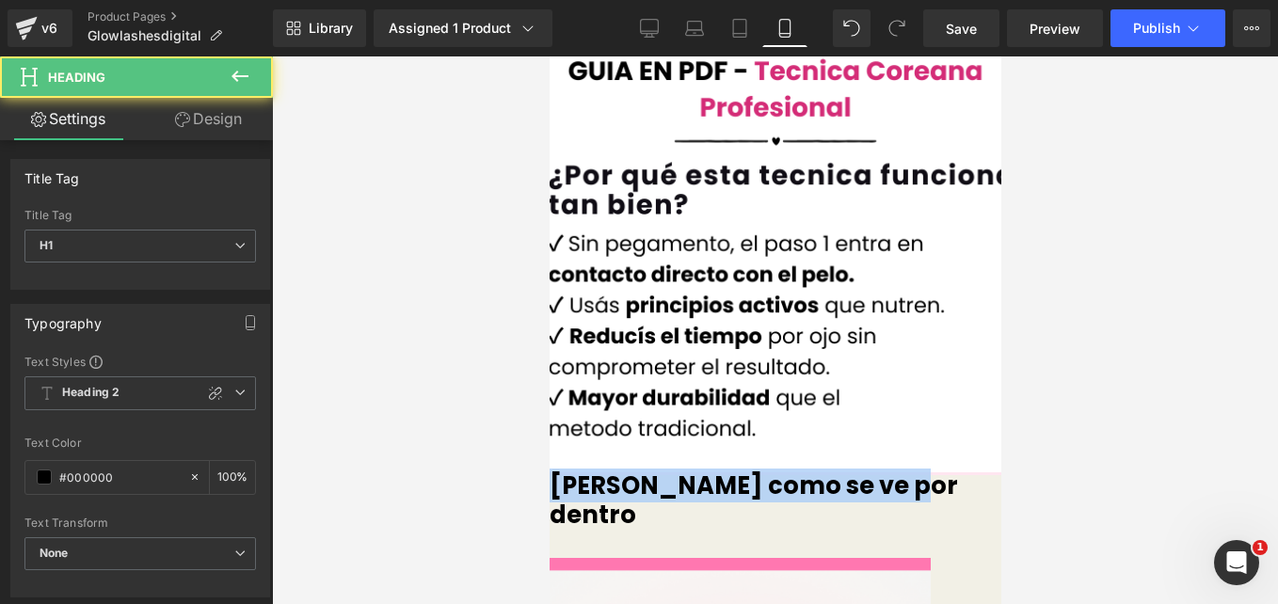
drag, startPoint x: 830, startPoint y: 202, endPoint x: 581, endPoint y: 201, distance: 249.5
click at [581, 472] on h1 "Mira como se ve por dentro" at bounding box center [775, 500] width 452 height 57
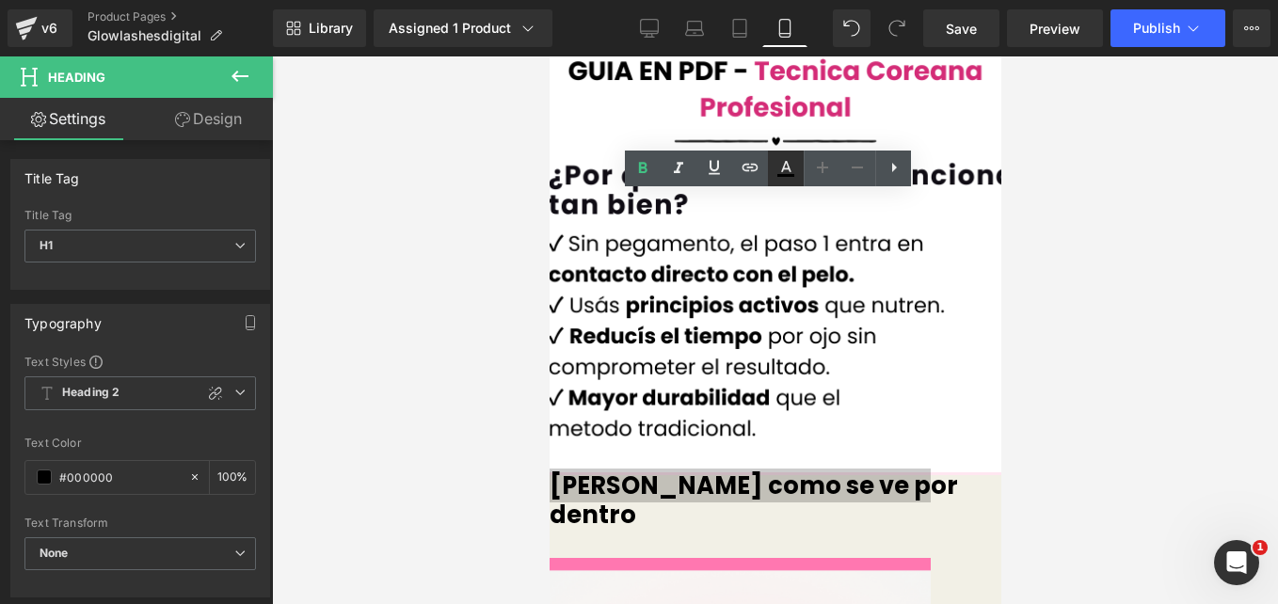
click at [788, 169] on icon at bounding box center [786, 168] width 23 height 23
type input "#000000"
type input "100"
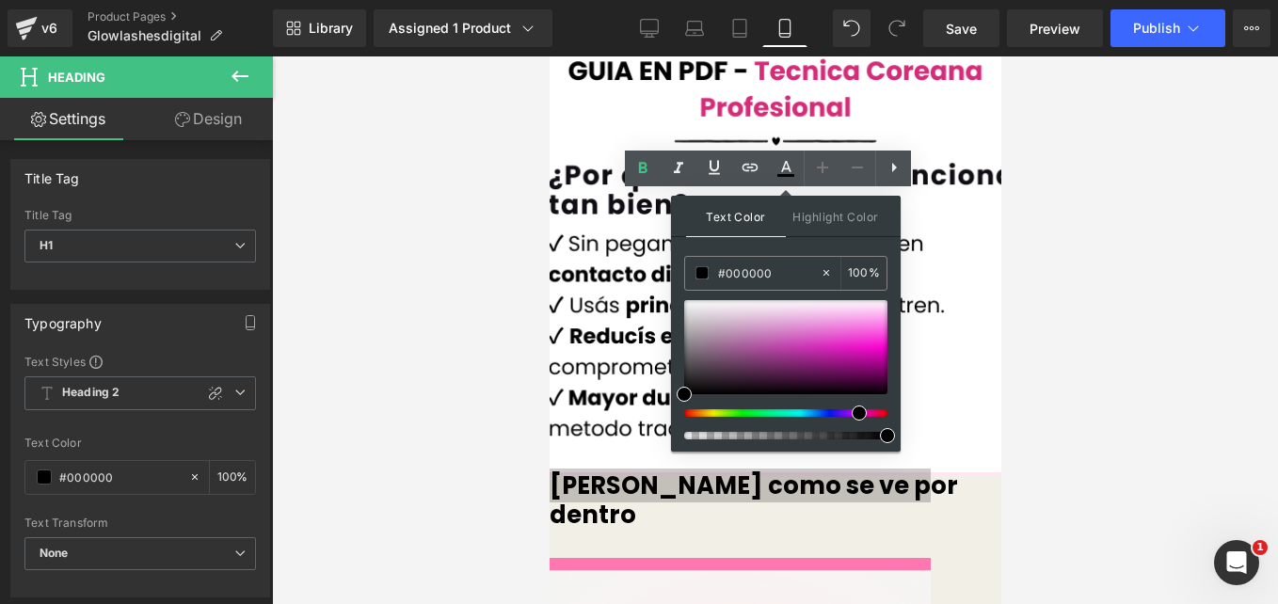
click at [852, 410] on div at bounding box center [778, 413] width 203 height 8
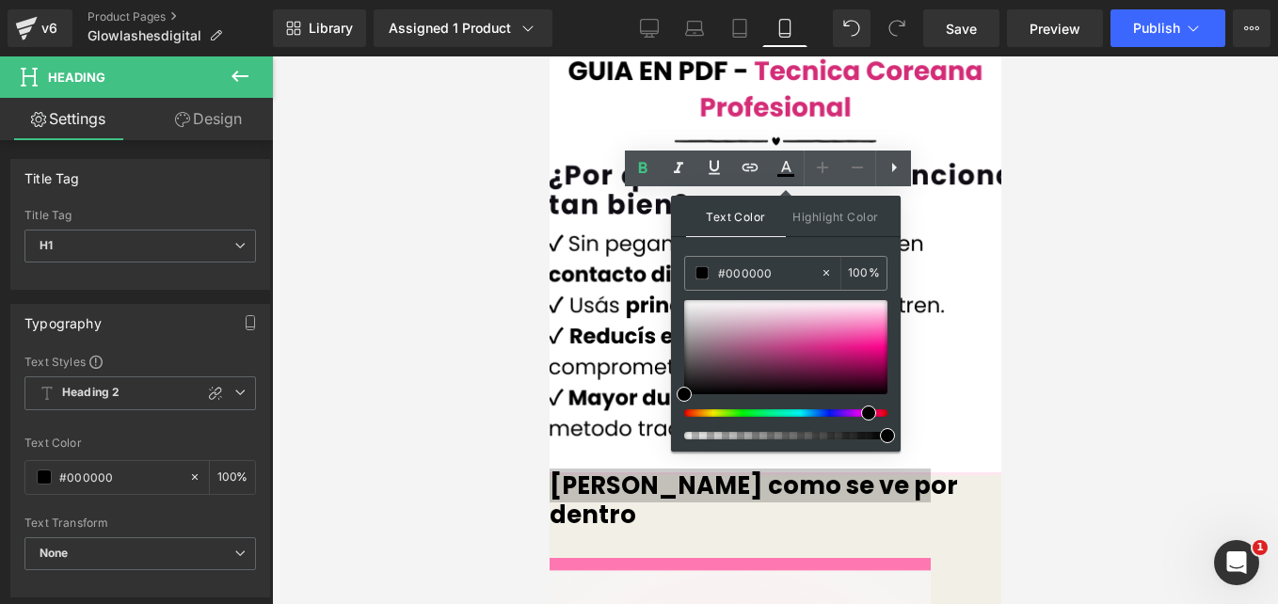
click at [864, 409] on span at bounding box center [868, 413] width 15 height 15
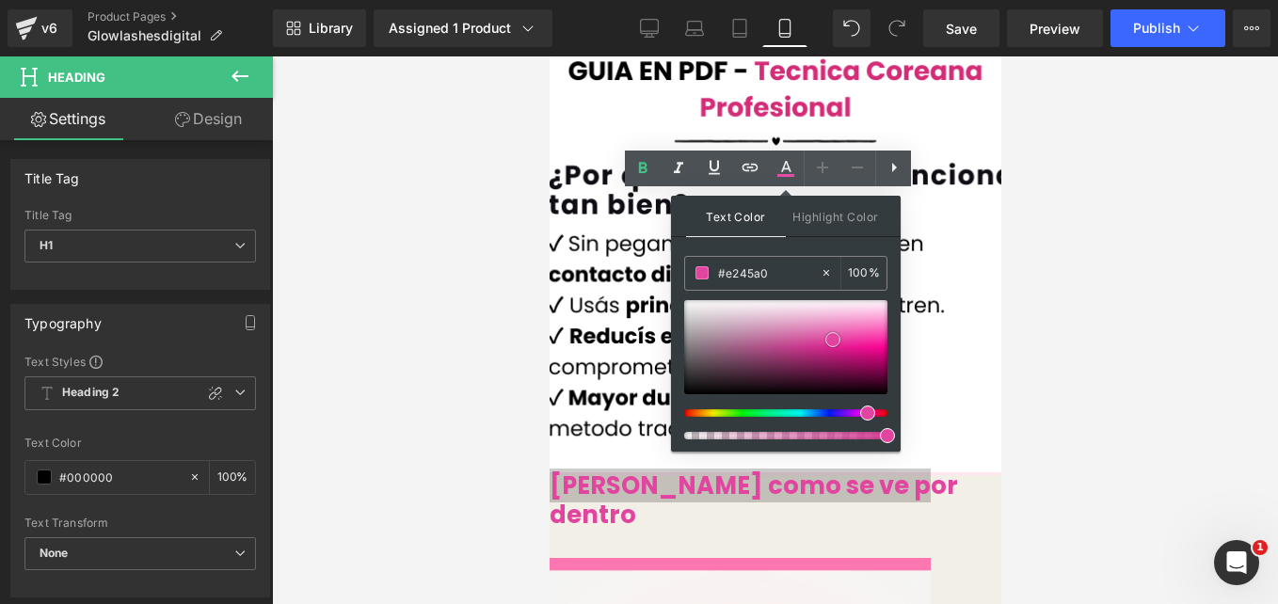
type input "#e1419e"
drag, startPoint x: 863, startPoint y: 320, endPoint x: 832, endPoint y: 341, distance: 37.3
click at [832, 341] on div at bounding box center [785, 347] width 203 height 94
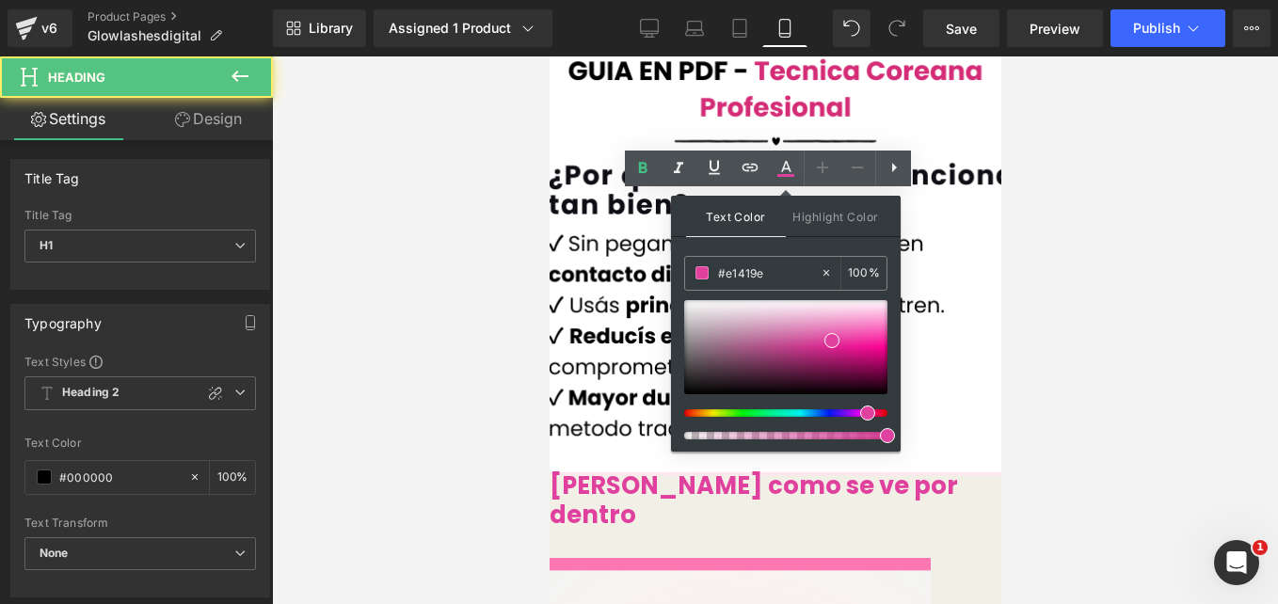
click at [589, 472] on h1 "Mira como se ve por dentro" at bounding box center [775, 500] width 452 height 57
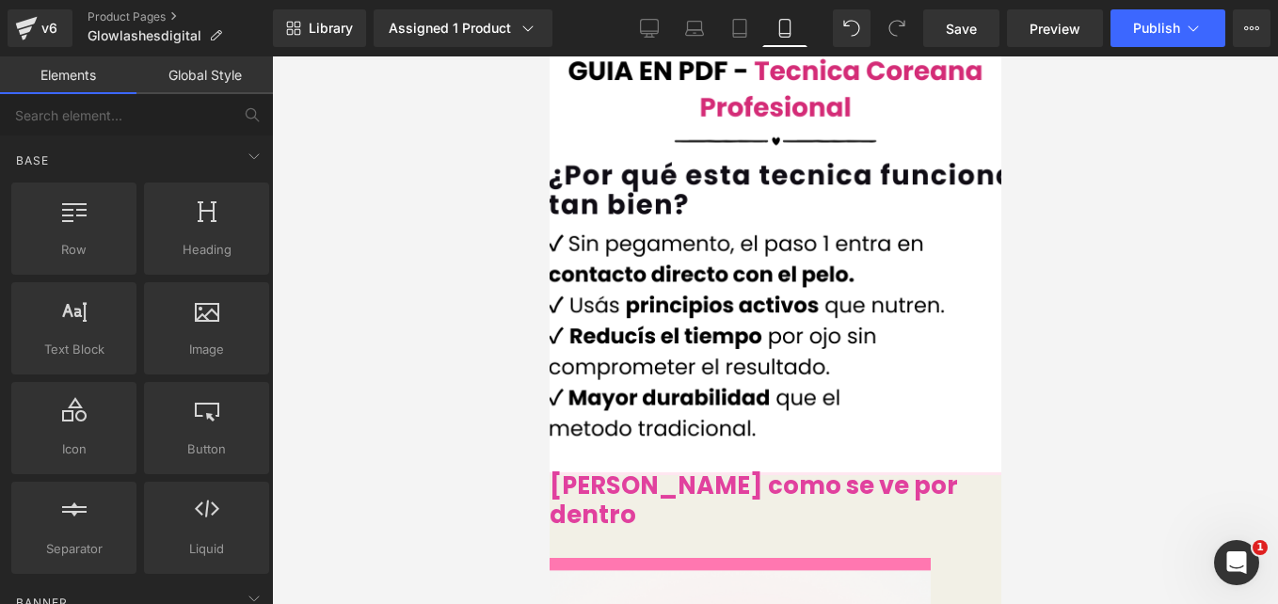
click at [450, 244] on div at bounding box center [775, 330] width 1006 height 548
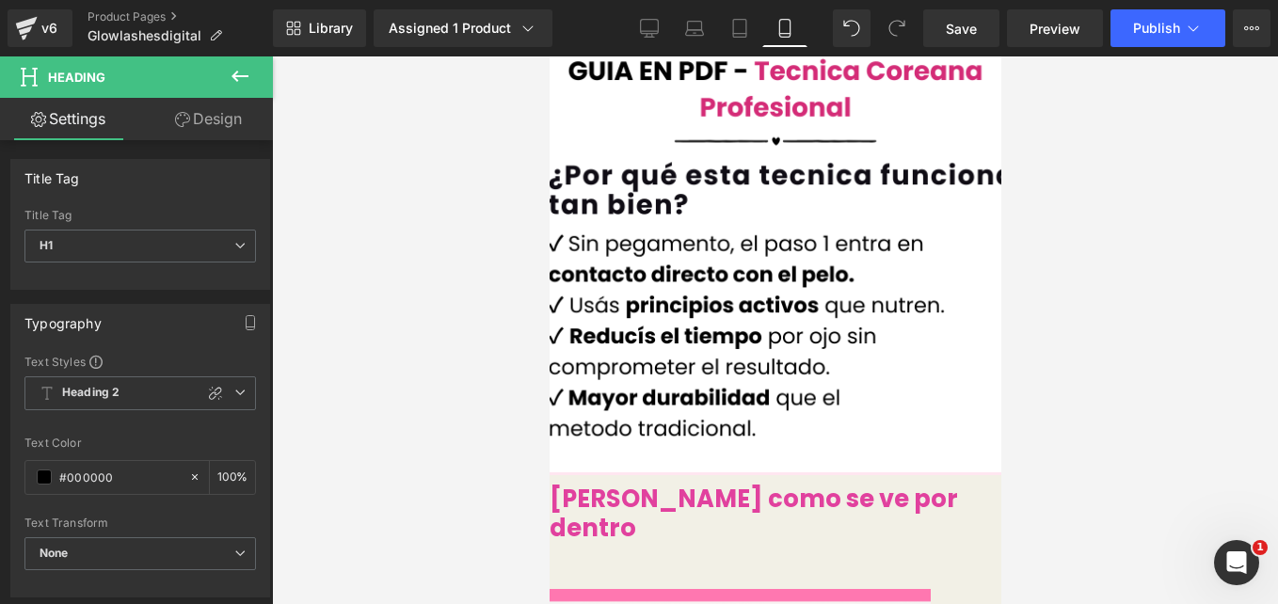
drag, startPoint x: 684, startPoint y: 198, endPoint x: 691, endPoint y: 211, distance: 14.7
click at [691, 472] on div "Mira como se ve por dentro Heading" at bounding box center [775, 516] width 452 height 88
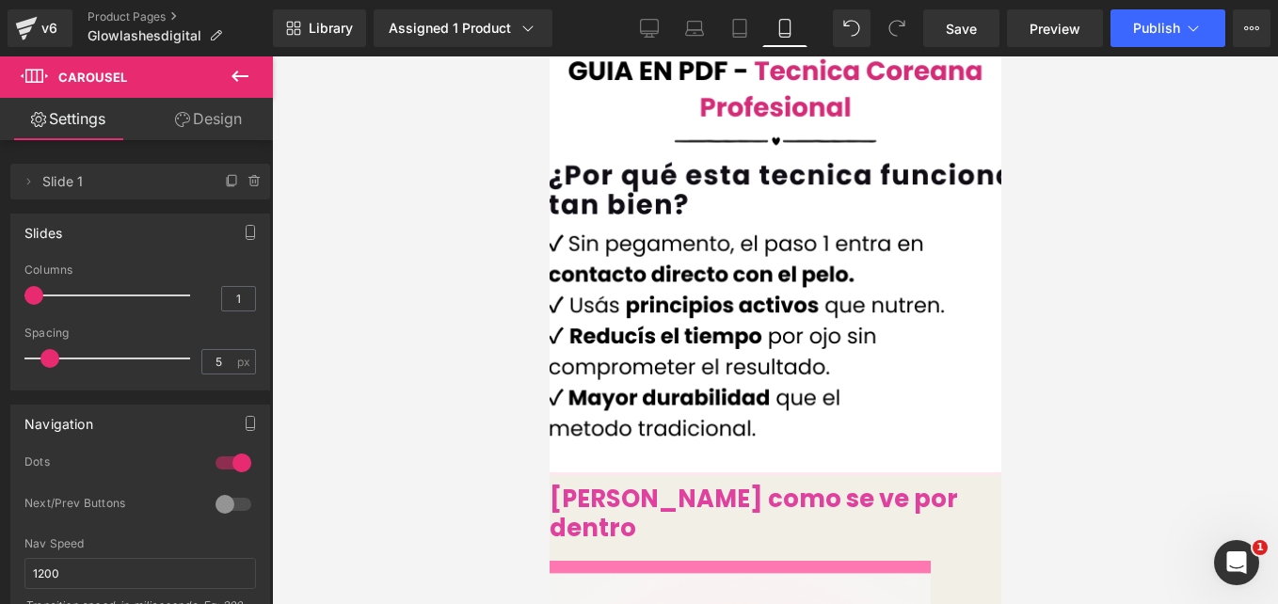
click at [449, 297] on div at bounding box center [775, 330] width 1006 height 548
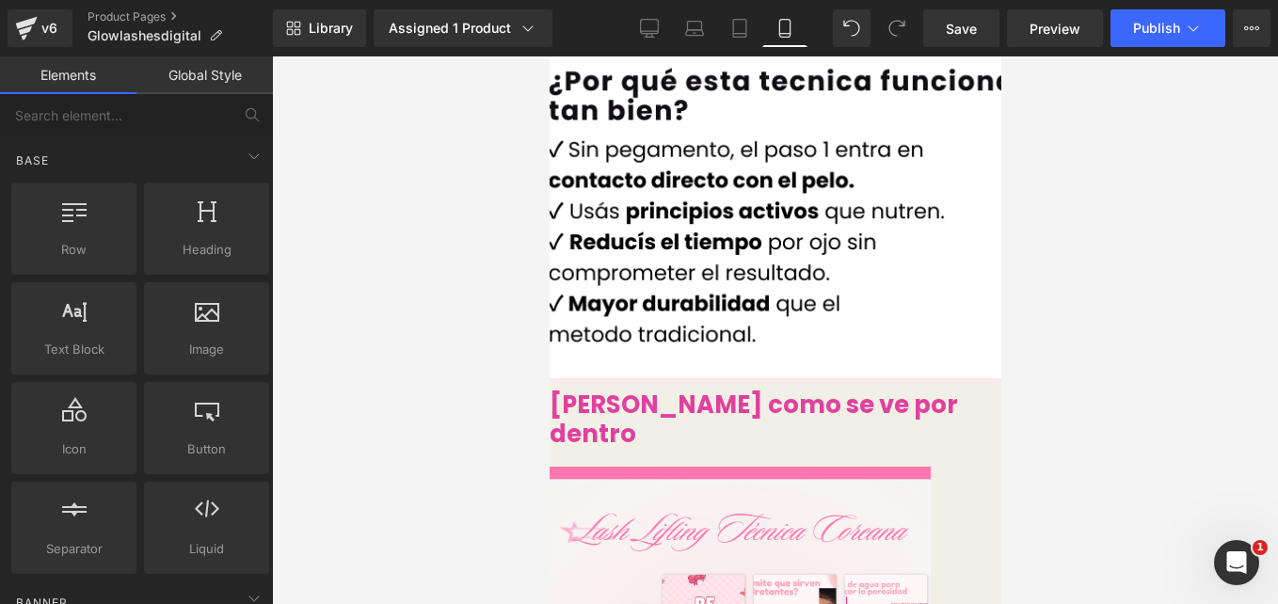
scroll to position [2542, 0]
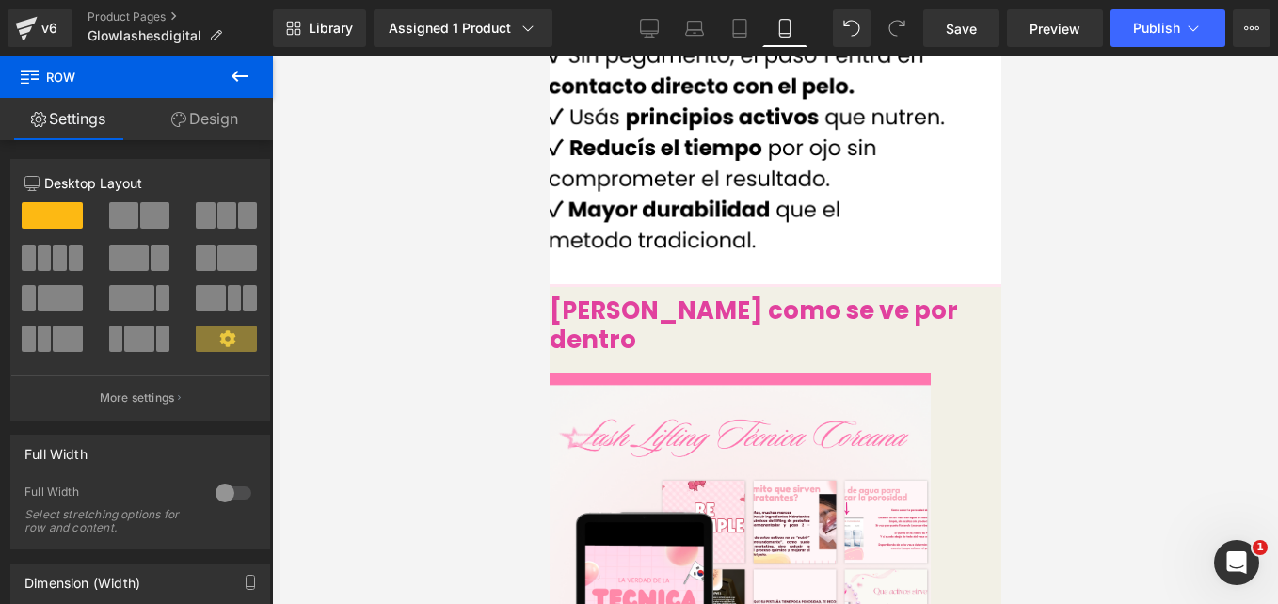
click at [228, 75] on button at bounding box center [240, 76] width 66 height 41
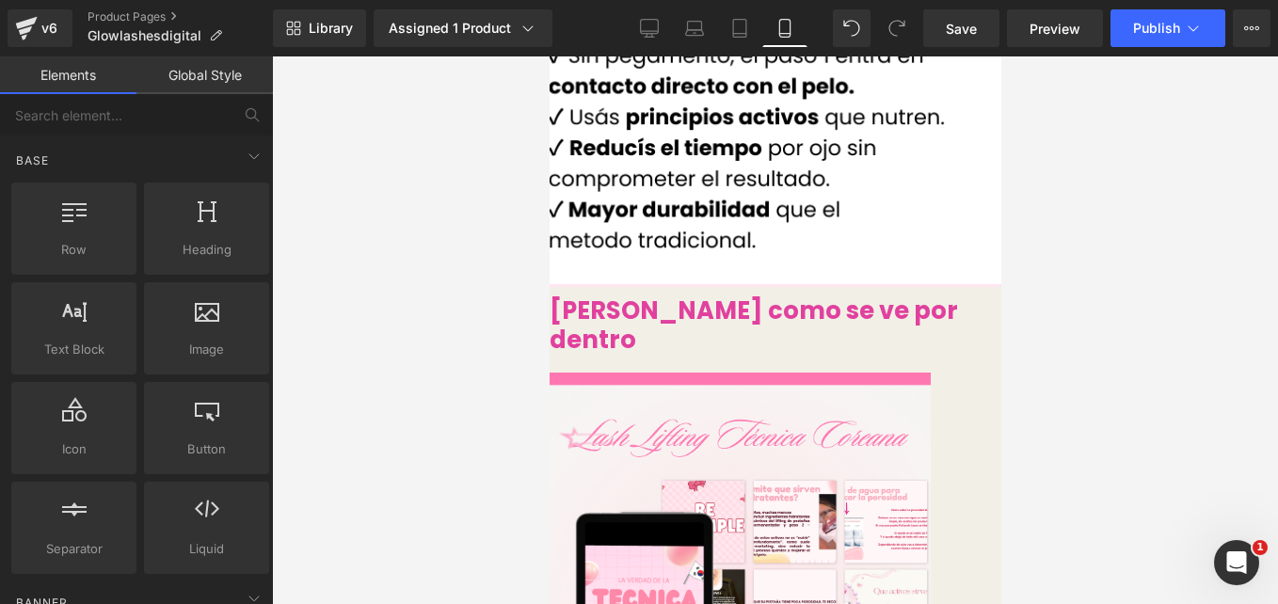
click at [549, 56] on span "Carousel" at bounding box center [549, 56] width 0 height 0
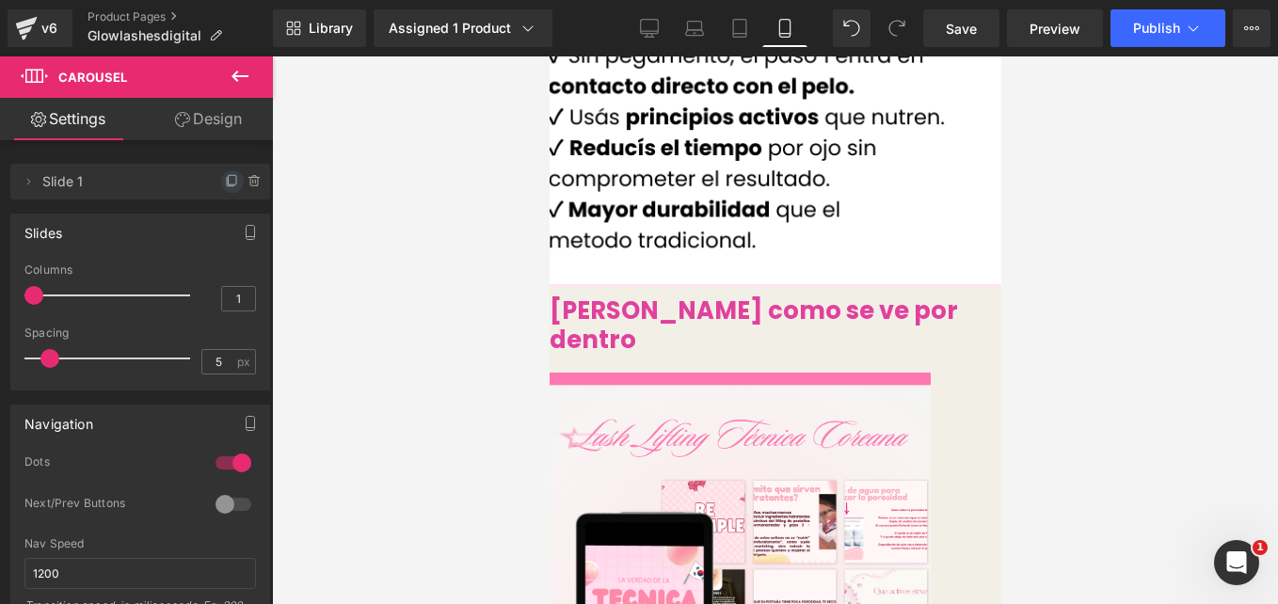
click at [225, 184] on icon at bounding box center [232, 181] width 15 height 15
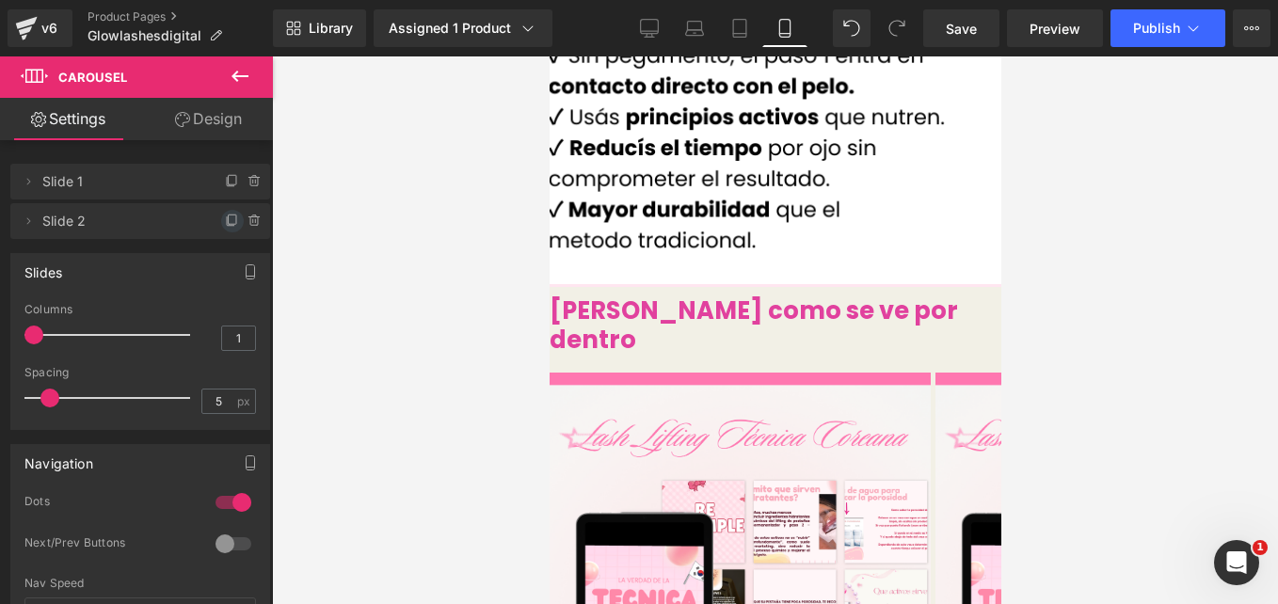
click at [225, 218] on icon at bounding box center [232, 221] width 15 height 15
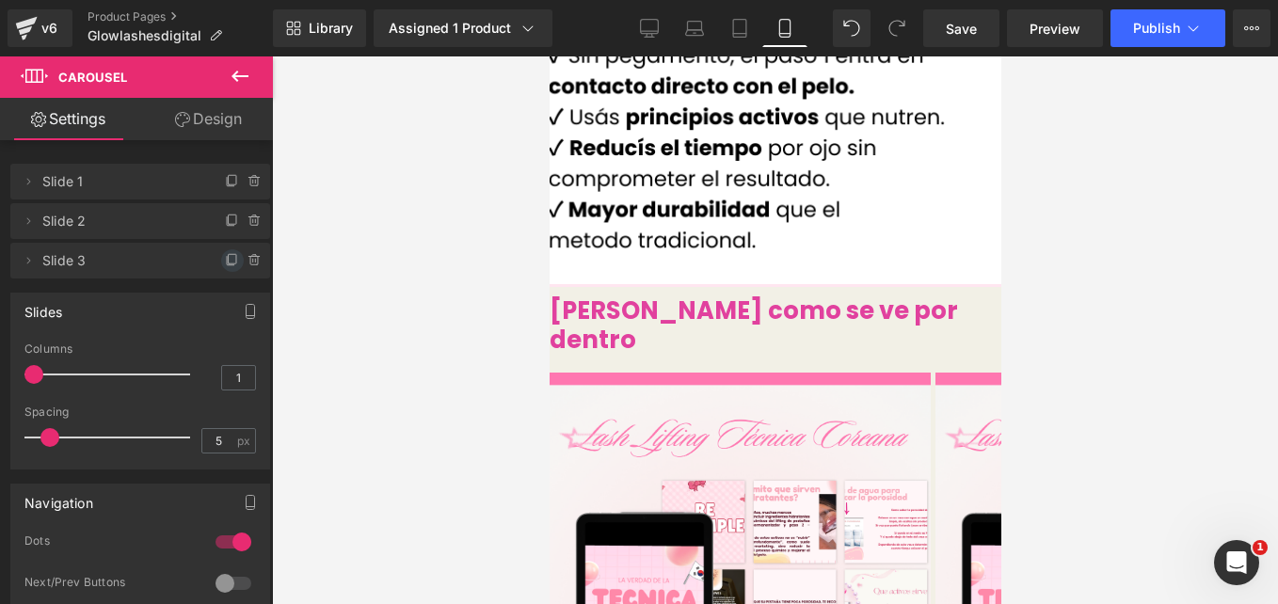
click at [225, 265] on icon at bounding box center [232, 260] width 15 height 15
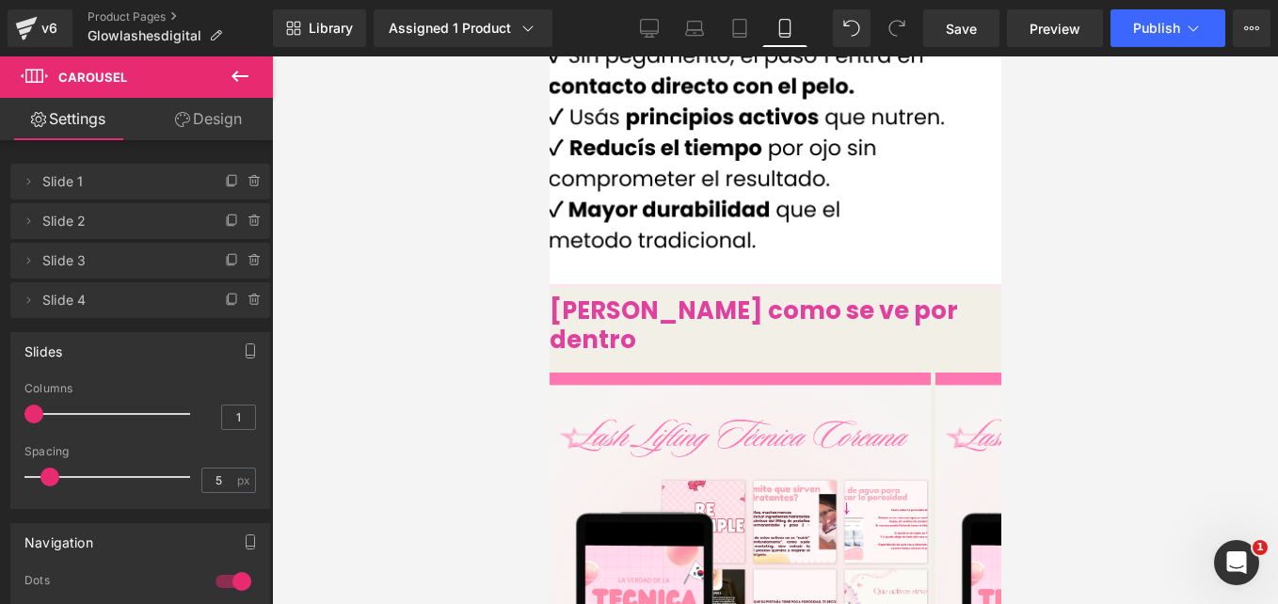
click at [72, 226] on span "Slide 2" at bounding box center [121, 221] width 158 height 36
click at [549, 56] on span "Image" at bounding box center [549, 56] width 0 height 0
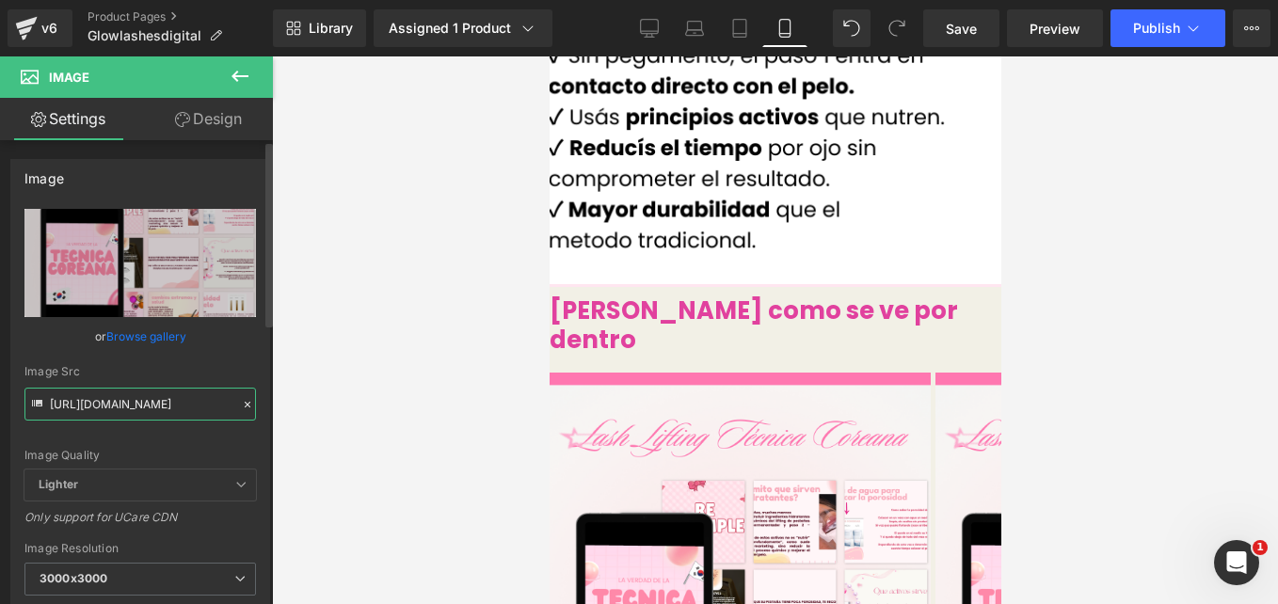
click at [161, 402] on input "https://cdn.shopify.com/s/files/1/0663/2269/4232/files/1_01a9341b-f0e9-4d47-b77…" at bounding box center [140, 404] width 232 height 33
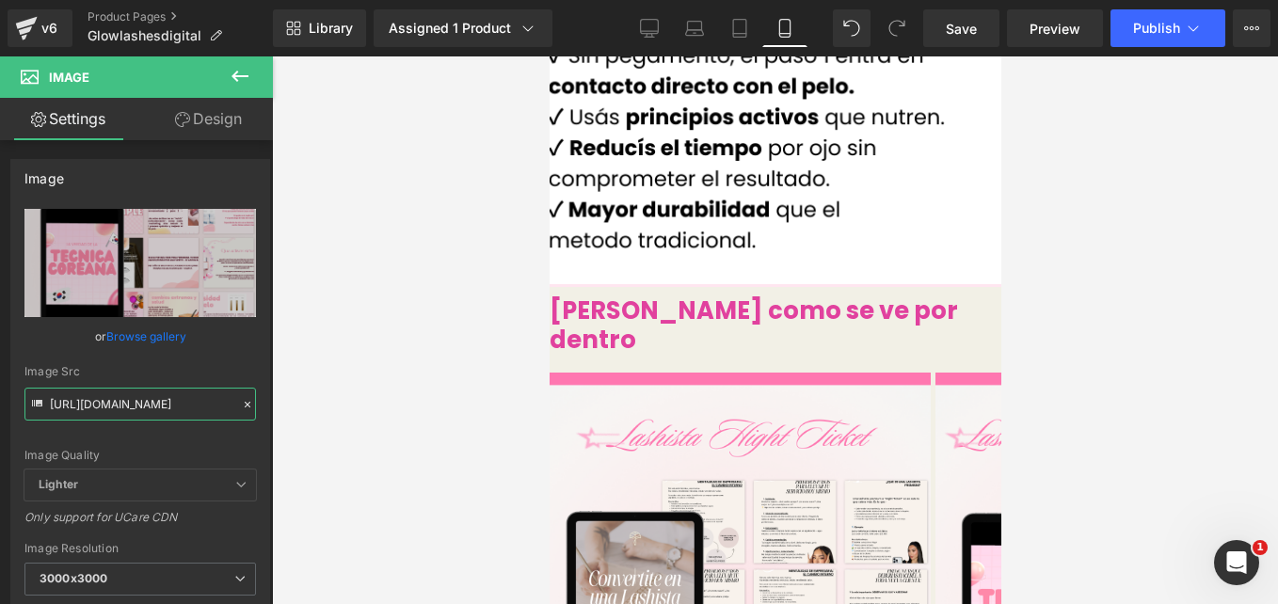
type input "https://cdn.shopify.com/s/files/1/0663/2269/4232/files/2_1f6aee14-de24-4020-8c2…"
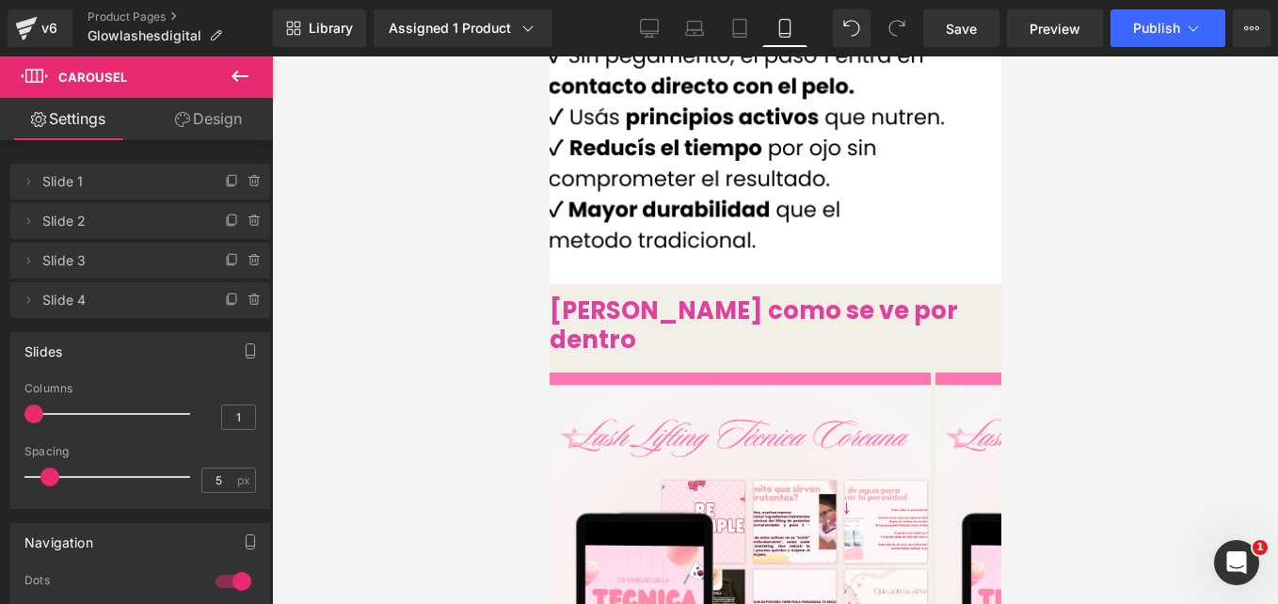
click at [549, 56] on span "Image" at bounding box center [549, 56] width 0 height 0
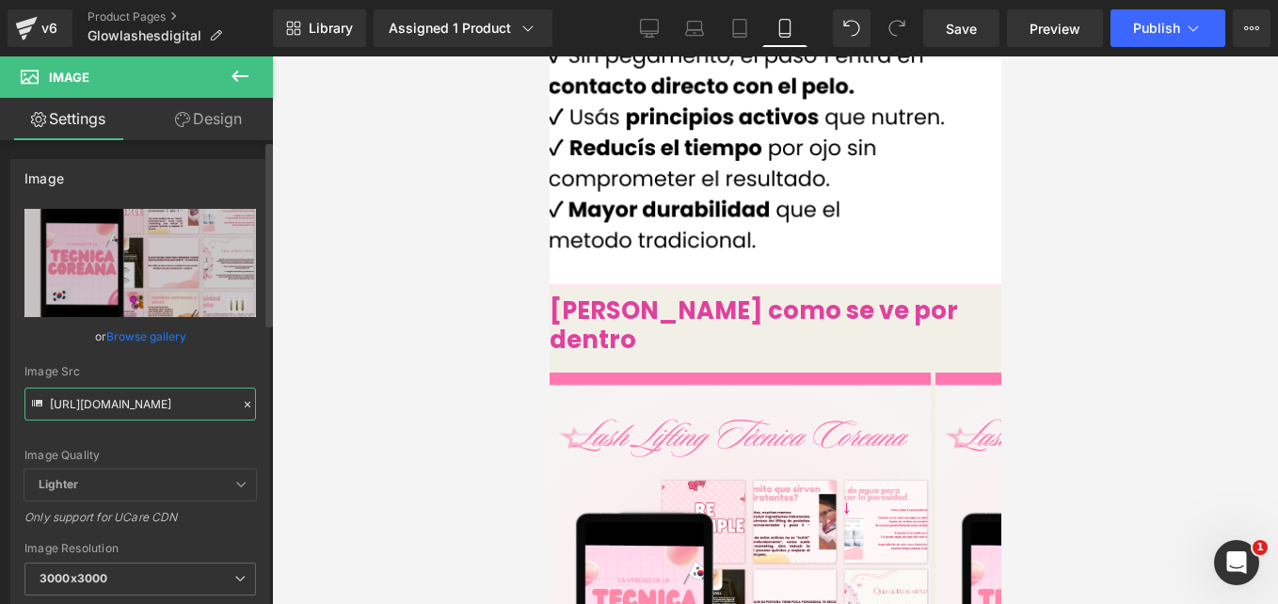
click at [150, 395] on input "https://cdn.shopify.com/s/files/1/0663/2269/4232/files/1_01a9341b-f0e9-4d47-b77…" at bounding box center [140, 404] width 232 height 33
click at [150, 396] on input "https://cdn.shopify.com/s/files/1/0663/2269/4232/files/1_01a9341b-f0e9-4d47-b77…" at bounding box center [140, 404] width 232 height 33
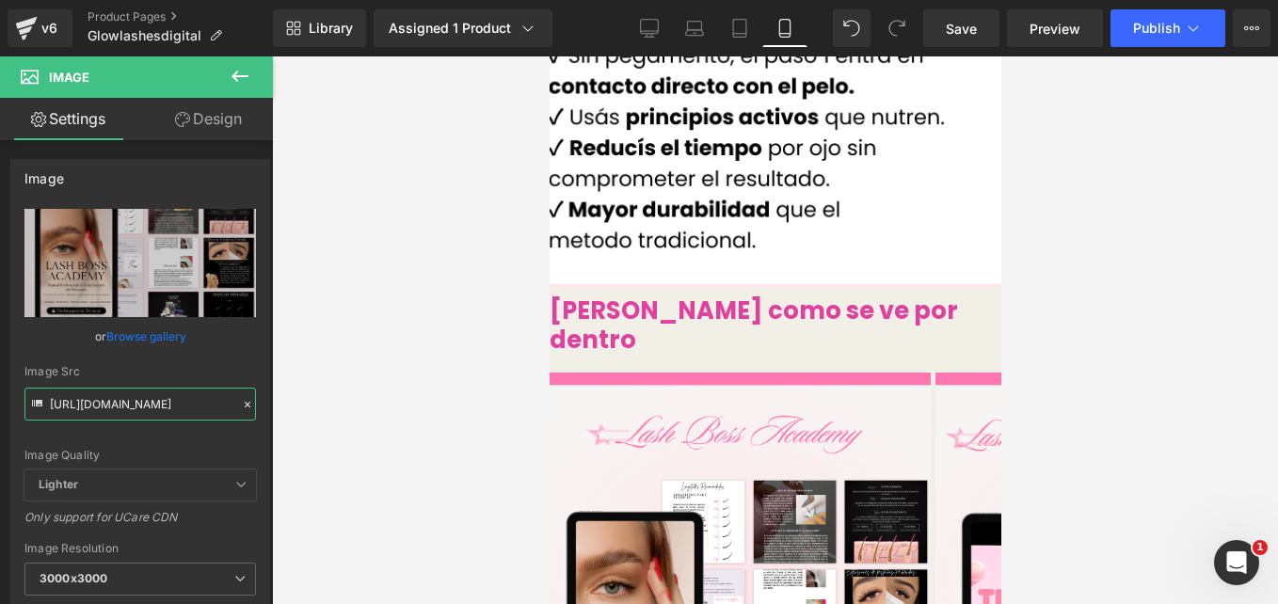
type input "https://cdn.shopify.com/s/files/1/0663/2269/4232/files/3_7aada08d-a944-4881-a1f…"
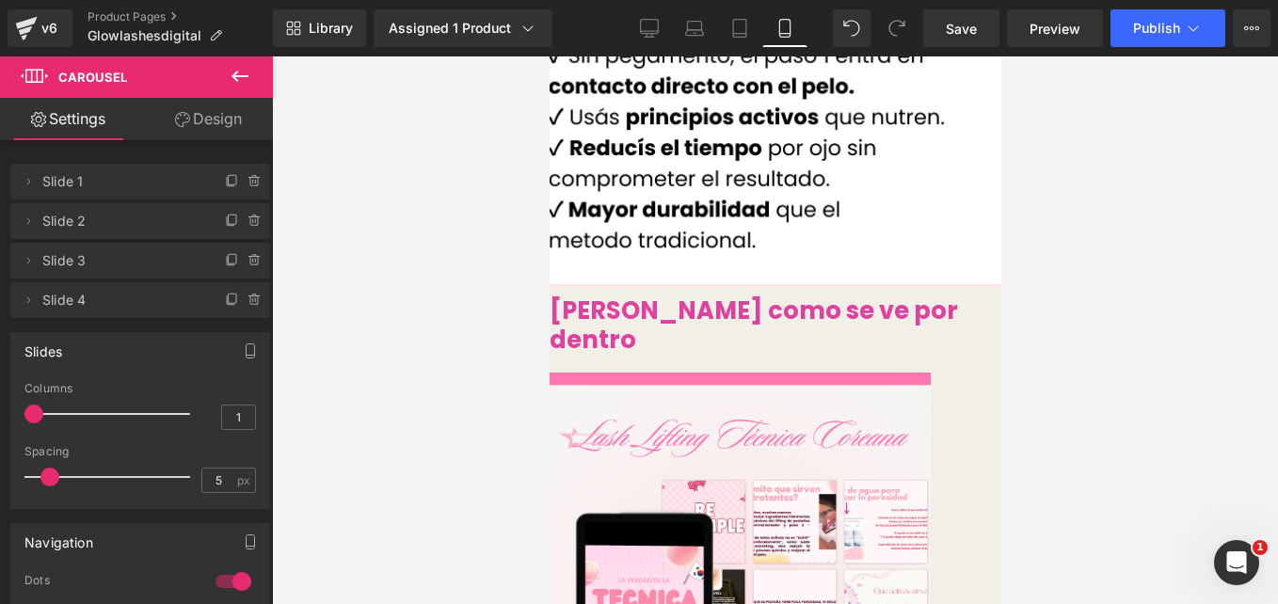
click at [549, 56] on span "Image" at bounding box center [549, 56] width 0 height 0
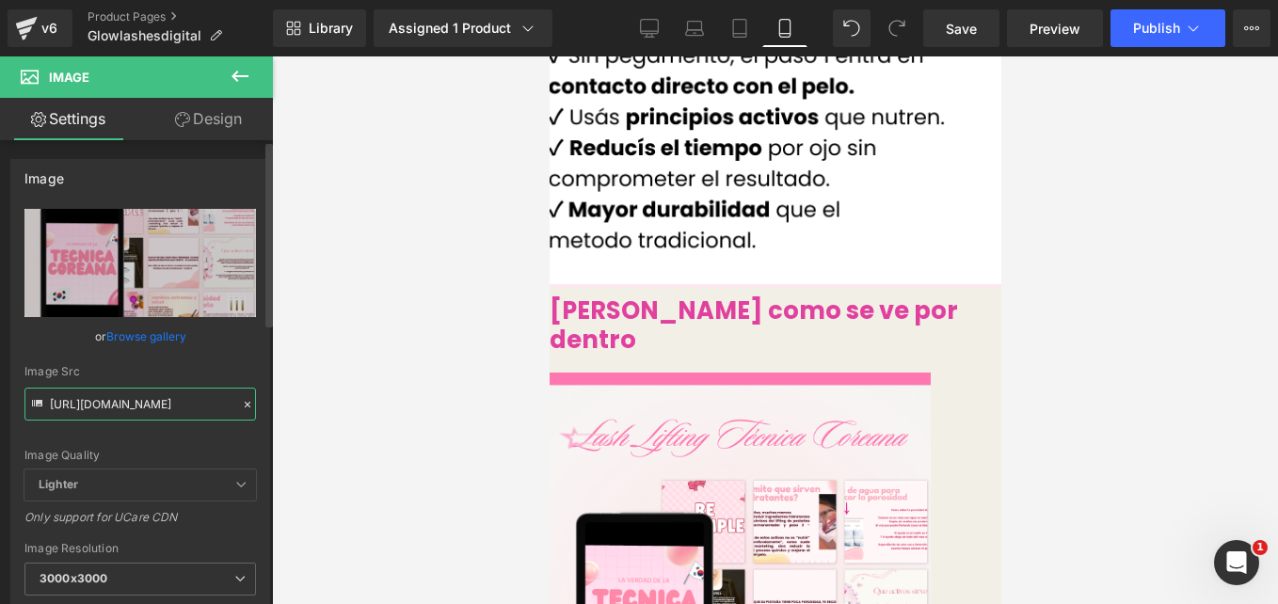
click at [148, 405] on input "https://cdn.shopify.com/s/files/1/0663/2269/4232/files/1_01a9341b-f0e9-4d47-b77…" at bounding box center [140, 404] width 232 height 33
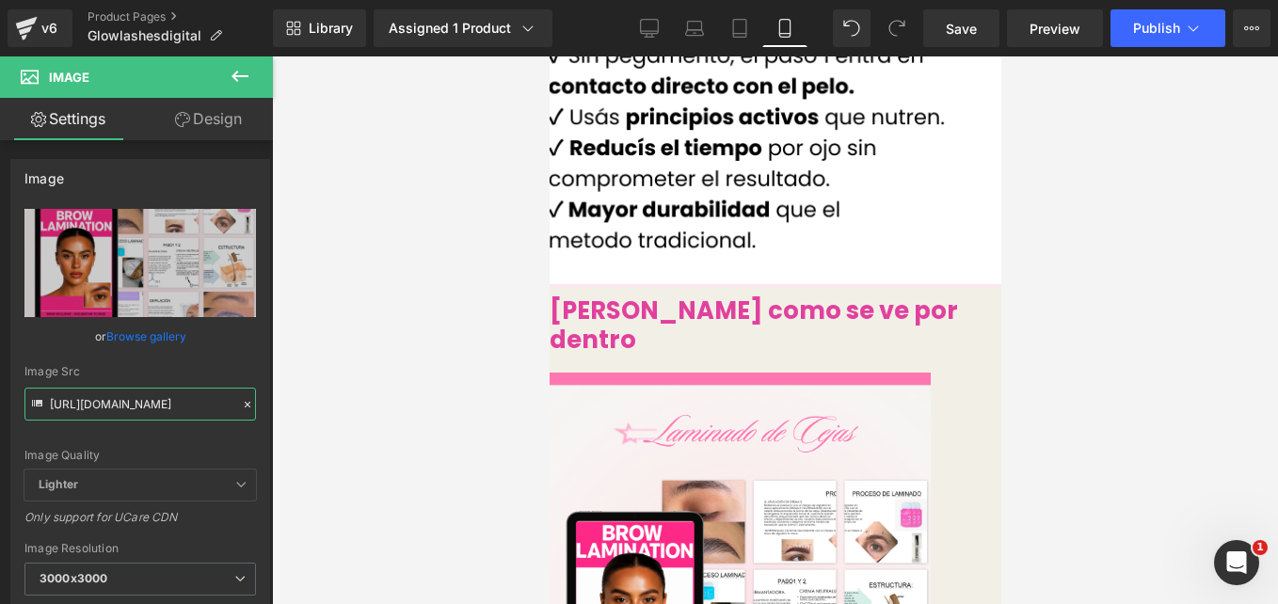
type input "https://cdn.shopify.com/s/files/1/0663/2269/4232/files/5_bc15d183-b71f-4e33-a24…"
click at [549, 56] on span "Carousel" at bounding box center [549, 56] width 0 height 0
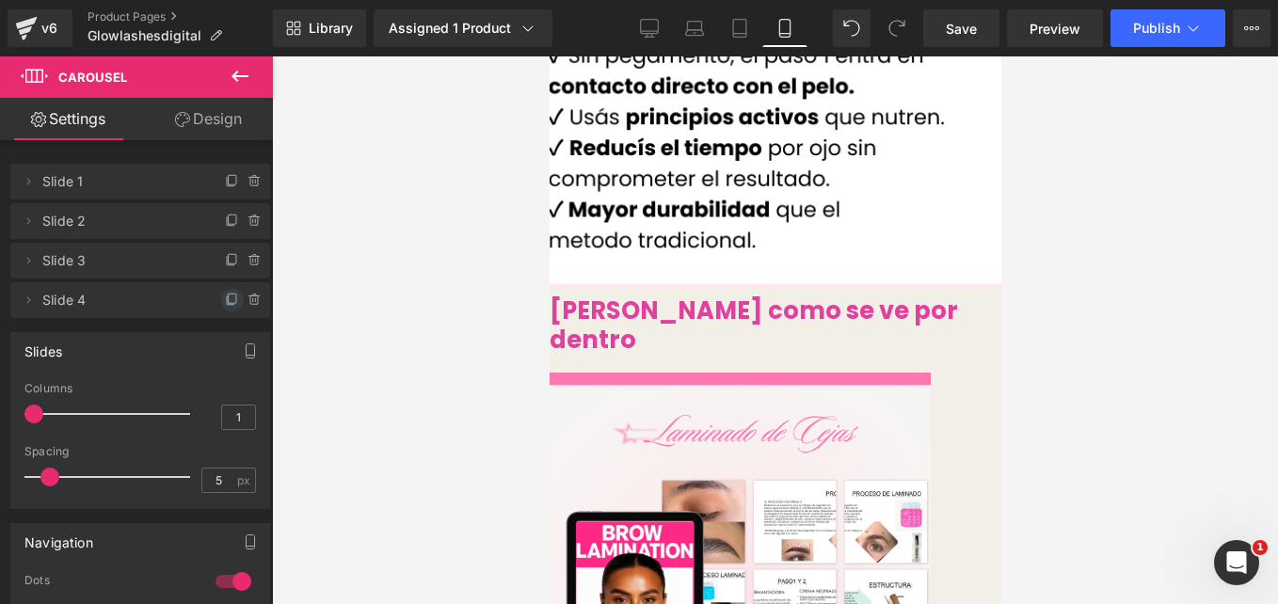
click at [225, 302] on icon at bounding box center [232, 300] width 15 height 15
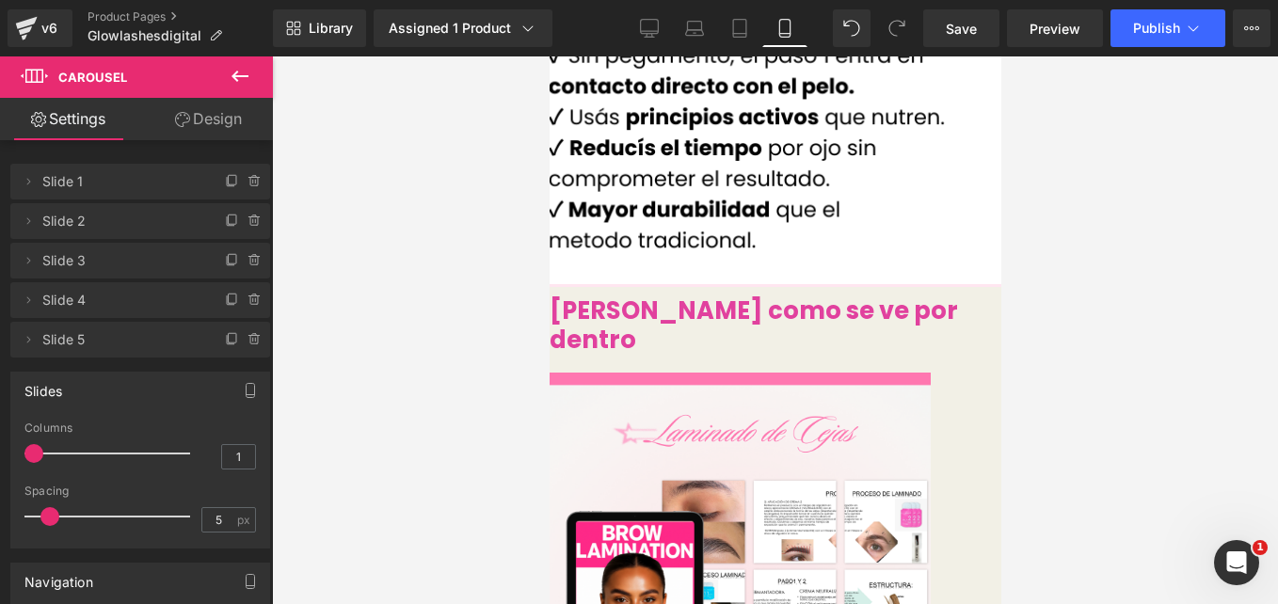
click at [549, 56] on span "Image" at bounding box center [549, 56] width 0 height 0
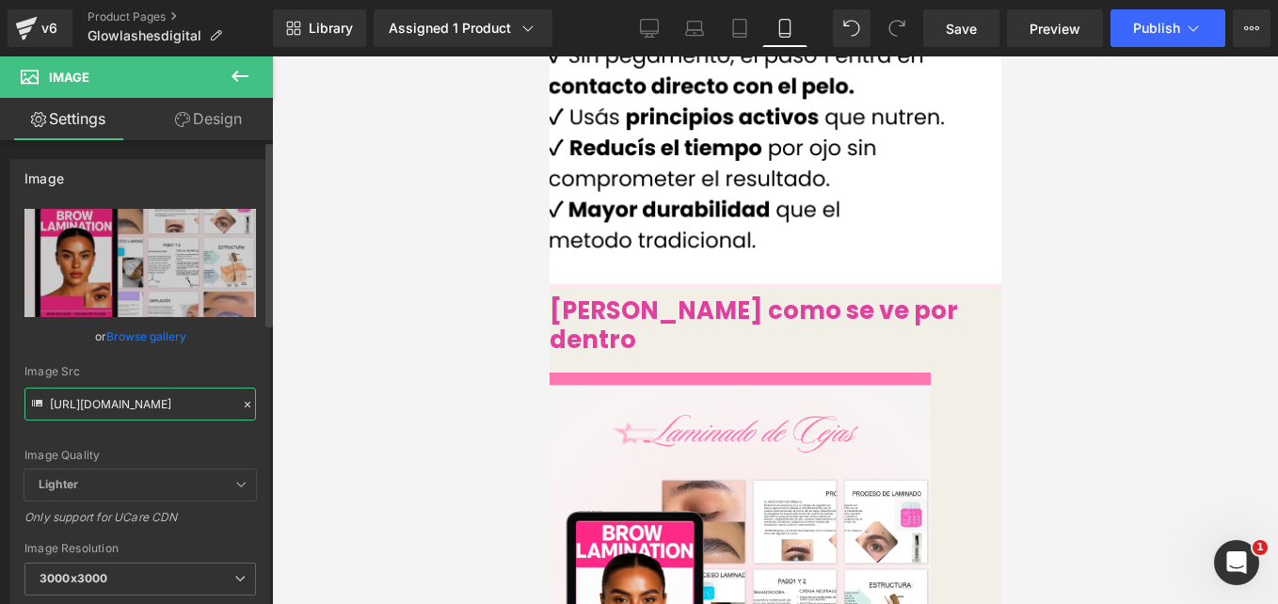
click at [127, 396] on input "https://cdn.shopify.com/s/files/1/0663/2269/4232/files/5_bc15d183-b71f-4e33-a24…" at bounding box center [140, 404] width 232 height 33
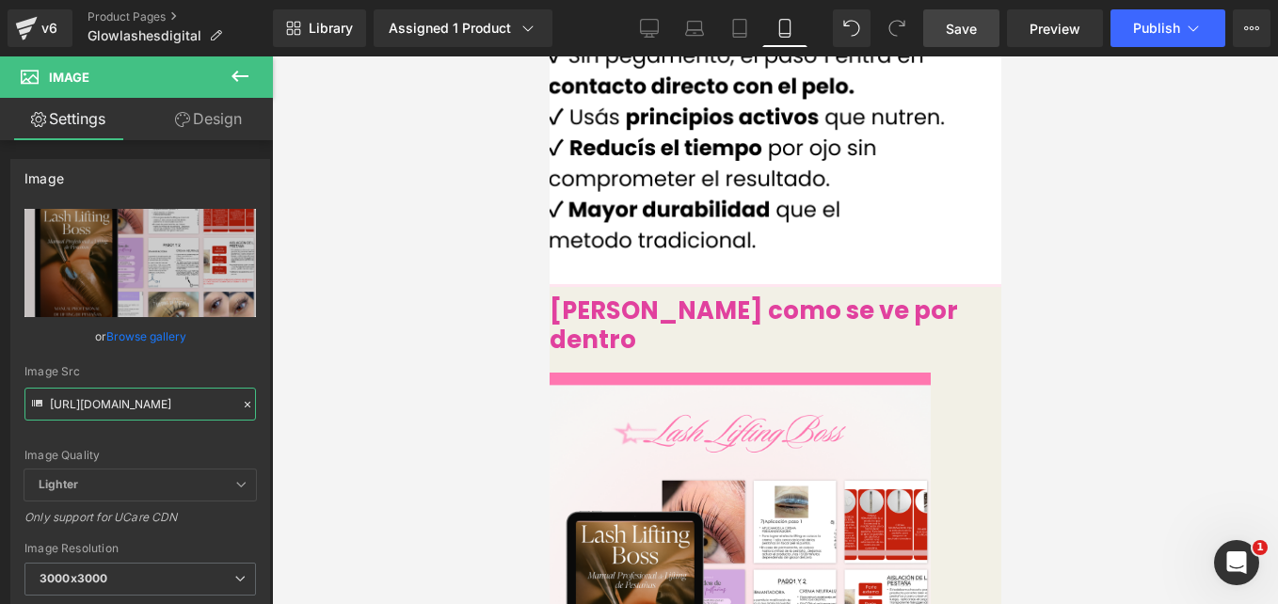
type input "https://cdn.shopify.com/s/files/1/0663/2269/4232/files/4_47b2f8e4-7c40-46d7-99b…"
click at [977, 23] on span "Save" at bounding box center [961, 29] width 31 height 20
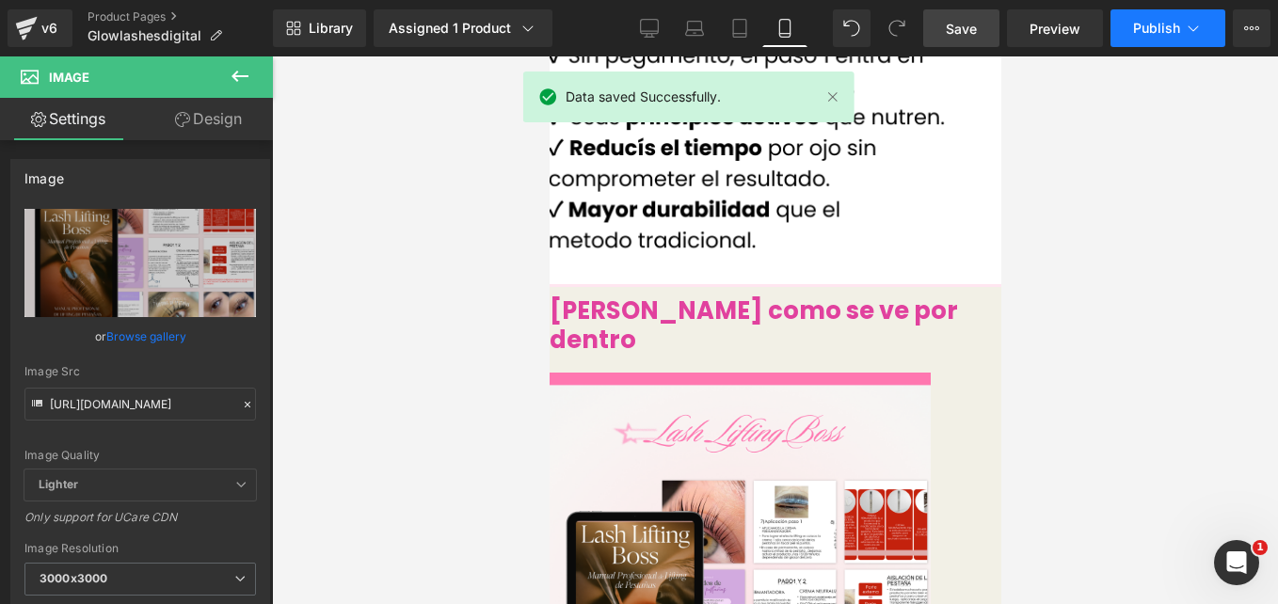
click at [1167, 31] on span "Publish" at bounding box center [1156, 28] width 47 height 15
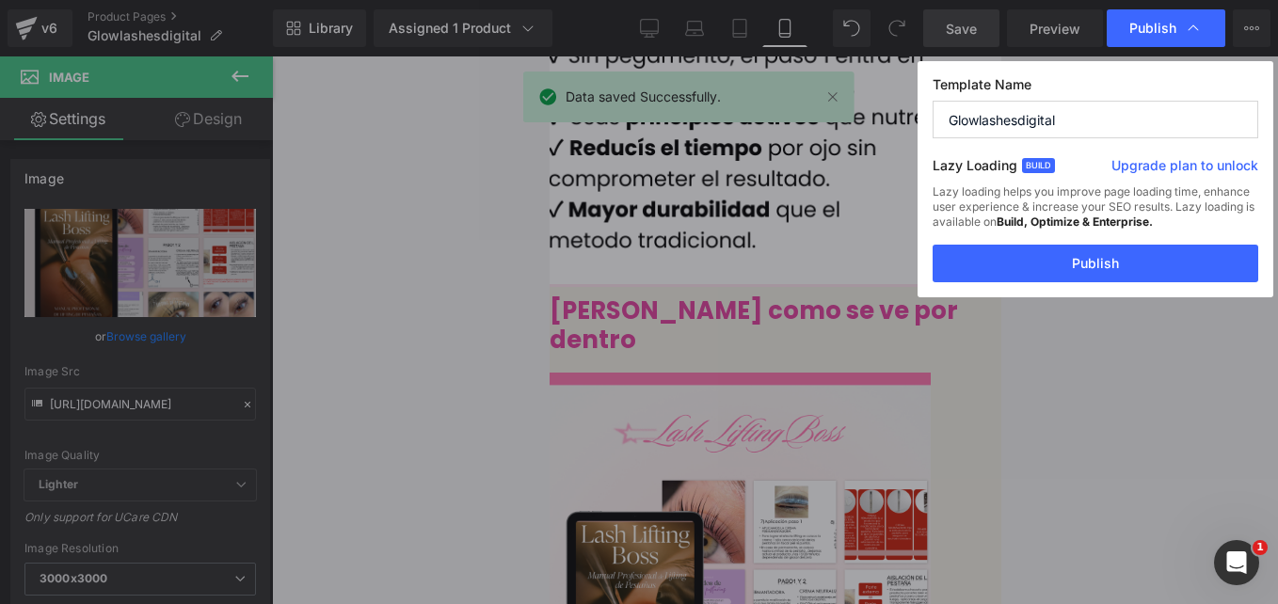
click at [1092, 256] on button "Publish" at bounding box center [1096, 264] width 326 height 38
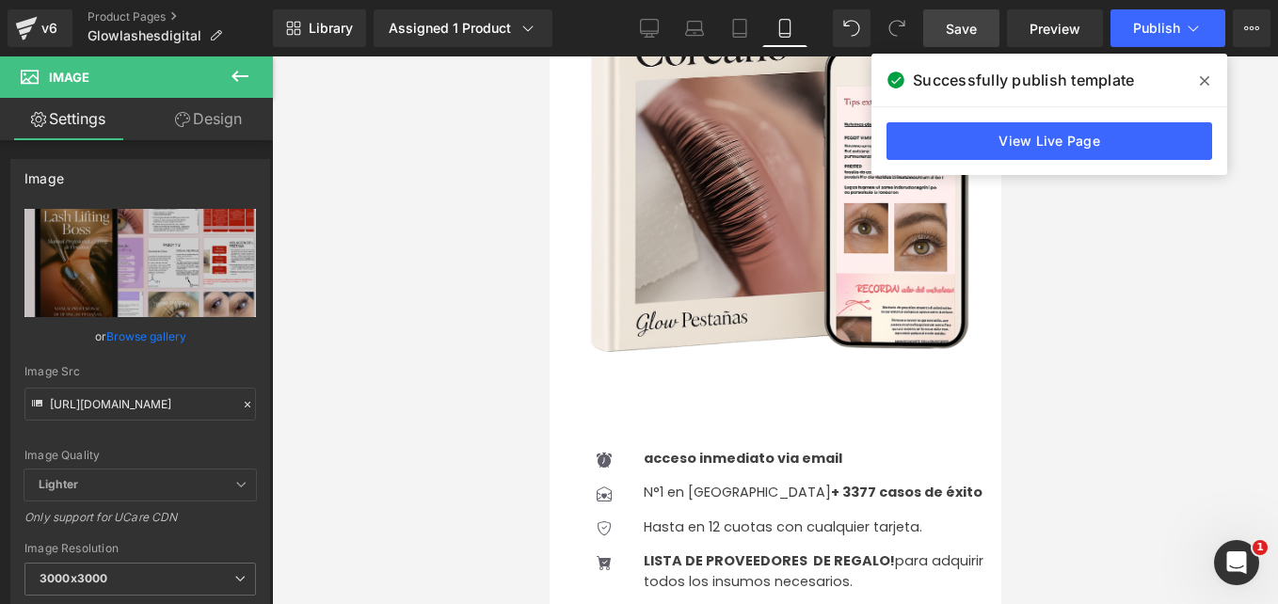
scroll to position [5648, 0]
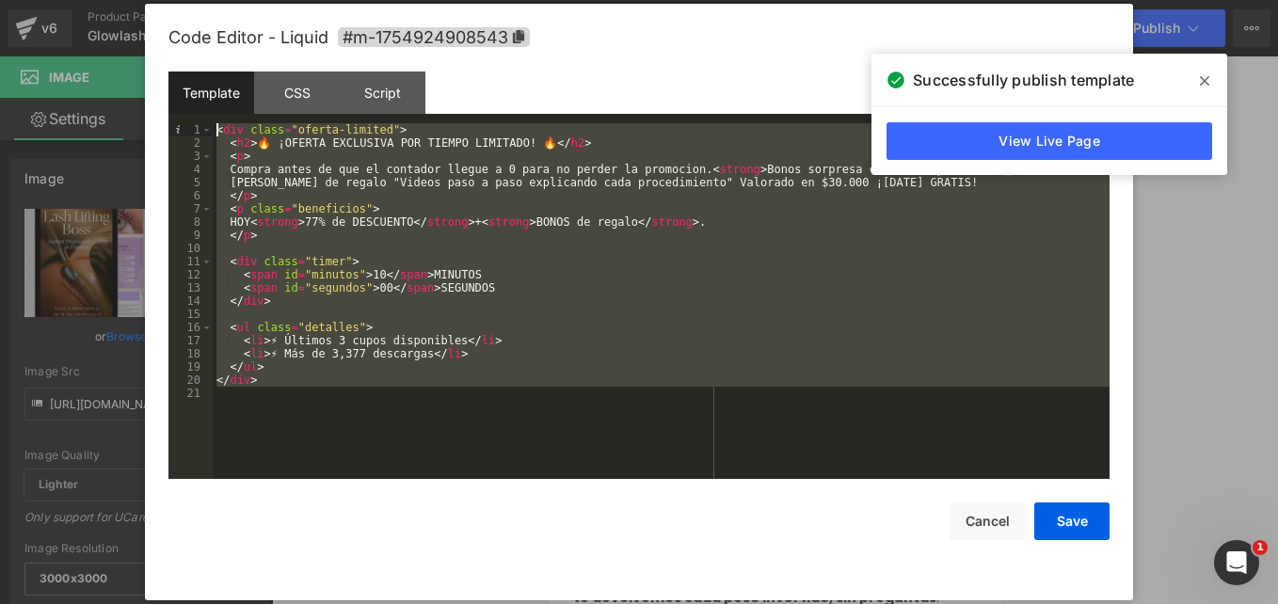
drag, startPoint x: 384, startPoint y: 411, endPoint x: 174, endPoint y: 91, distance: 382.7
click at [174, 91] on div "Template CSS Script Data 1 2 3 4 5 6 7 8 9 10 11 12 13 14 15 16 17 18 19 20 21 …" at bounding box center [638, 276] width 941 height 408
click at [286, 392] on div "< div class = "oferta-limited" > < h2 > 🔥 ¡OFERTA EXCLUSIVA POR TIEMPO LIMITADO…" at bounding box center [661, 301] width 897 height 356
drag, startPoint x: 281, startPoint y: 401, endPoint x: 75, endPoint y: 21, distance: 432.1
click at [75, 21] on body "Image You are previewing how the will restyle your page. You can not edit Eleme…" at bounding box center [639, 302] width 1278 height 604
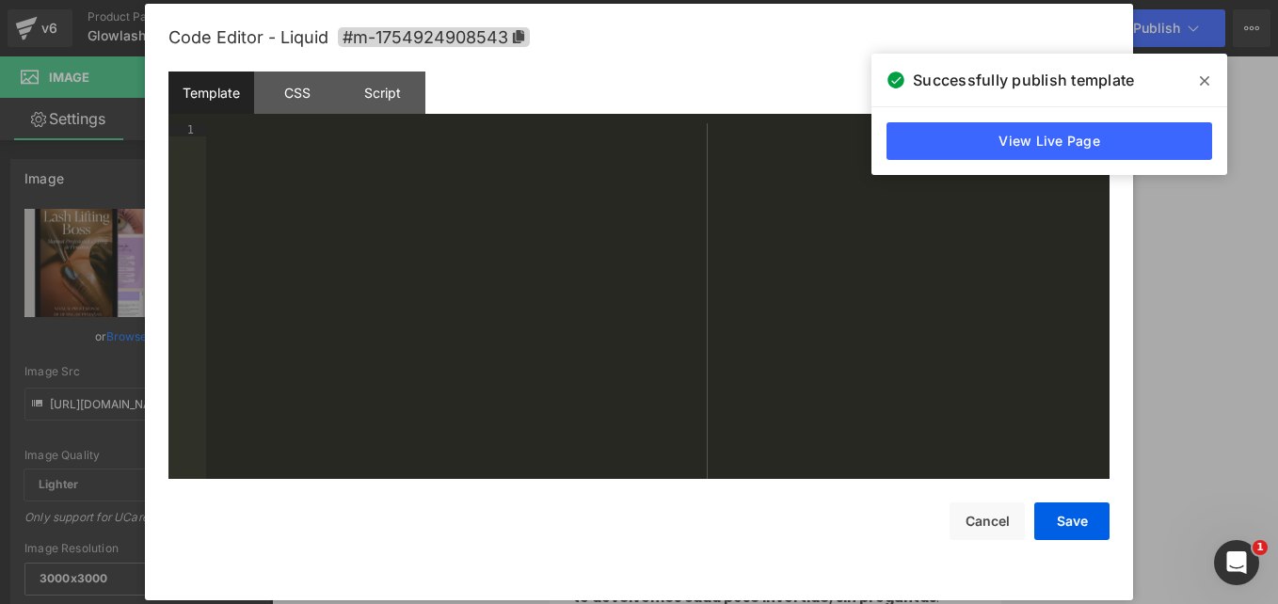
click at [288, 158] on div at bounding box center [658, 314] width 904 height 382
click at [298, 104] on div "CSS" at bounding box center [297, 93] width 86 height 42
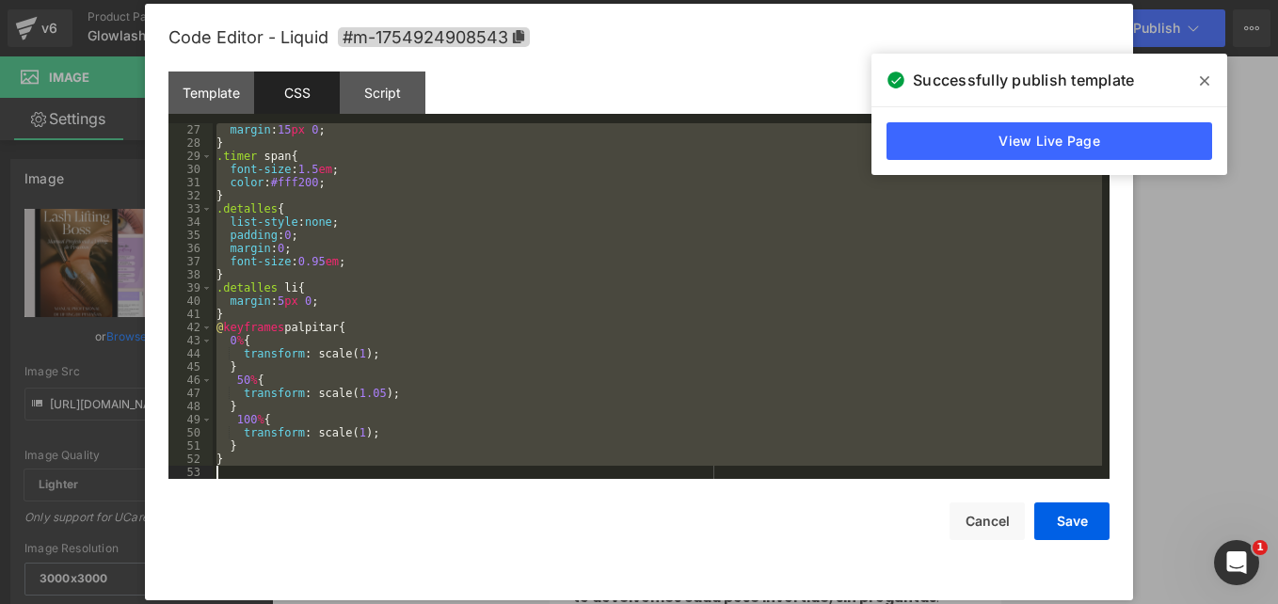
scroll to position [343, 0]
drag, startPoint x: 217, startPoint y: 126, endPoint x: 540, endPoint y: 652, distance: 617.4
click at [540, 603] on html "Image You are previewing how the will restyle your page. You can not edit Eleme…" at bounding box center [639, 302] width 1278 height 604
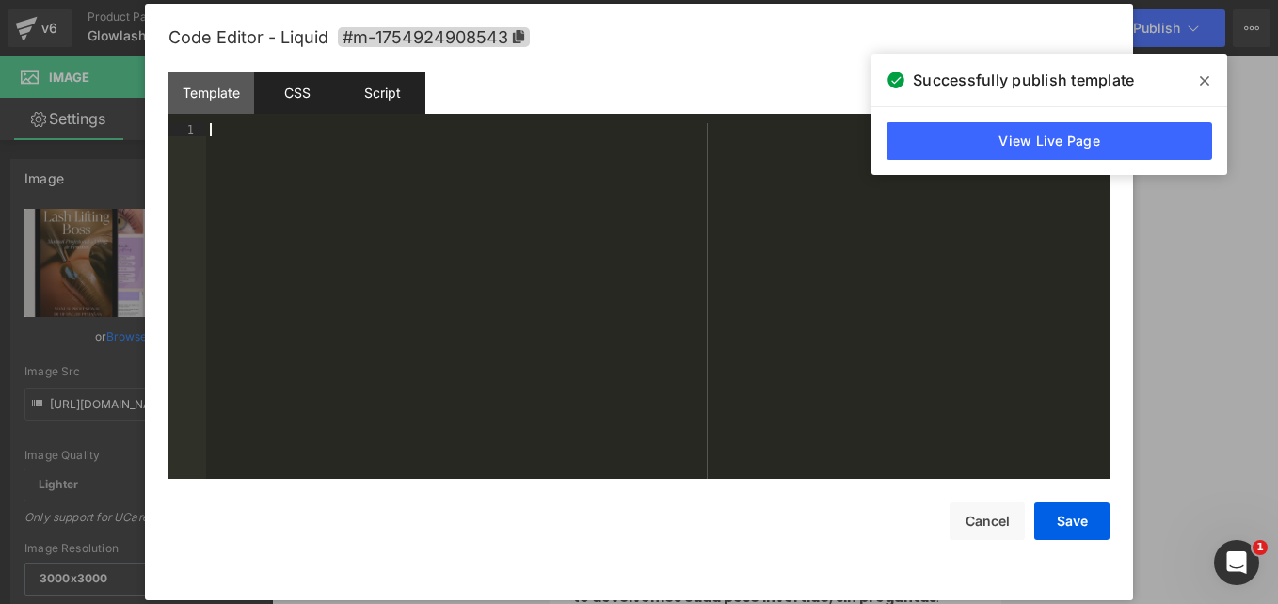
click at [390, 93] on div "Script" at bounding box center [383, 93] width 86 height 42
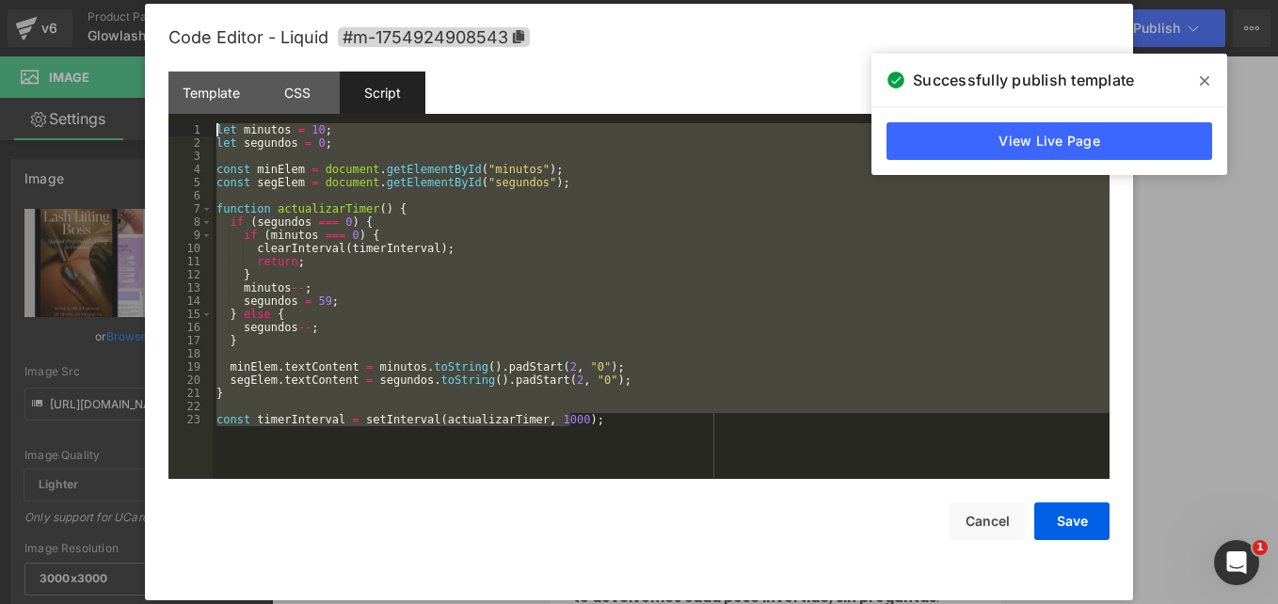
drag, startPoint x: 317, startPoint y: 440, endPoint x: 85, endPoint y: -9, distance: 505.6
click at [85, 0] on html "Image You are previewing how the will restyle your page. You can not edit Eleme…" at bounding box center [639, 302] width 1278 height 604
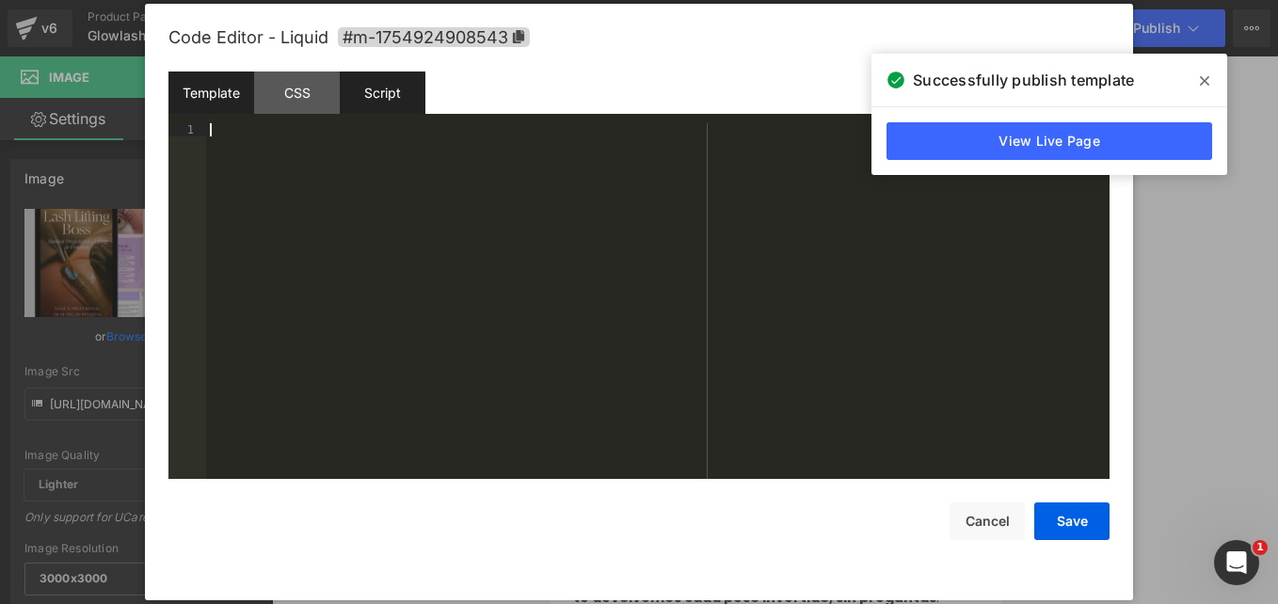
click at [217, 93] on div "Template" at bounding box center [211, 93] width 86 height 42
click at [340, 94] on div "Script" at bounding box center [383, 93] width 86 height 42
click at [383, 94] on div "Script" at bounding box center [383, 93] width 86 height 42
click at [218, 82] on div "Template" at bounding box center [211, 93] width 86 height 42
click at [390, 168] on div at bounding box center [658, 314] width 904 height 382
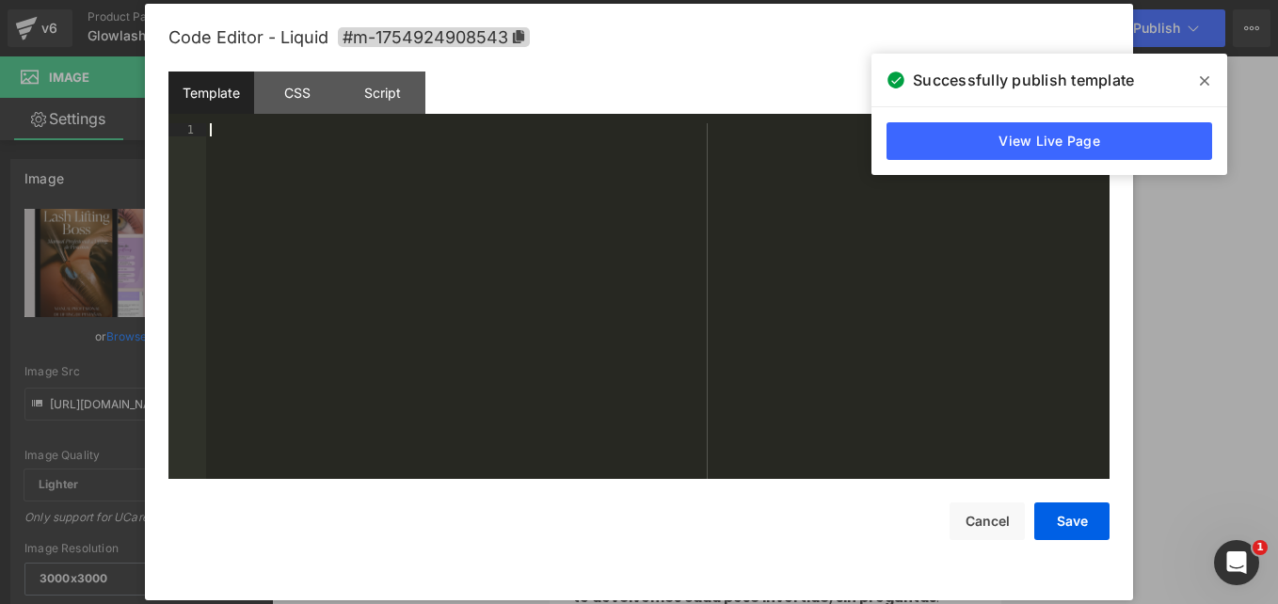
scroll to position [79, 0]
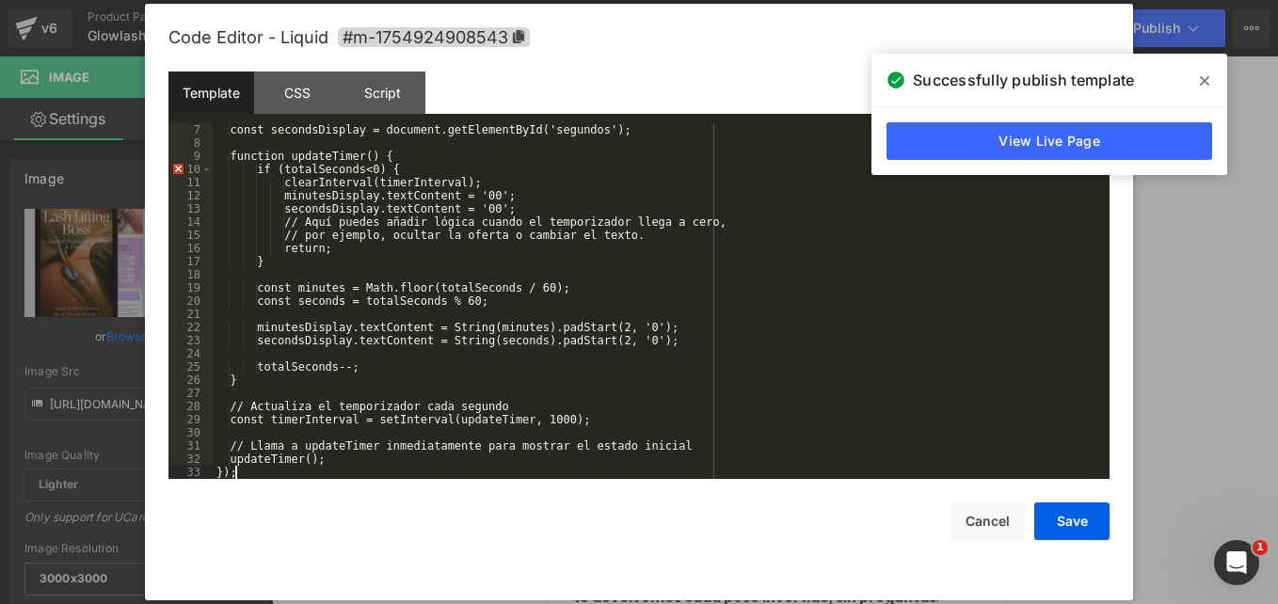
click at [1202, 79] on icon at bounding box center [1204, 80] width 9 height 9
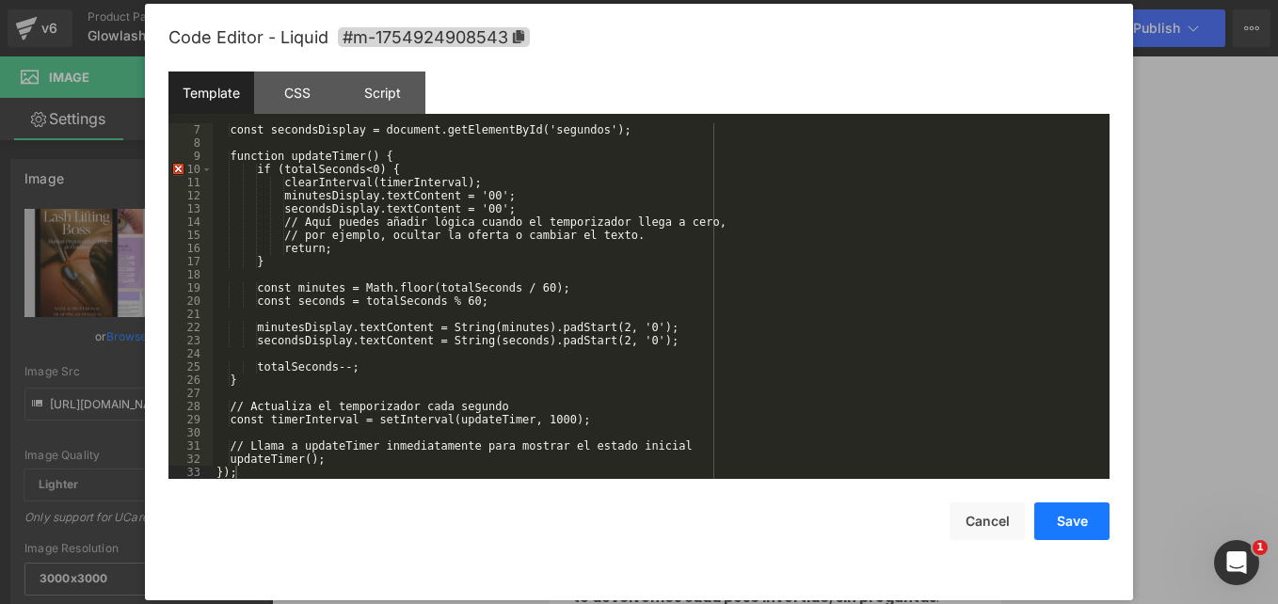
click at [1077, 526] on button "Save" at bounding box center [1072, 522] width 75 height 38
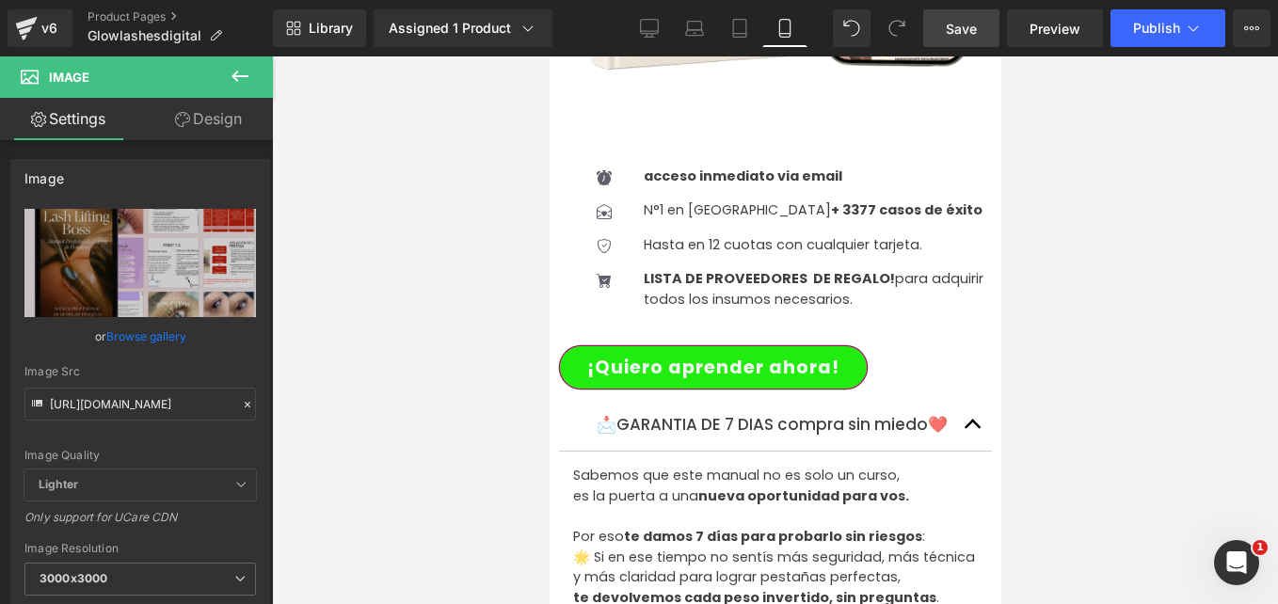
drag, startPoint x: 968, startPoint y: 23, endPoint x: 993, endPoint y: 23, distance: 25.4
click at [968, 23] on span "Save" at bounding box center [961, 29] width 31 height 20
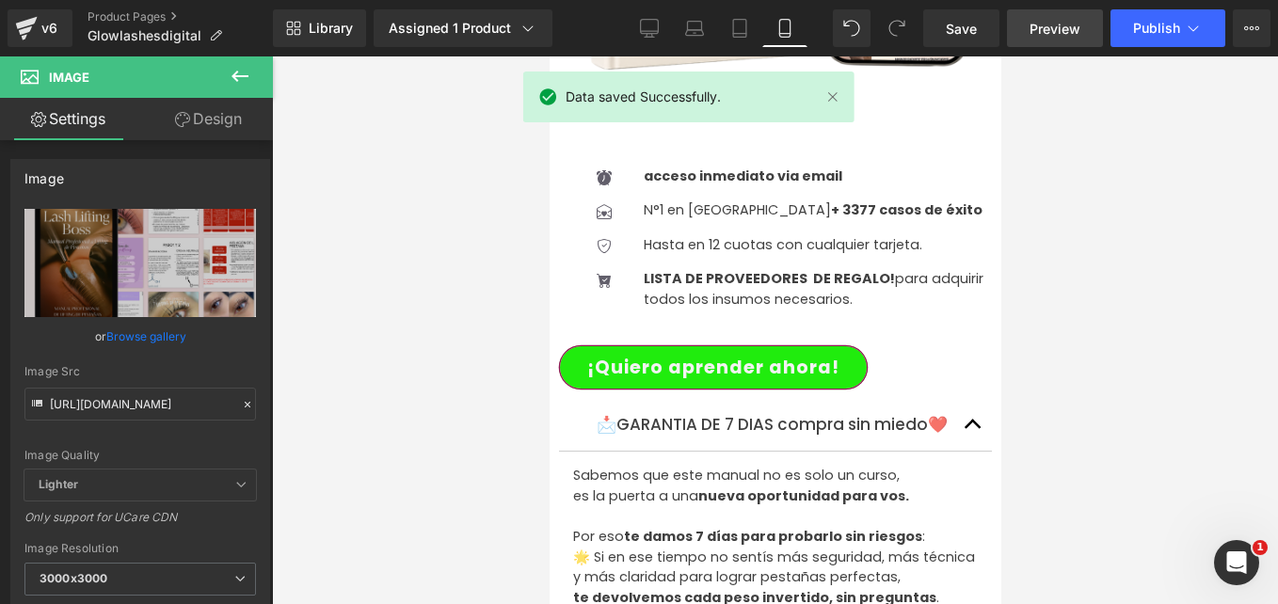
click at [1049, 28] on span "Preview" at bounding box center [1055, 29] width 51 height 20
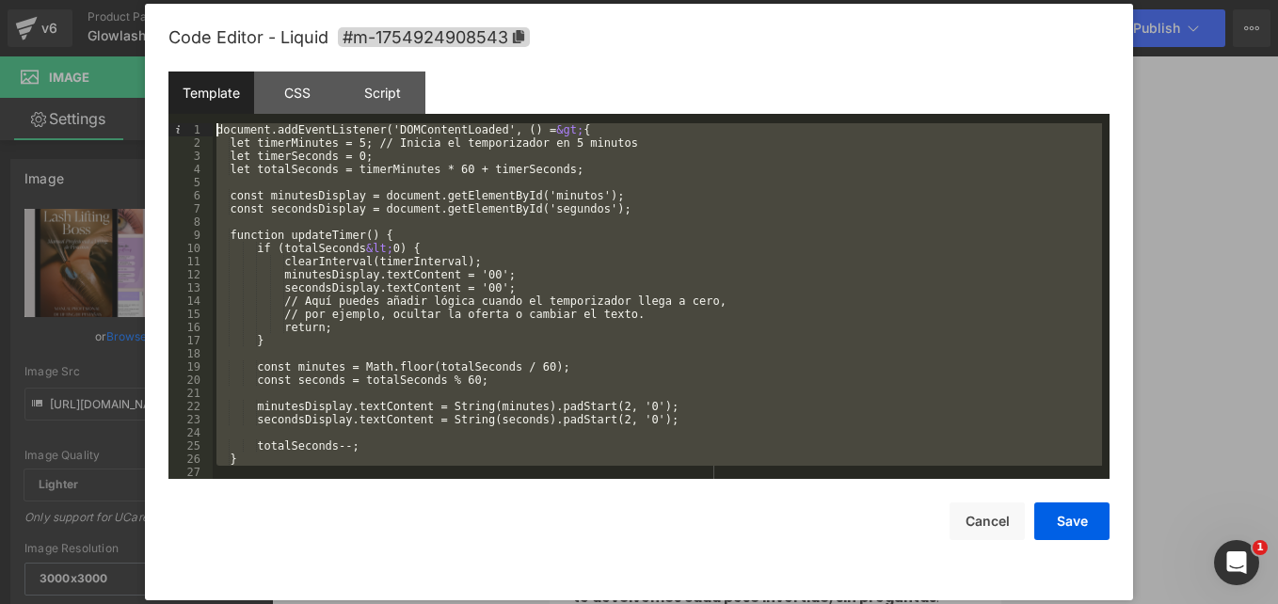
drag, startPoint x: 335, startPoint y: 465, endPoint x: 152, endPoint y: 6, distance: 494.7
click at [152, 6] on div "Code Editor - Liquid #m-1754924908543 Template CSS Script Data 1 2 3 4 5 6 7 8 …" at bounding box center [639, 302] width 988 height 597
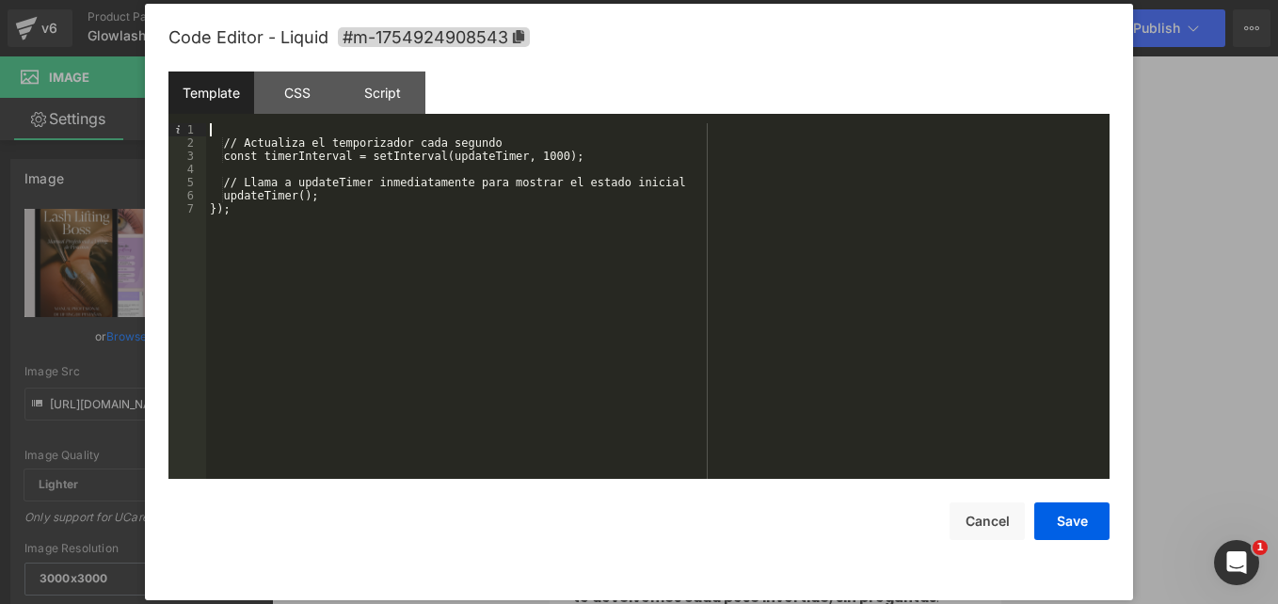
drag, startPoint x: 102, startPoint y: 36, endPoint x: 2, endPoint y: -33, distance: 121.2
click at [2, 0] on html "Image You are previewing how the will restyle your page. You can not edit Eleme…" at bounding box center [639, 302] width 1278 height 604
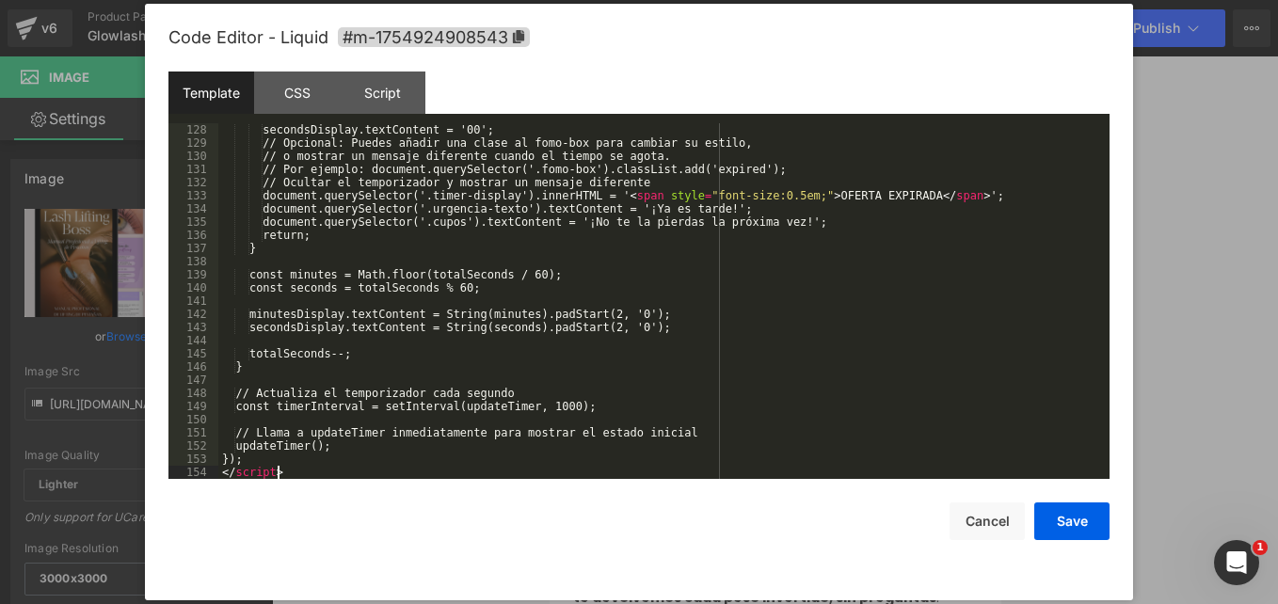
scroll to position [1674, 0]
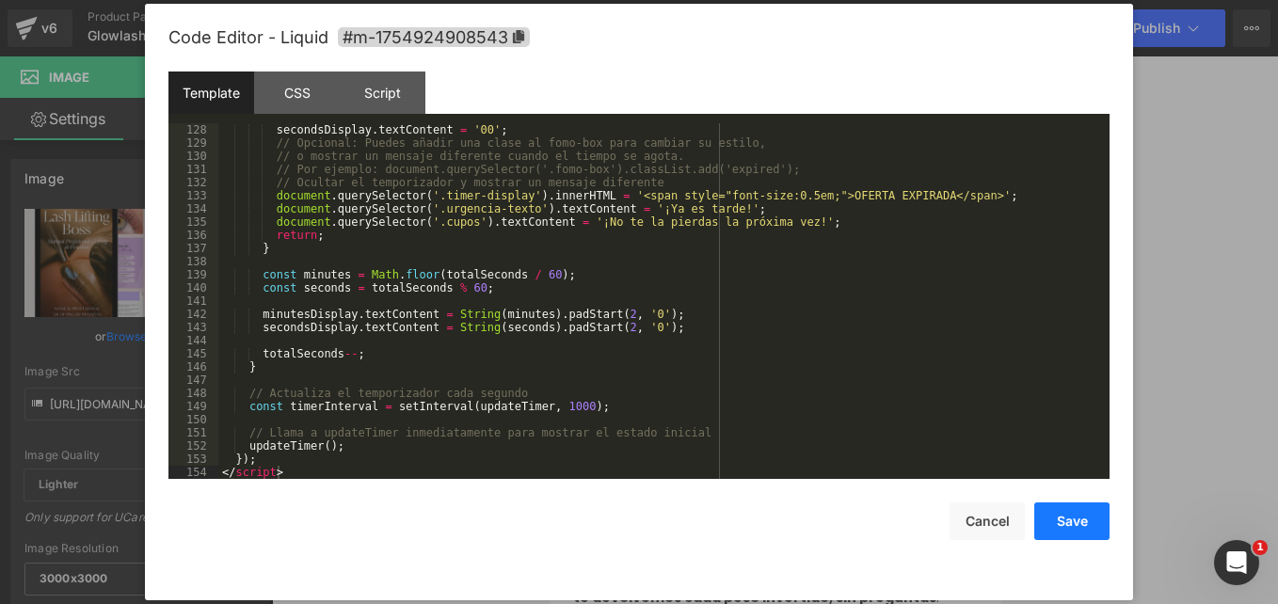
click at [1061, 516] on button "Save" at bounding box center [1072, 522] width 75 height 38
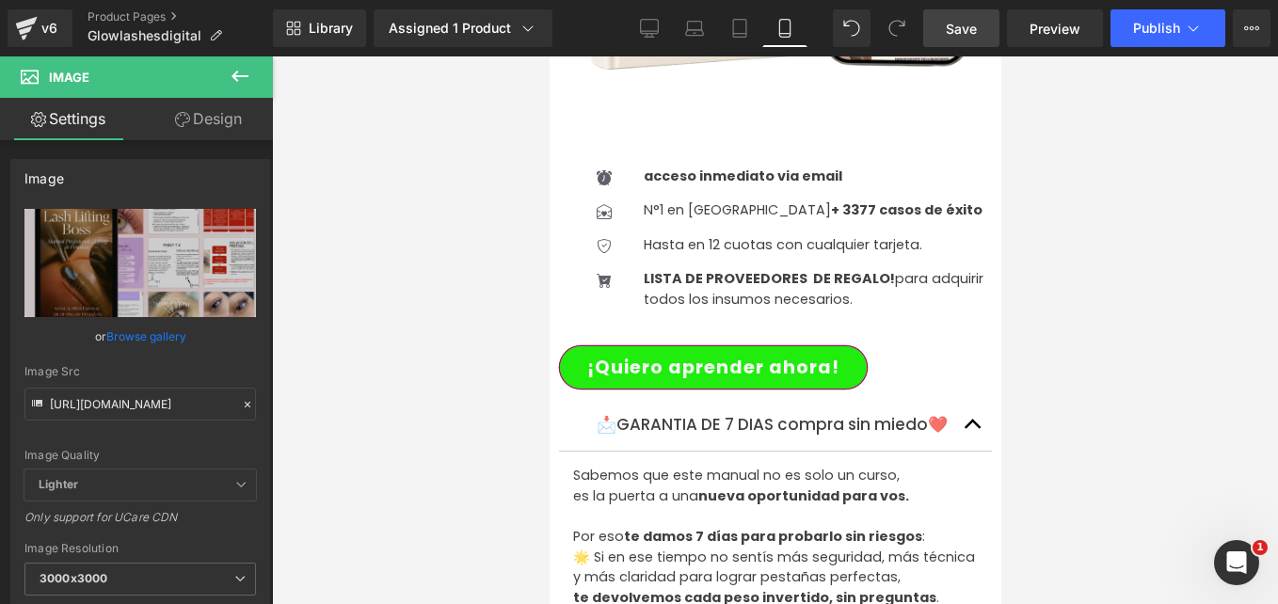
click at [972, 32] on span "Save" at bounding box center [961, 29] width 31 height 20
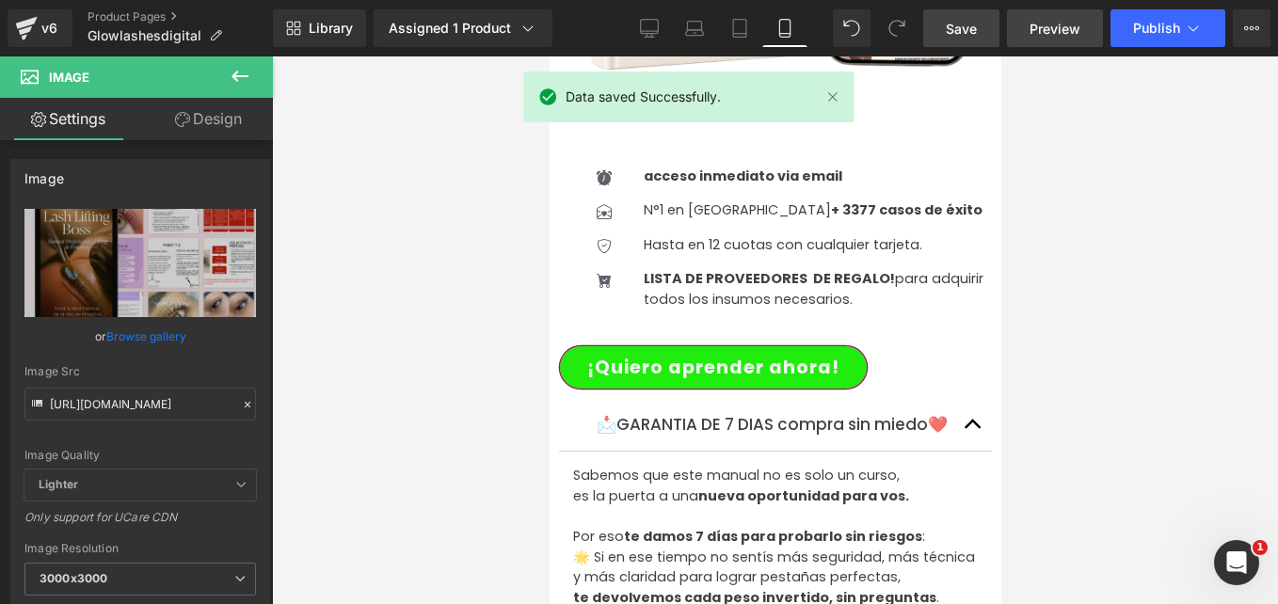
click at [1045, 35] on span "Preview" at bounding box center [1055, 29] width 51 height 20
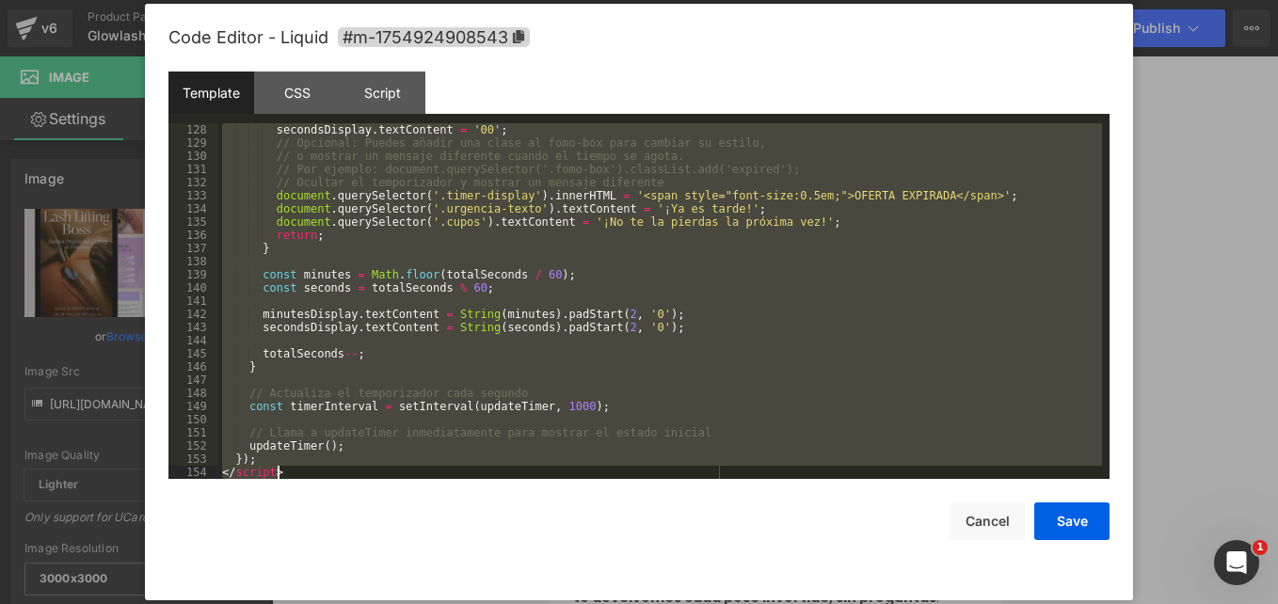
drag, startPoint x: 225, startPoint y: 128, endPoint x: 794, endPoint y: 652, distance: 773.4
click at [794, 603] on html "Image You are previewing how the will restyle your page. You can not edit Eleme…" at bounding box center [639, 302] width 1278 height 604
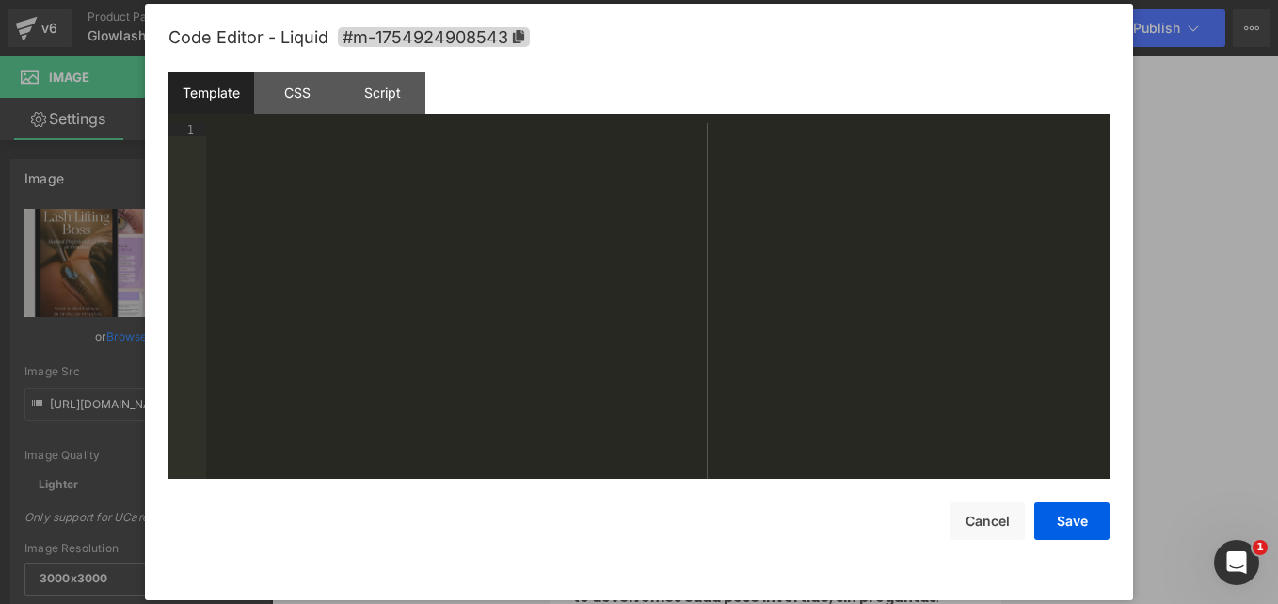
scroll to position [1792, 0]
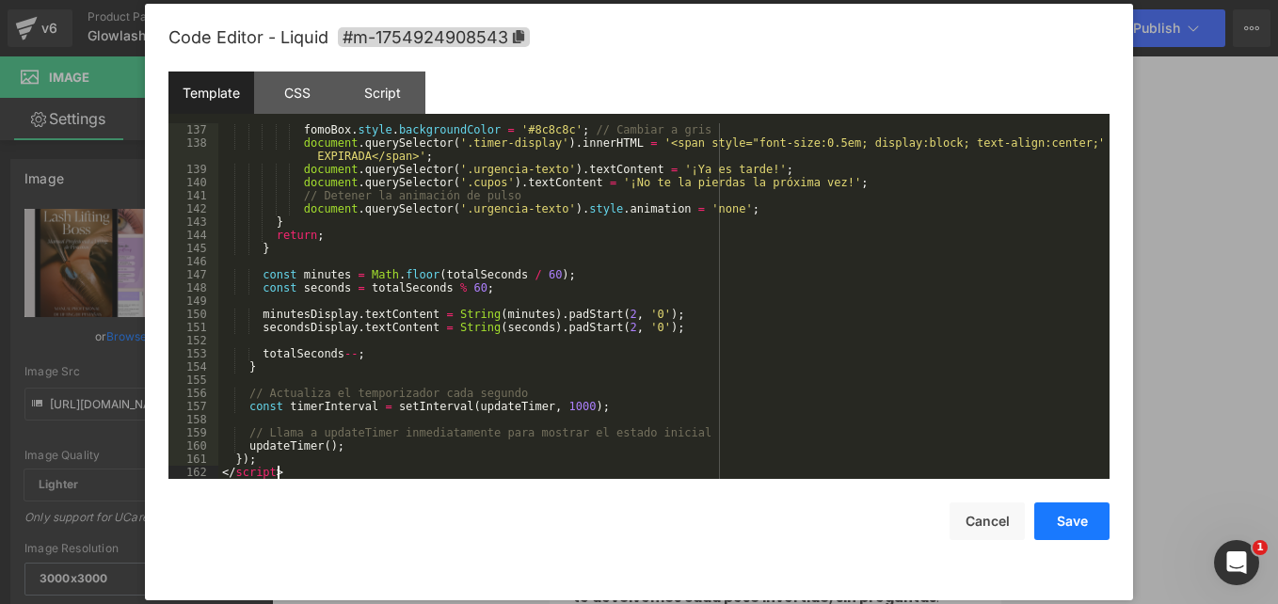
click at [1074, 520] on button "Save" at bounding box center [1072, 522] width 75 height 38
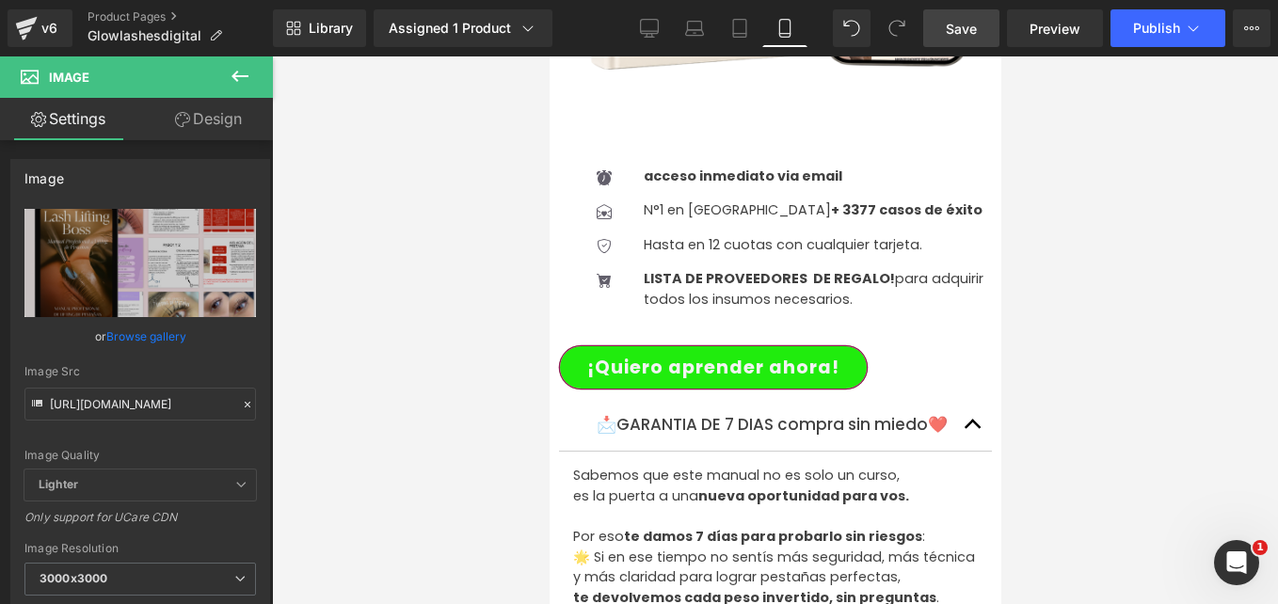
click at [970, 23] on span "Save" at bounding box center [961, 29] width 31 height 20
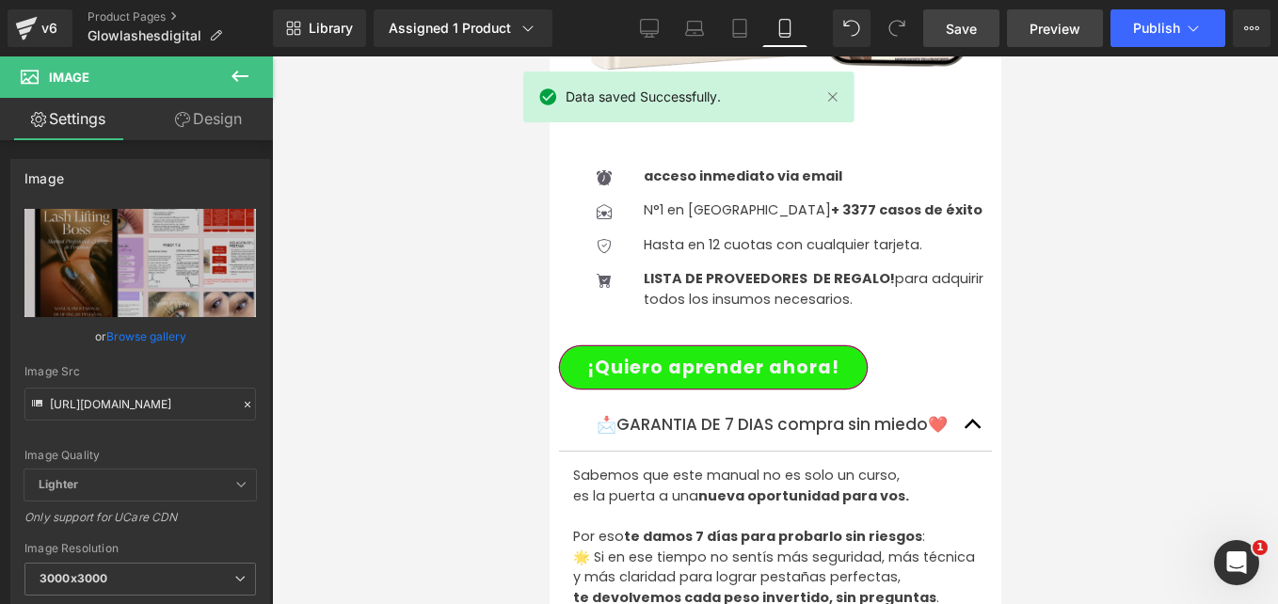
click at [1038, 30] on span "Preview" at bounding box center [1055, 29] width 51 height 20
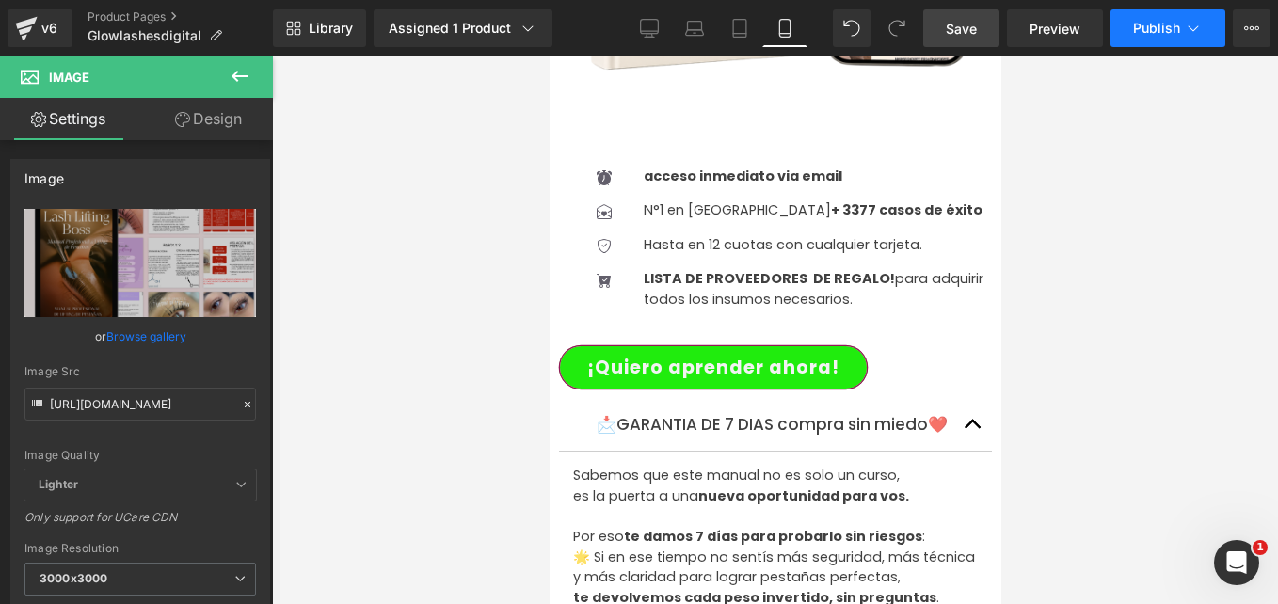
click at [1131, 41] on button "Publish" at bounding box center [1168, 28] width 115 height 38
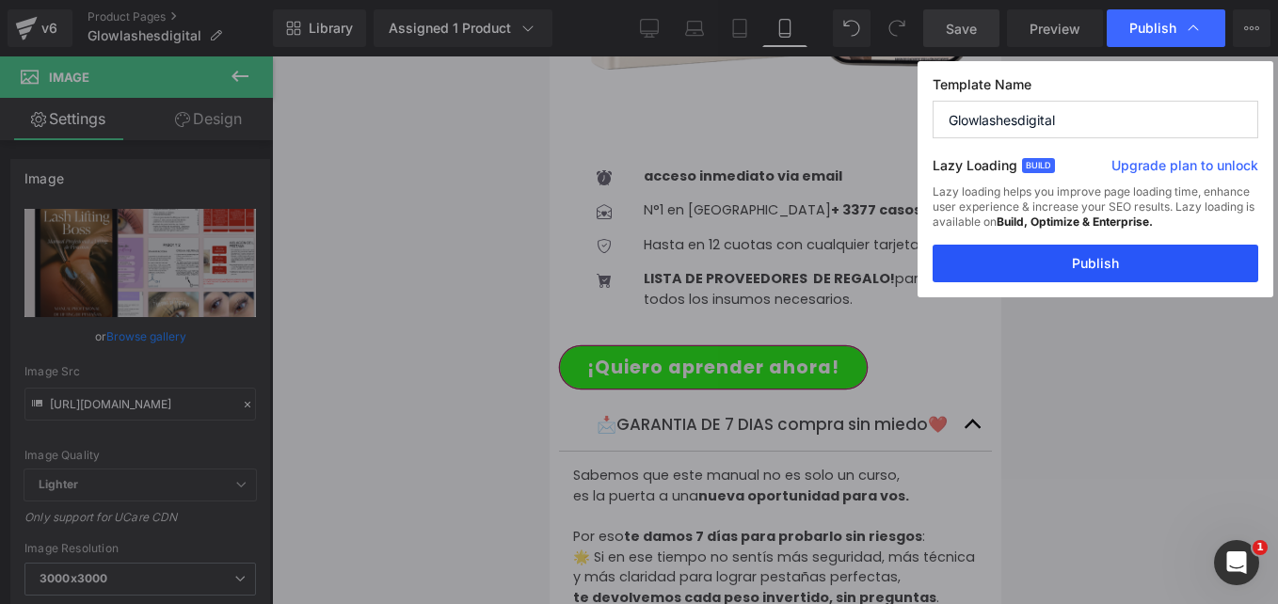
click at [1020, 262] on button "Publish" at bounding box center [1096, 264] width 326 height 38
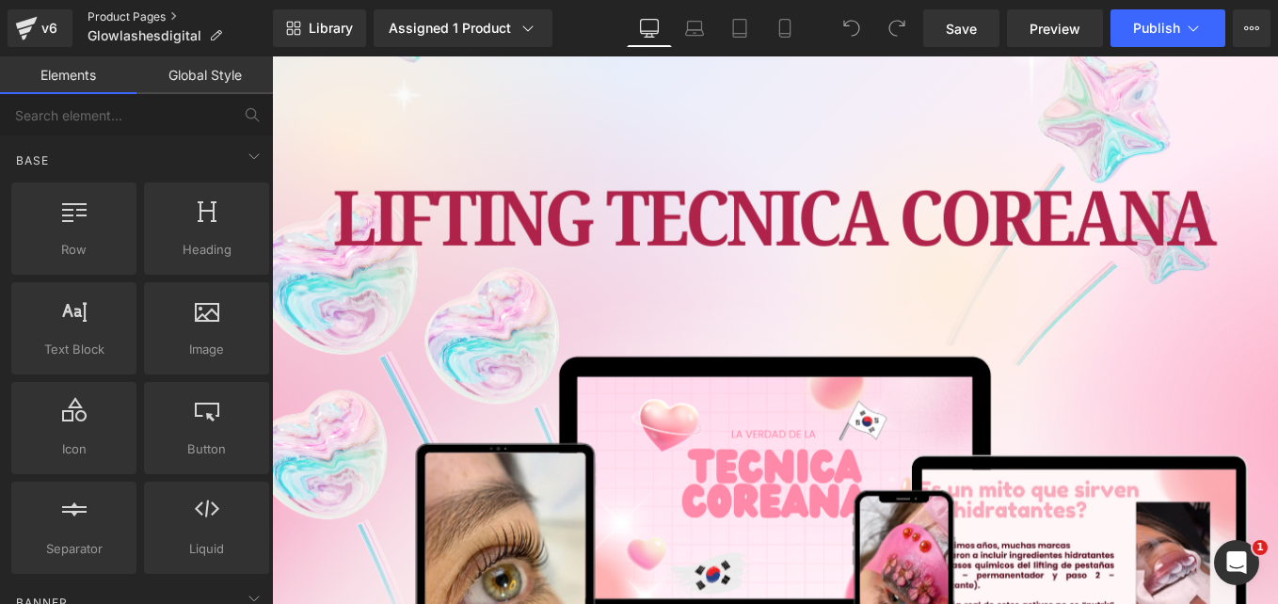
click at [152, 17] on link "Product Pages" at bounding box center [180, 16] width 185 height 15
